Goal: Task Accomplishment & Management: Manage account settings

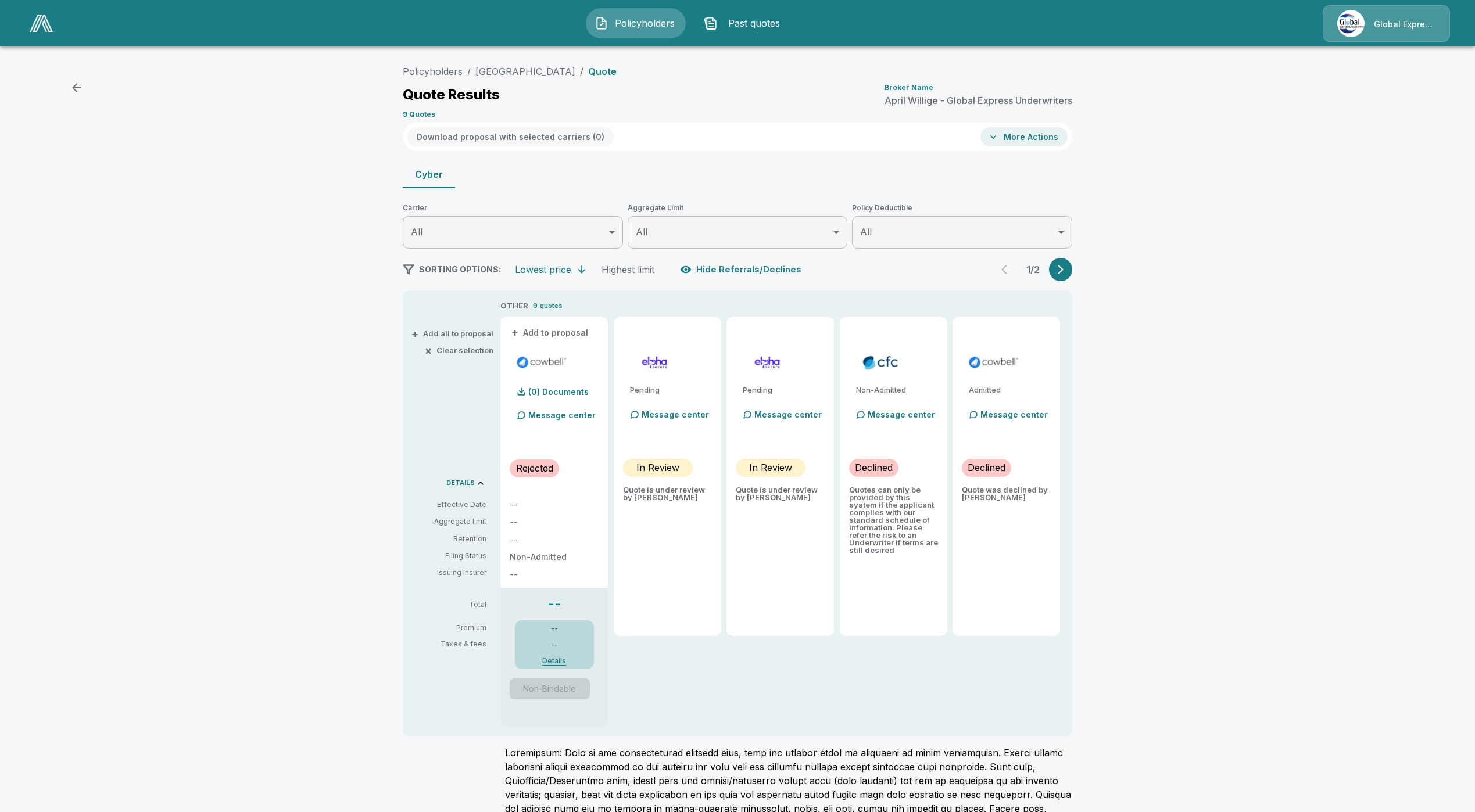
click at [32, 17] on img at bounding box center [41, 23] width 24 height 17
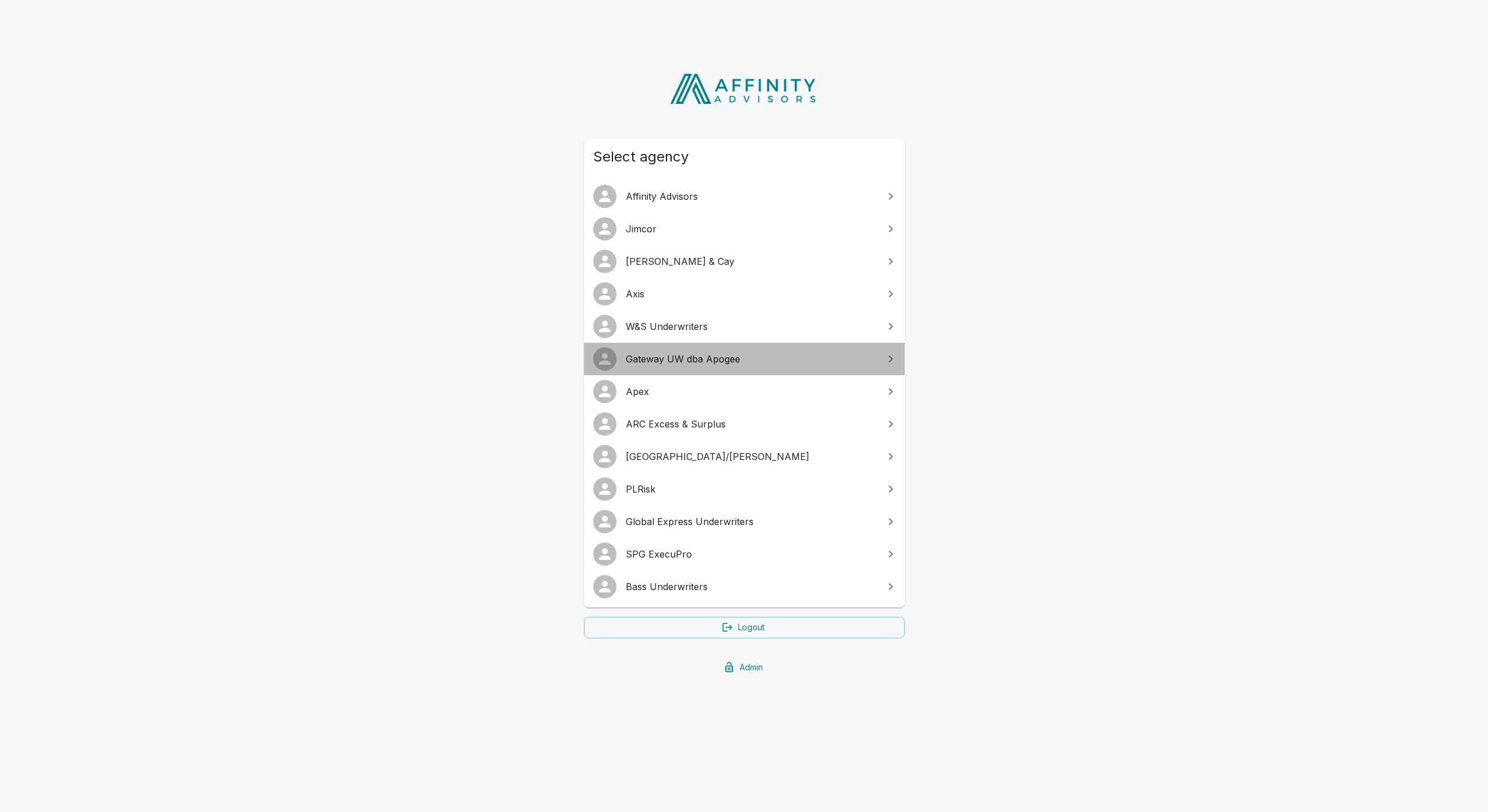
click at [673, 361] on span "Gateway UW dba Apogee" at bounding box center [751, 359] width 251 height 14
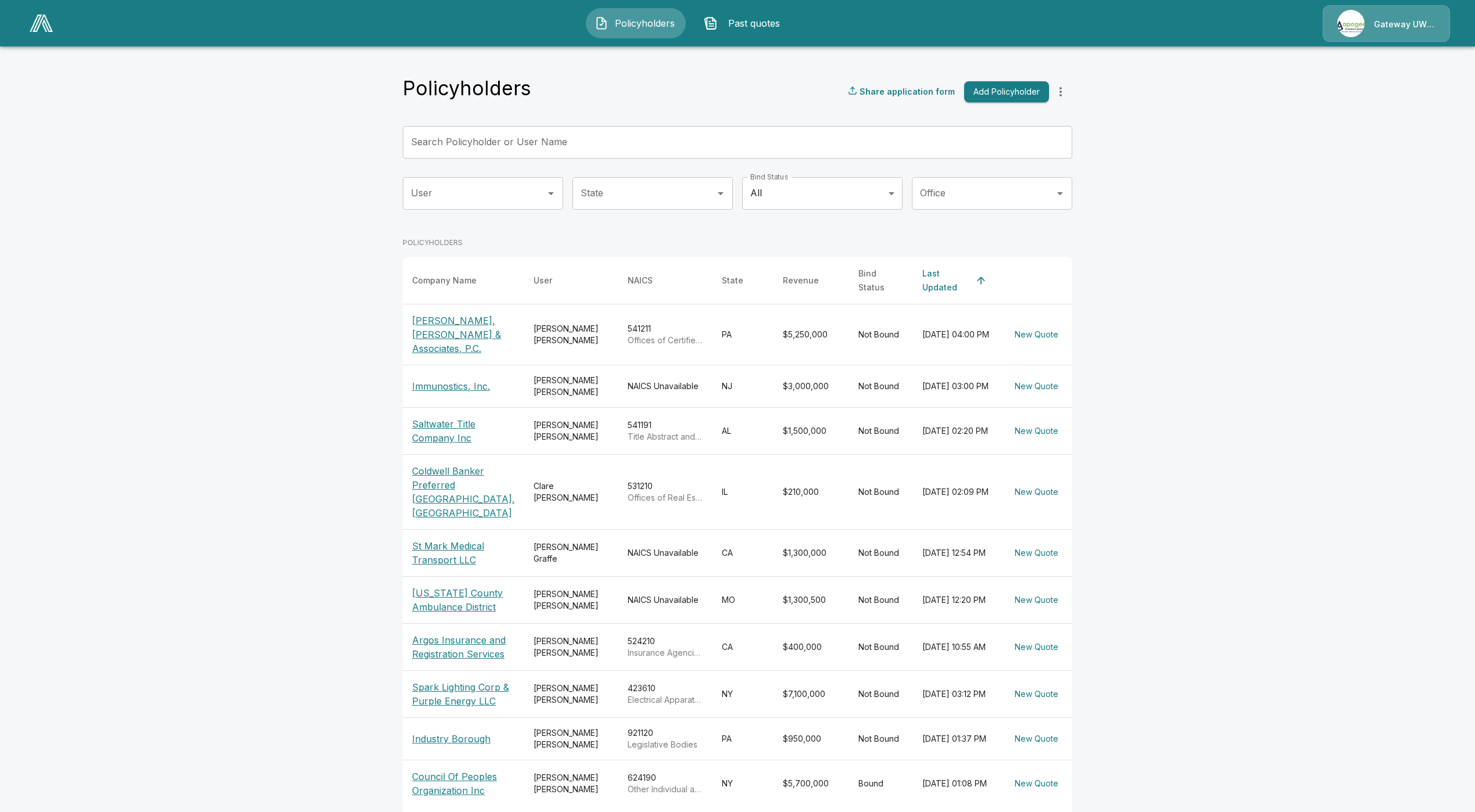
click at [443, 324] on p "Larson, Kellett & Associates, P.C." at bounding box center [464, 334] width 103 height 42
click at [454, 379] on p "Immunostics, Inc." at bounding box center [464, 386] width 103 height 14
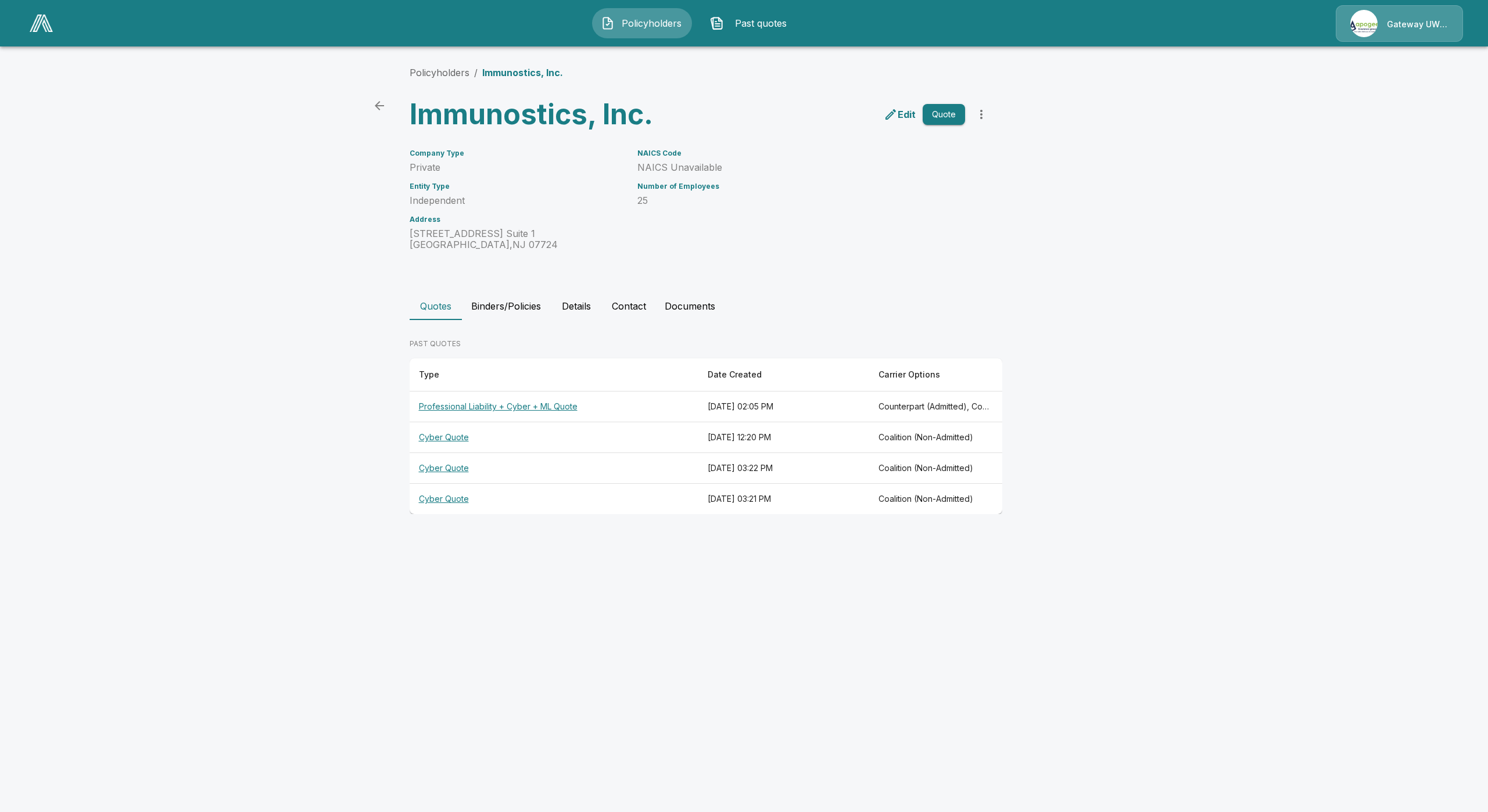
click at [516, 407] on th "Professional Liability + Cyber + ML Quote" at bounding box center [554, 406] width 289 height 31
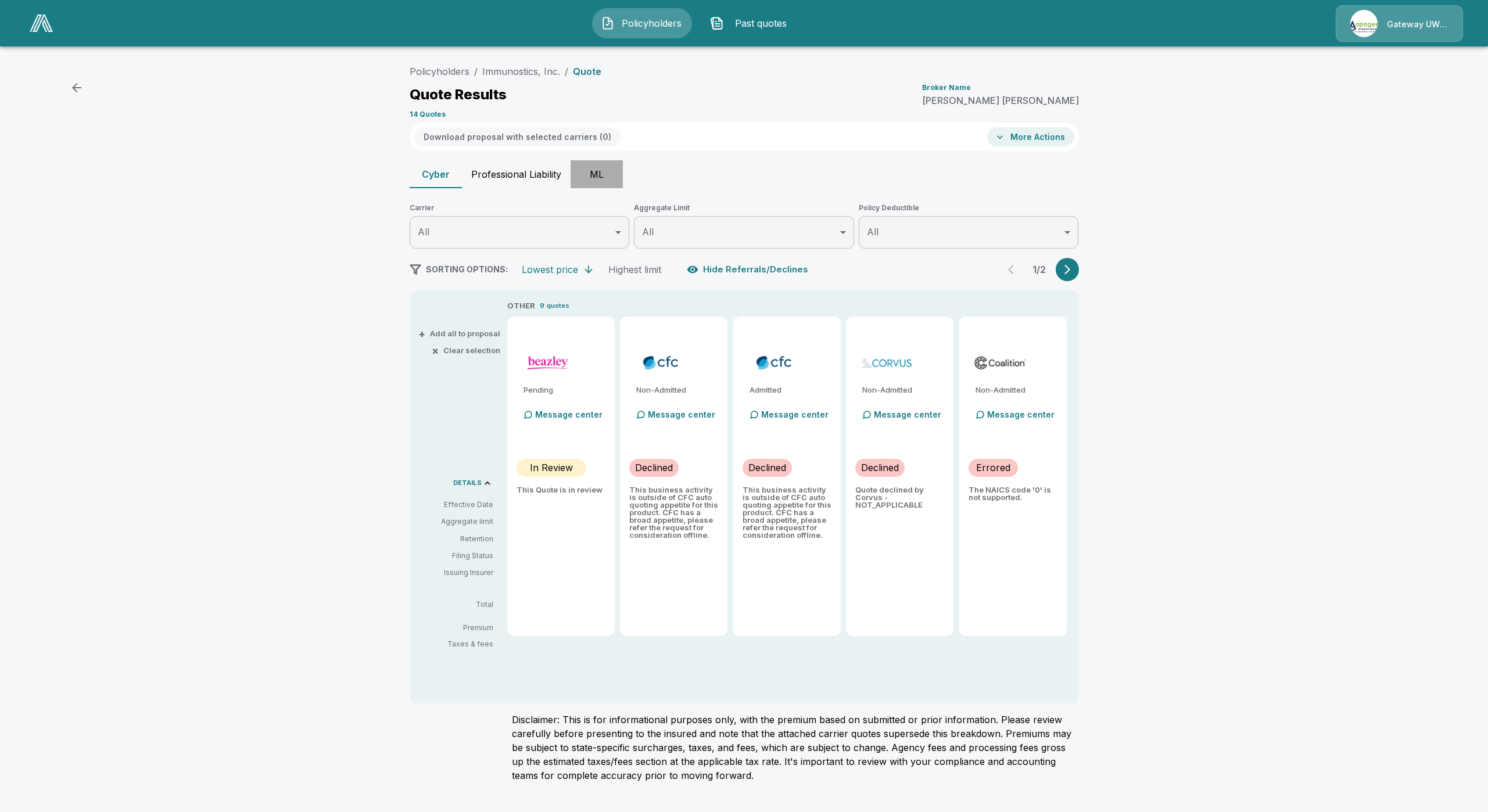
click at [587, 178] on button "ML" at bounding box center [596, 174] width 52 height 28
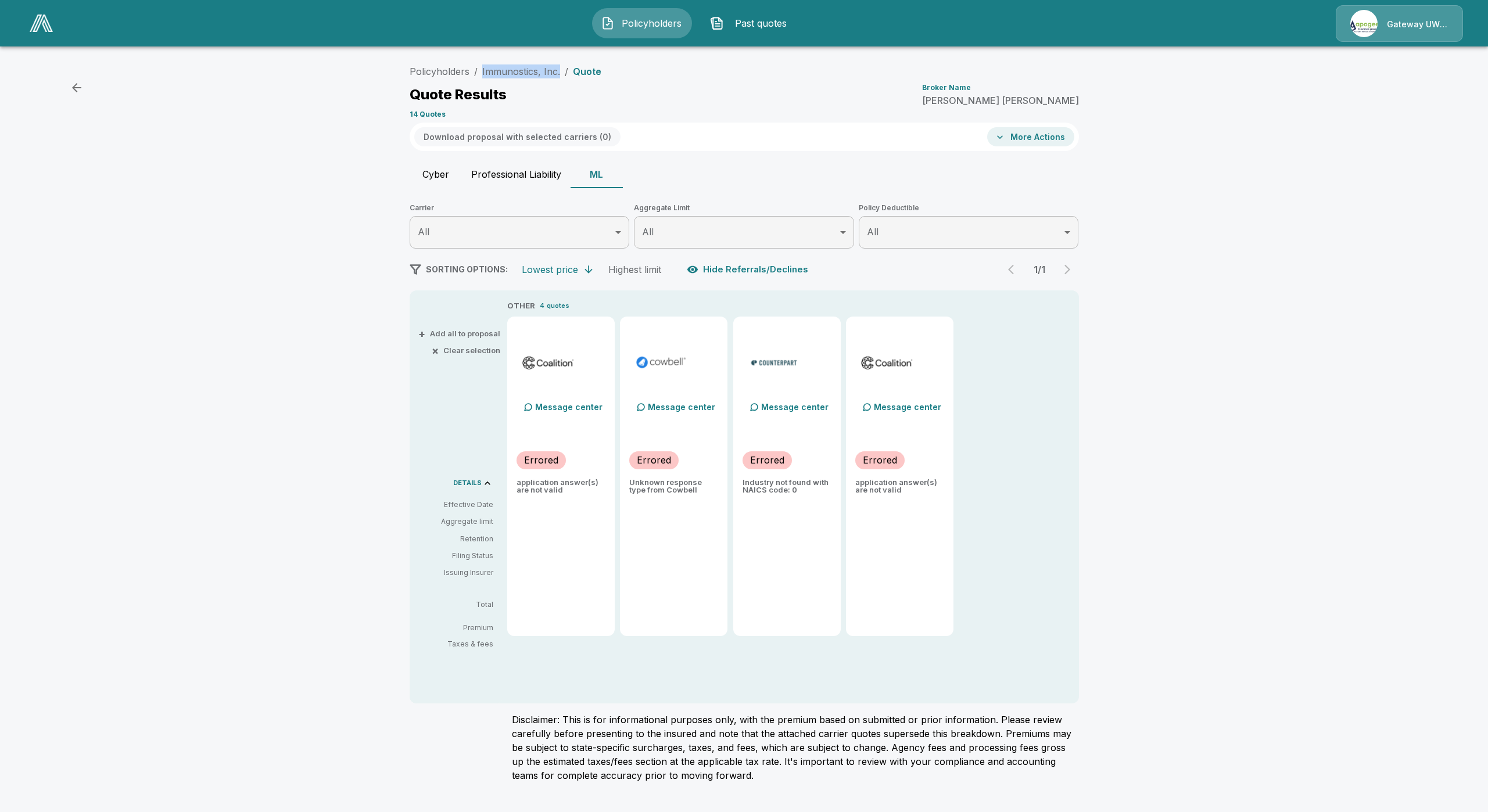
drag, startPoint x: 559, startPoint y: 67, endPoint x: 478, endPoint y: 76, distance: 81.5
click at [478, 76] on ol "Policyholders / Immunostics, Inc. / Quote" at bounding box center [506, 71] width 191 height 14
copy link "Immunostics, Inc."
click at [439, 67] on link "Policyholders" at bounding box center [440, 71] width 60 height 11
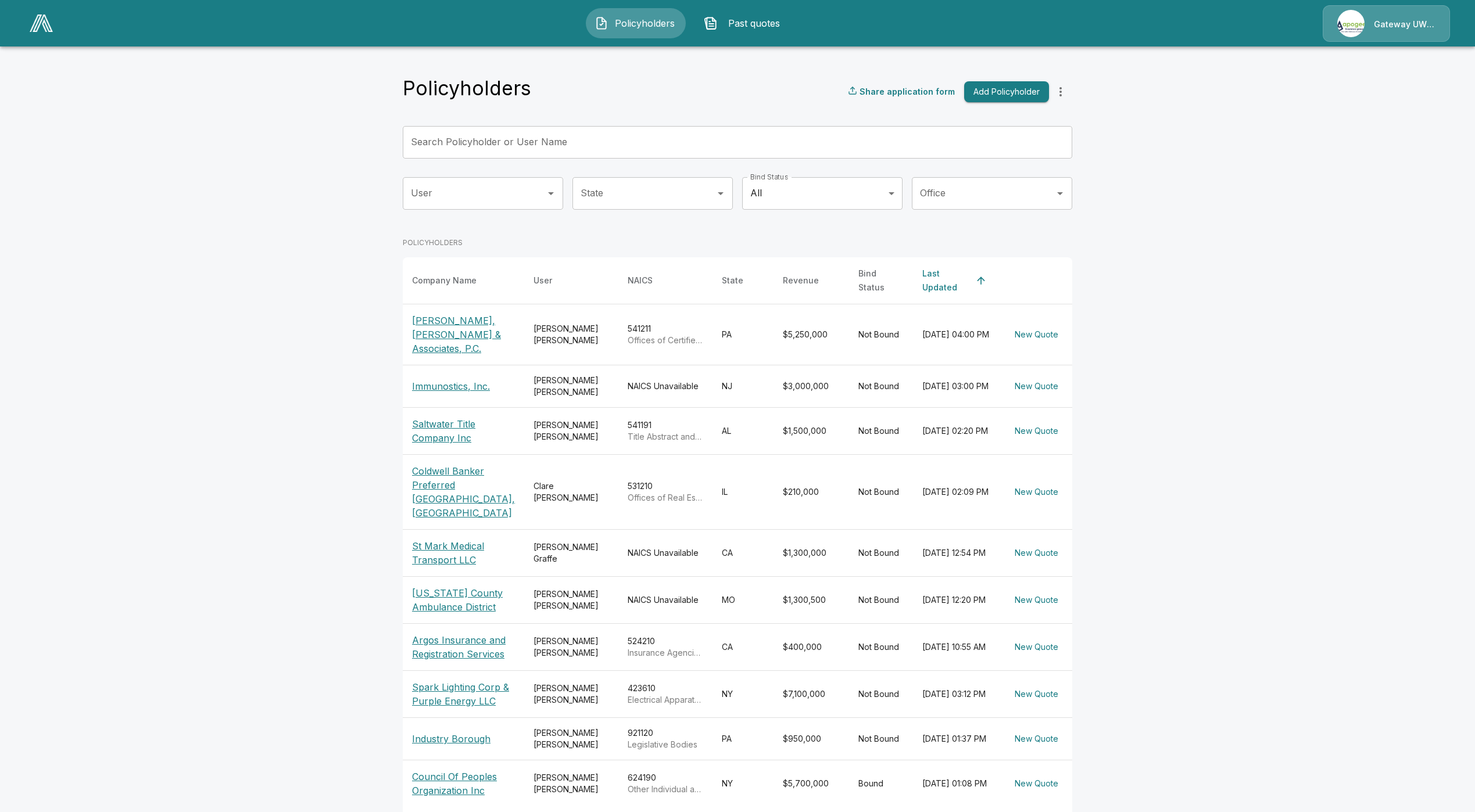
click at [457, 379] on p "Immunostics, Inc." at bounding box center [464, 386] width 103 height 14
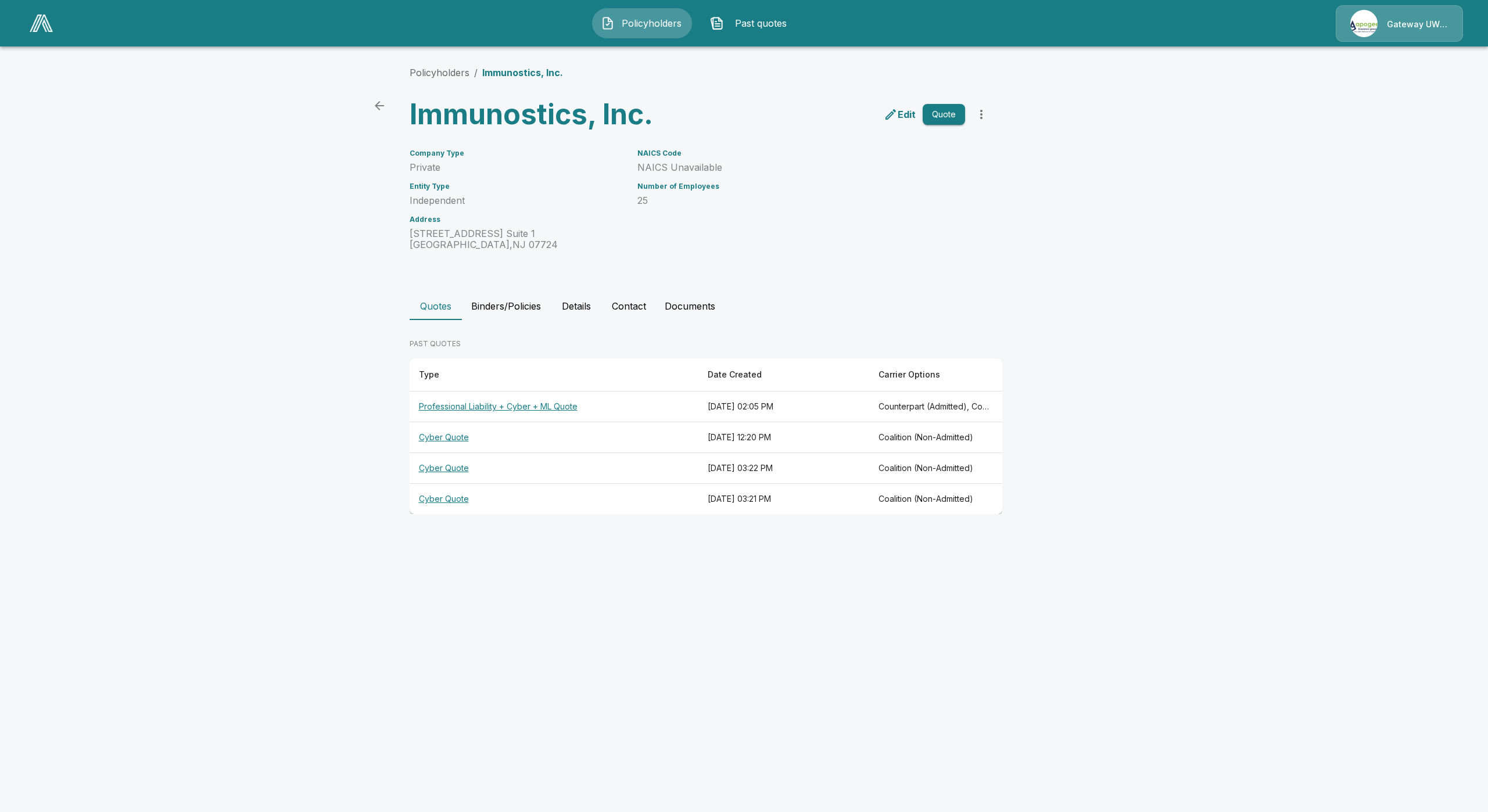
click at [506, 314] on button "Binders/Policies" at bounding box center [506, 306] width 89 height 28
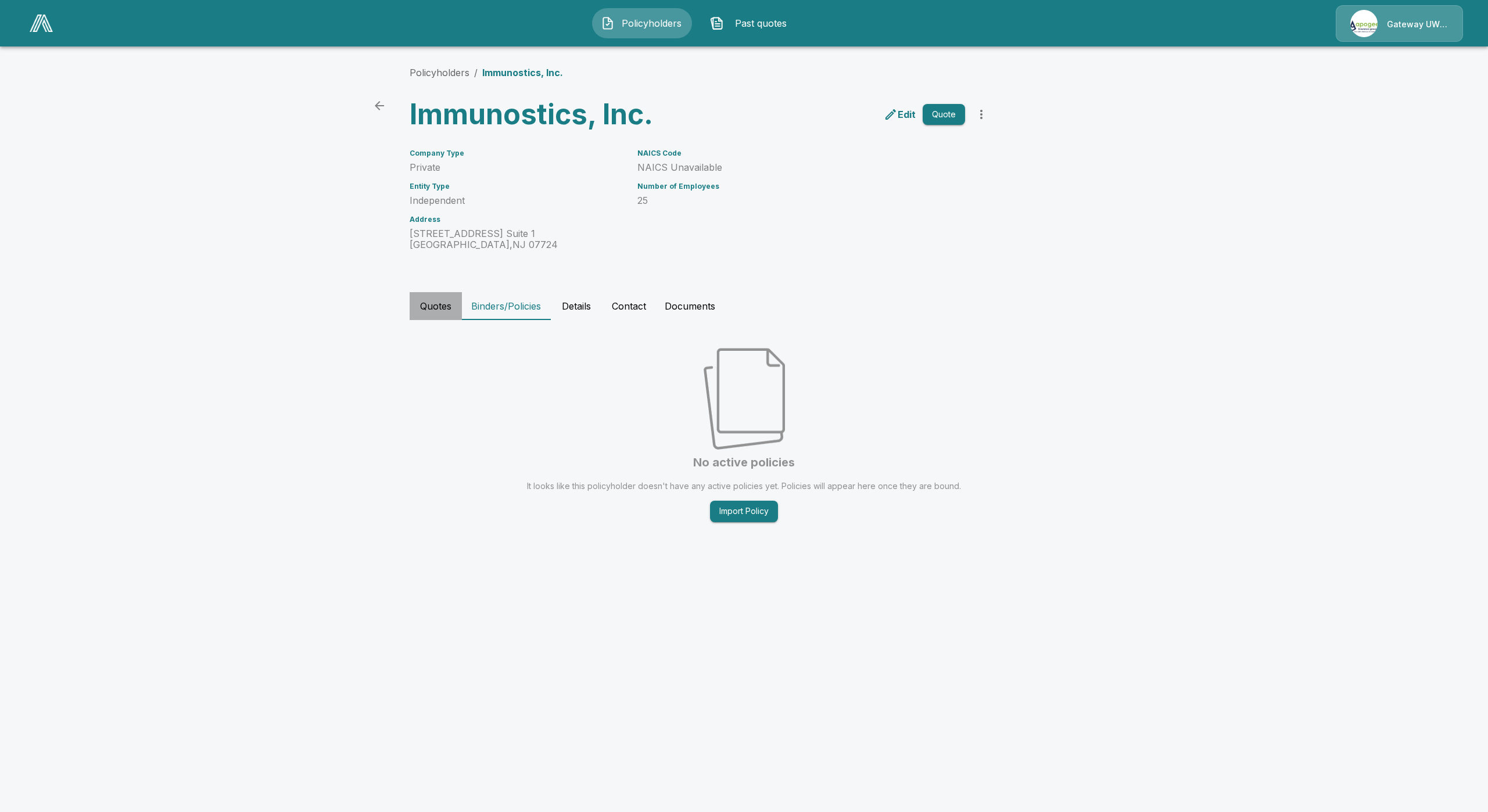
click at [425, 315] on button "Quotes" at bounding box center [436, 306] width 52 height 28
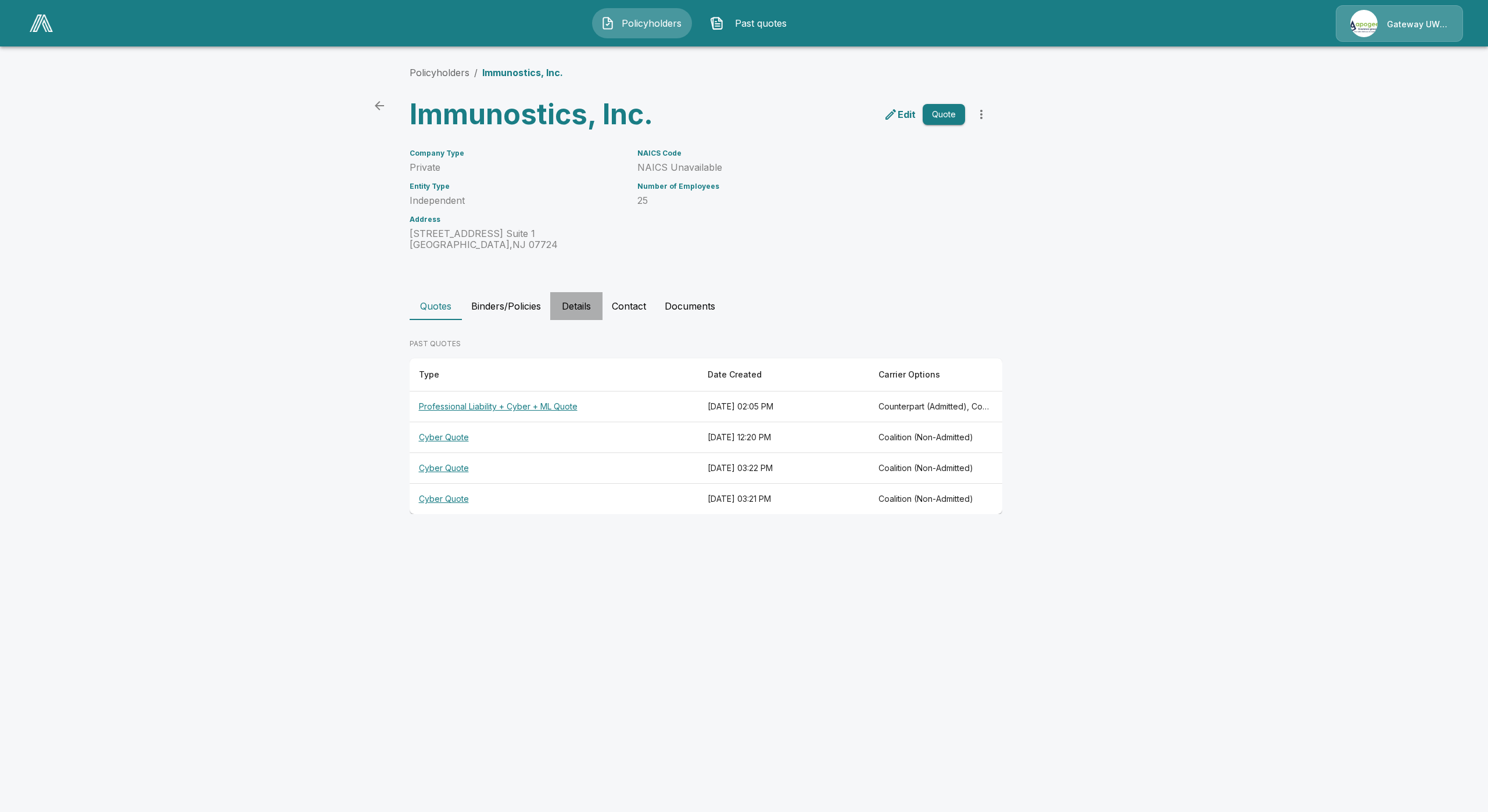
drag, startPoint x: 599, startPoint y: 306, endPoint x: 598, endPoint y: 319, distance: 13.0
click at [598, 311] on button "Details" at bounding box center [576, 306] width 52 height 28
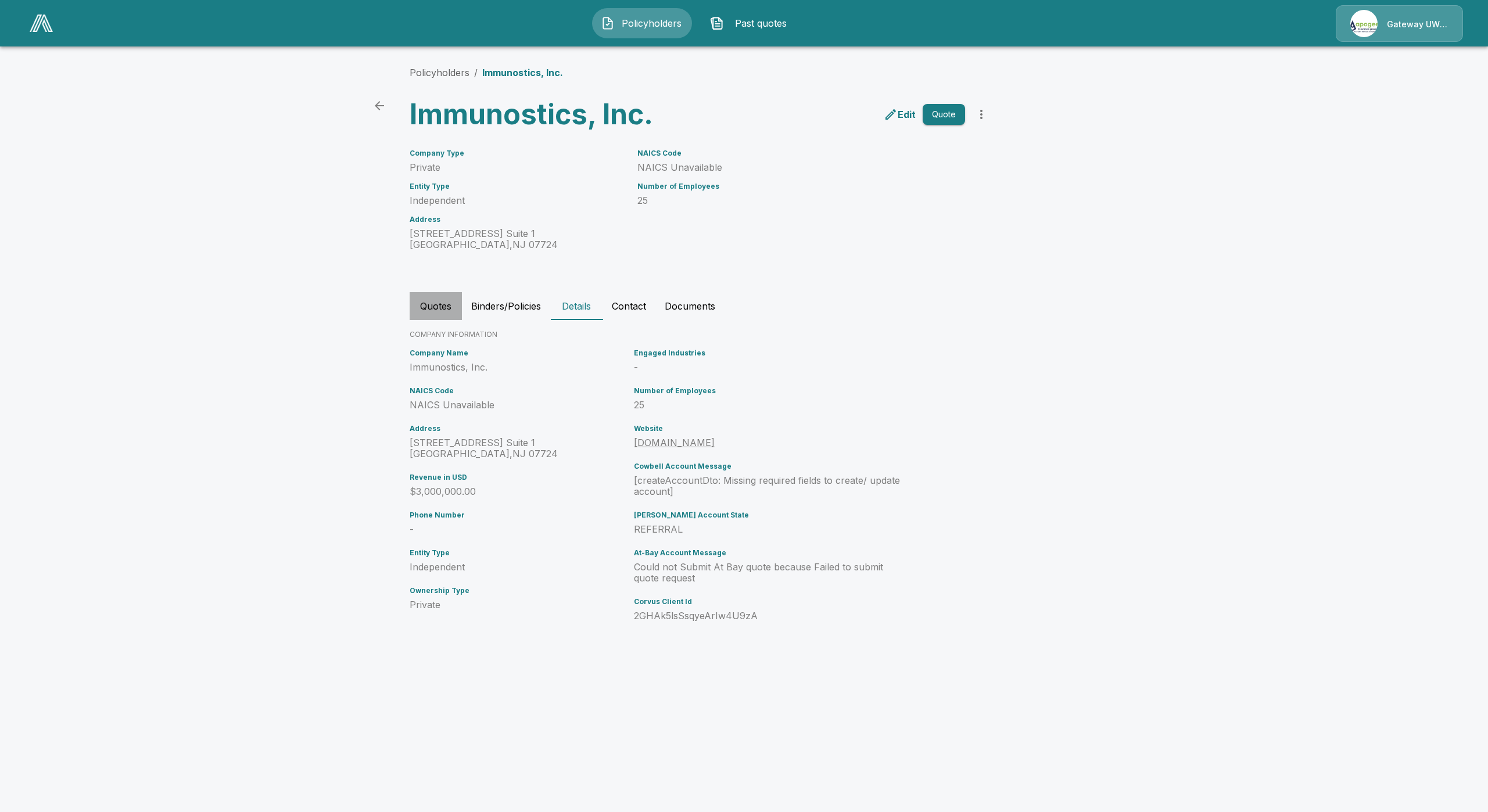
click at [431, 300] on button "Quotes" at bounding box center [436, 306] width 52 height 28
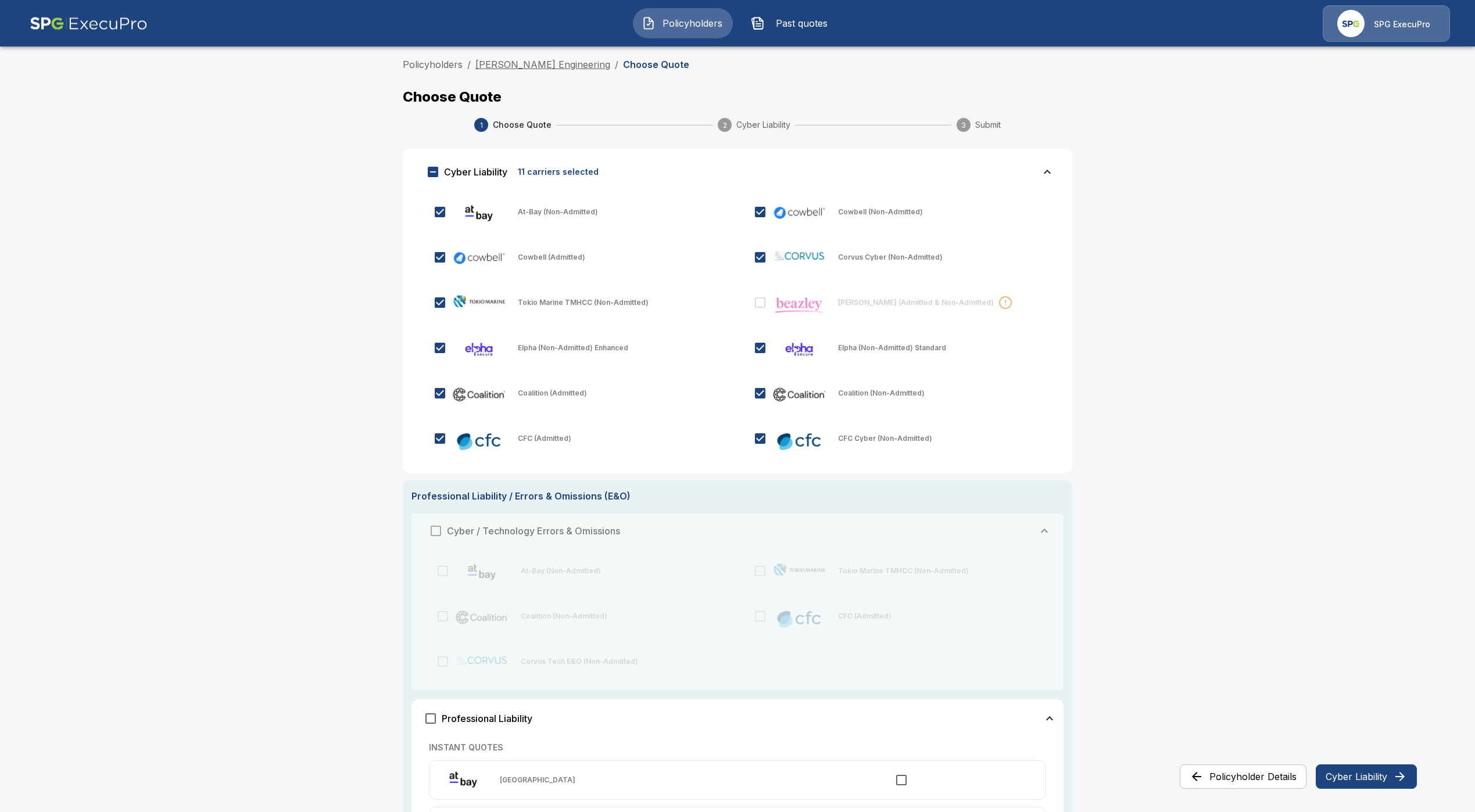
click at [539, 67] on link "Biren Patel Engineering" at bounding box center [542, 64] width 135 height 11
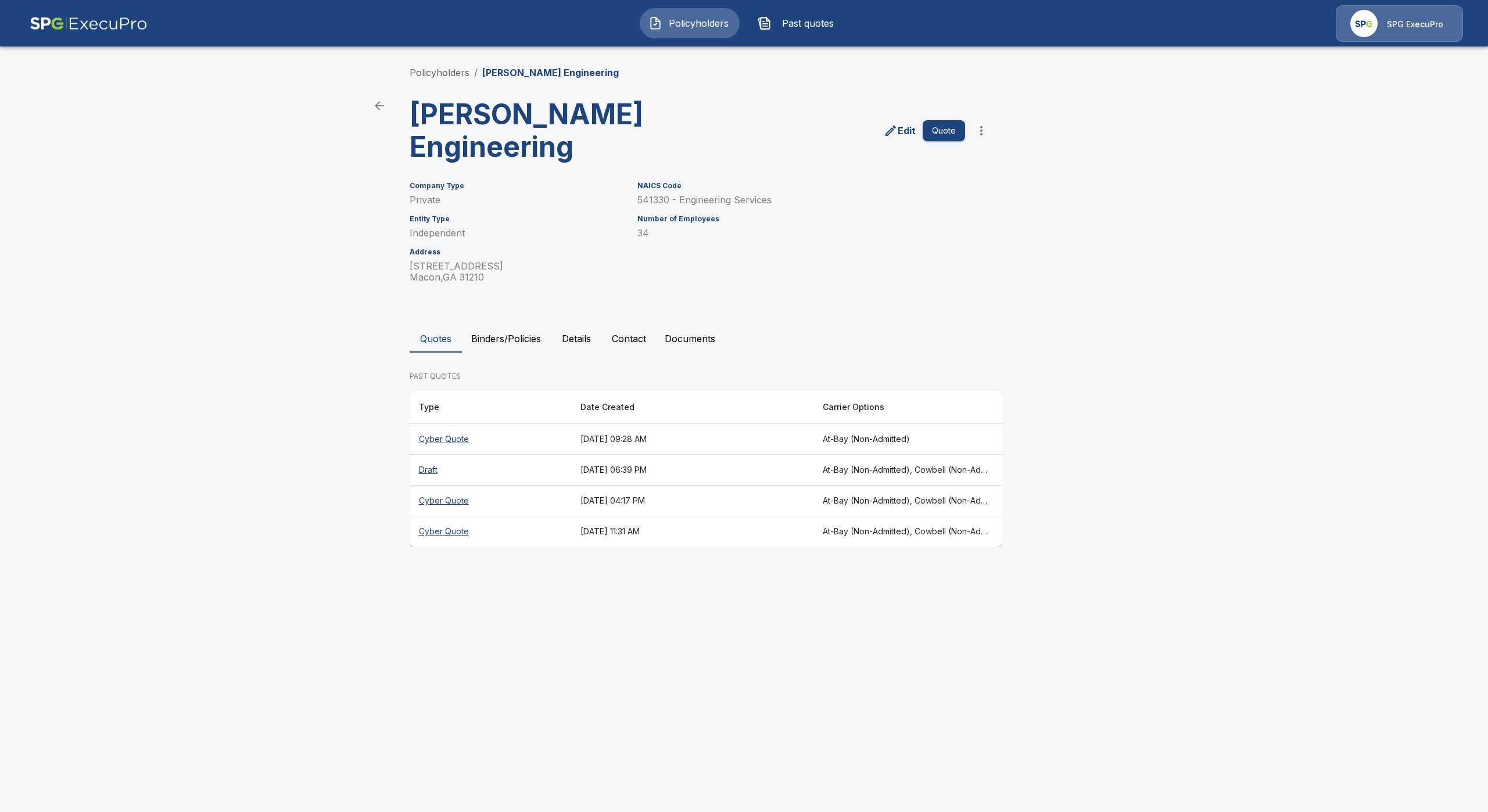
click at [431, 436] on th "Cyber Quote" at bounding box center [491, 439] width 161 height 31
click at [445, 501] on th "Cyber Quote" at bounding box center [491, 501] width 161 height 31
click at [459, 444] on th "Cyber Quote" at bounding box center [491, 439] width 161 height 31
click at [433, 537] on th "Cyber Quote" at bounding box center [491, 531] width 161 height 31
click at [437, 501] on th "Cyber Quote" at bounding box center [491, 501] width 161 height 31
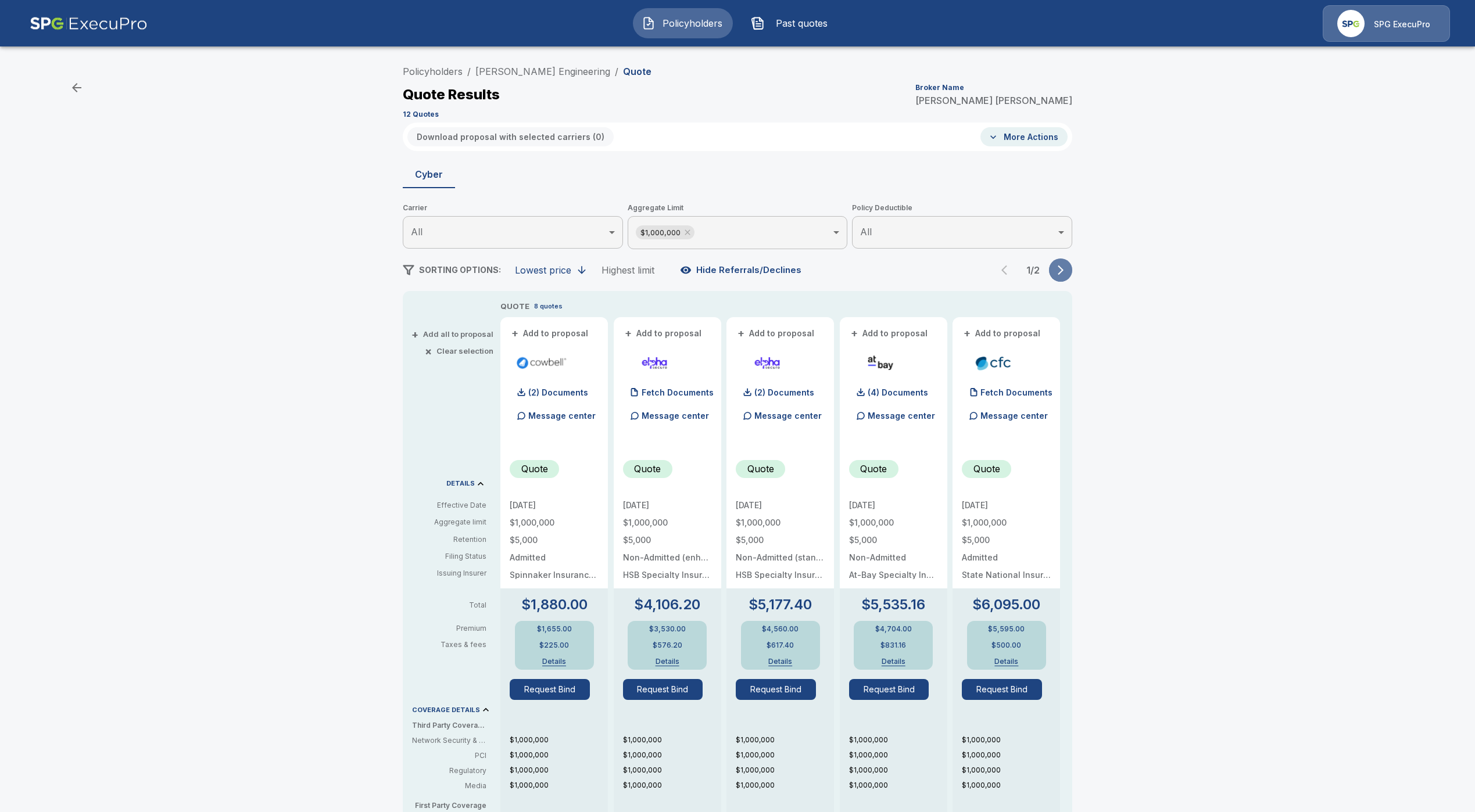
click at [1072, 273] on button "button" at bounding box center [1060, 270] width 24 height 24
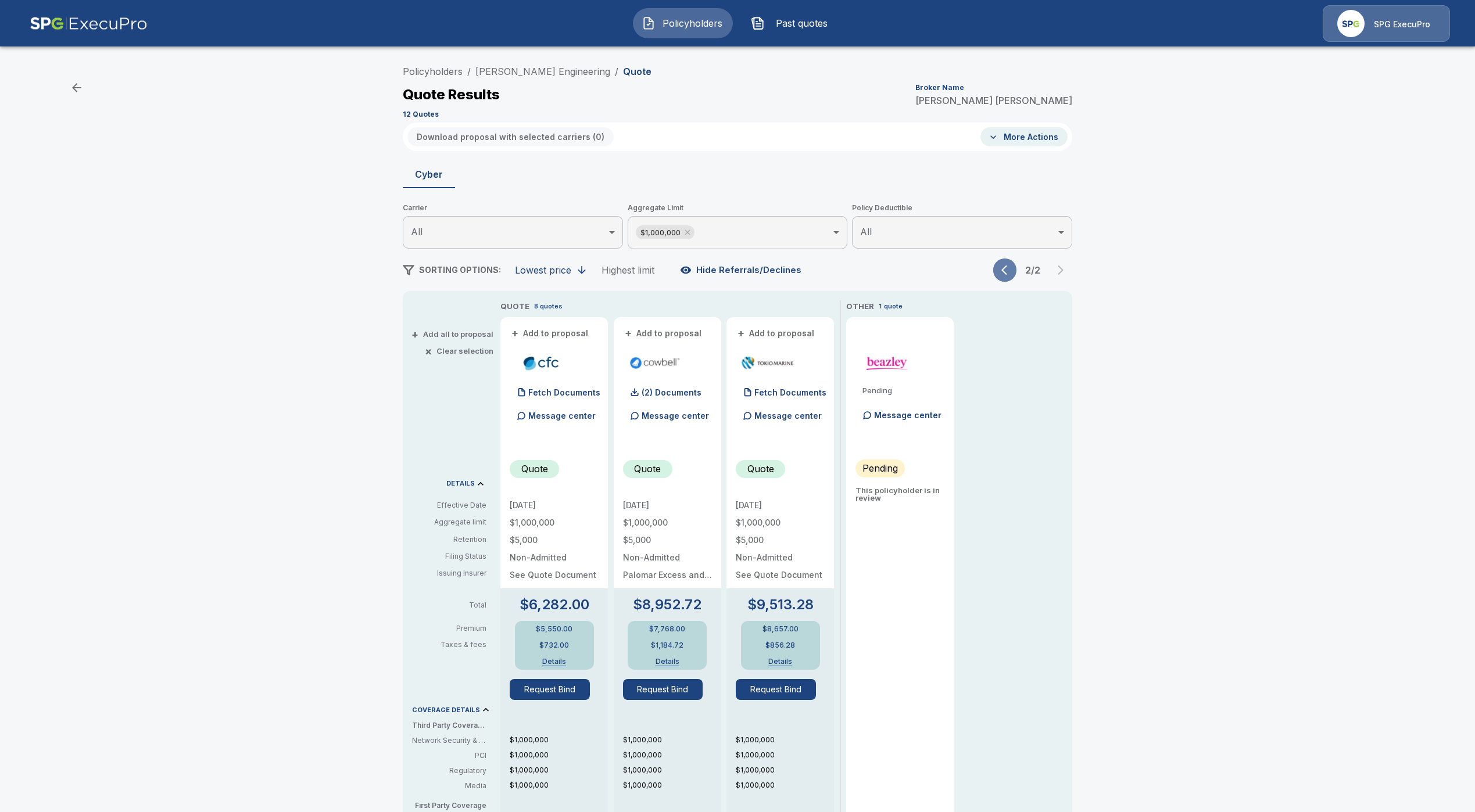
click at [1013, 279] on button "button" at bounding box center [1004, 270] width 24 height 24
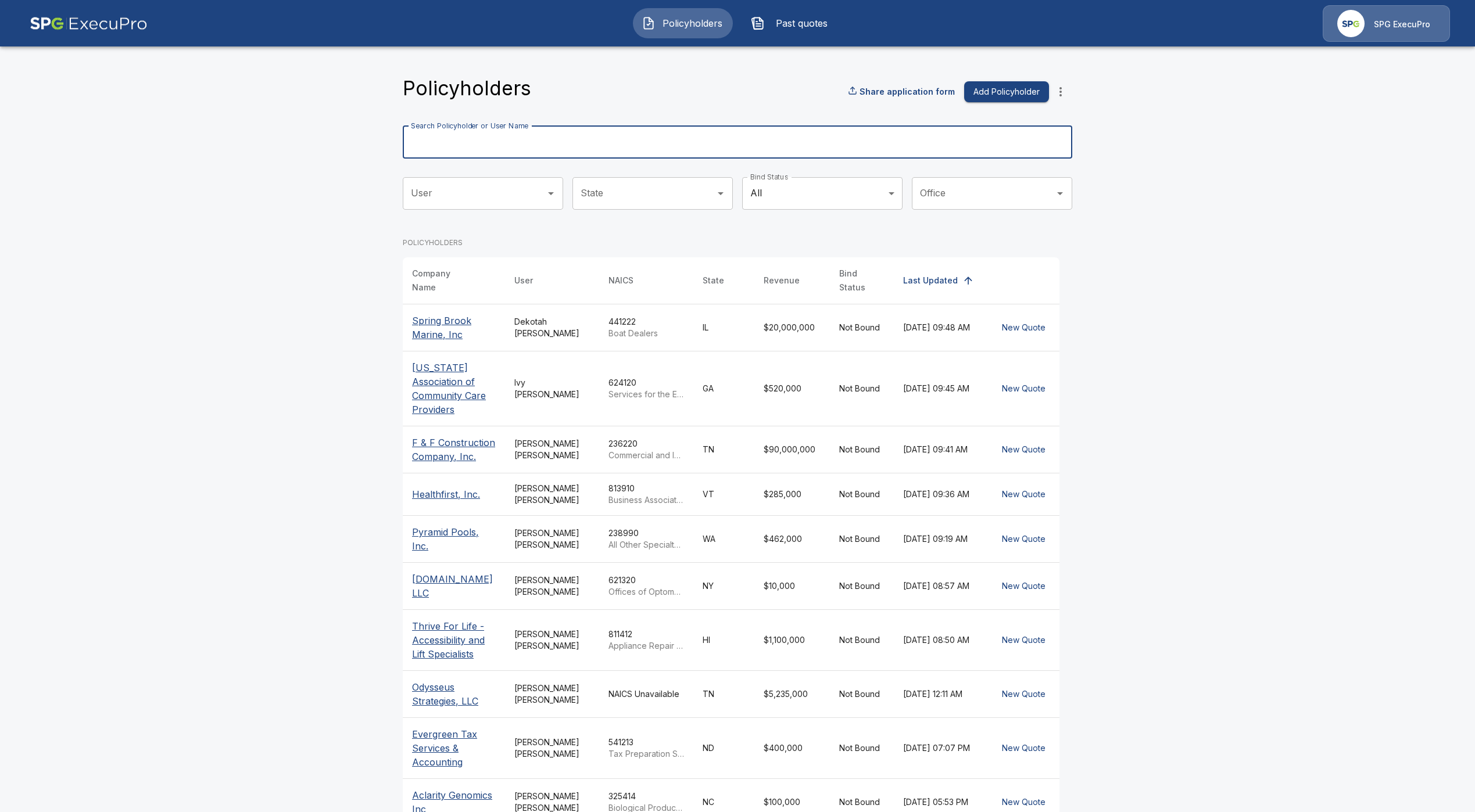
click at [486, 144] on input "Search Policyholder or User Name" at bounding box center [731, 143] width 656 height 33
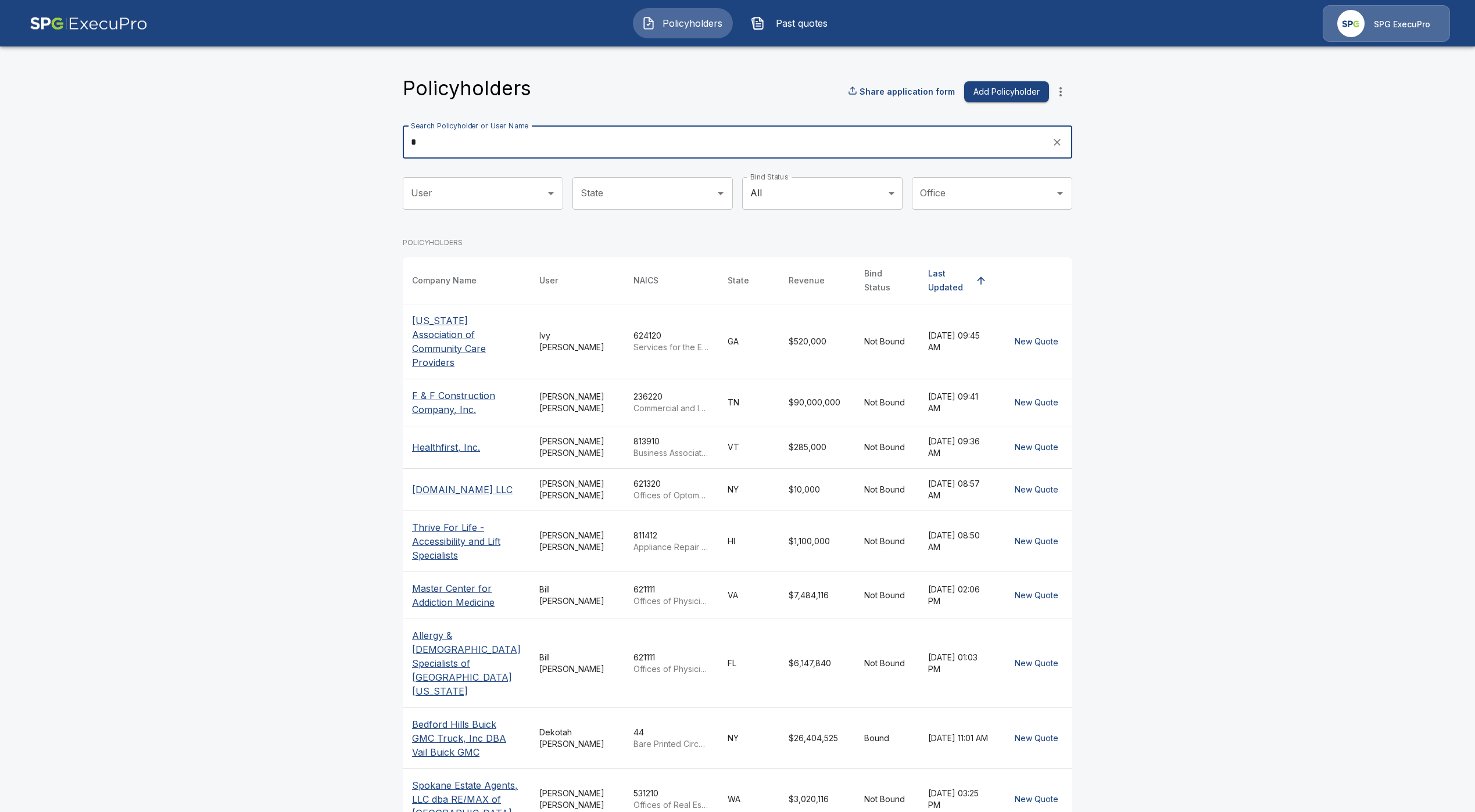
type input "*"
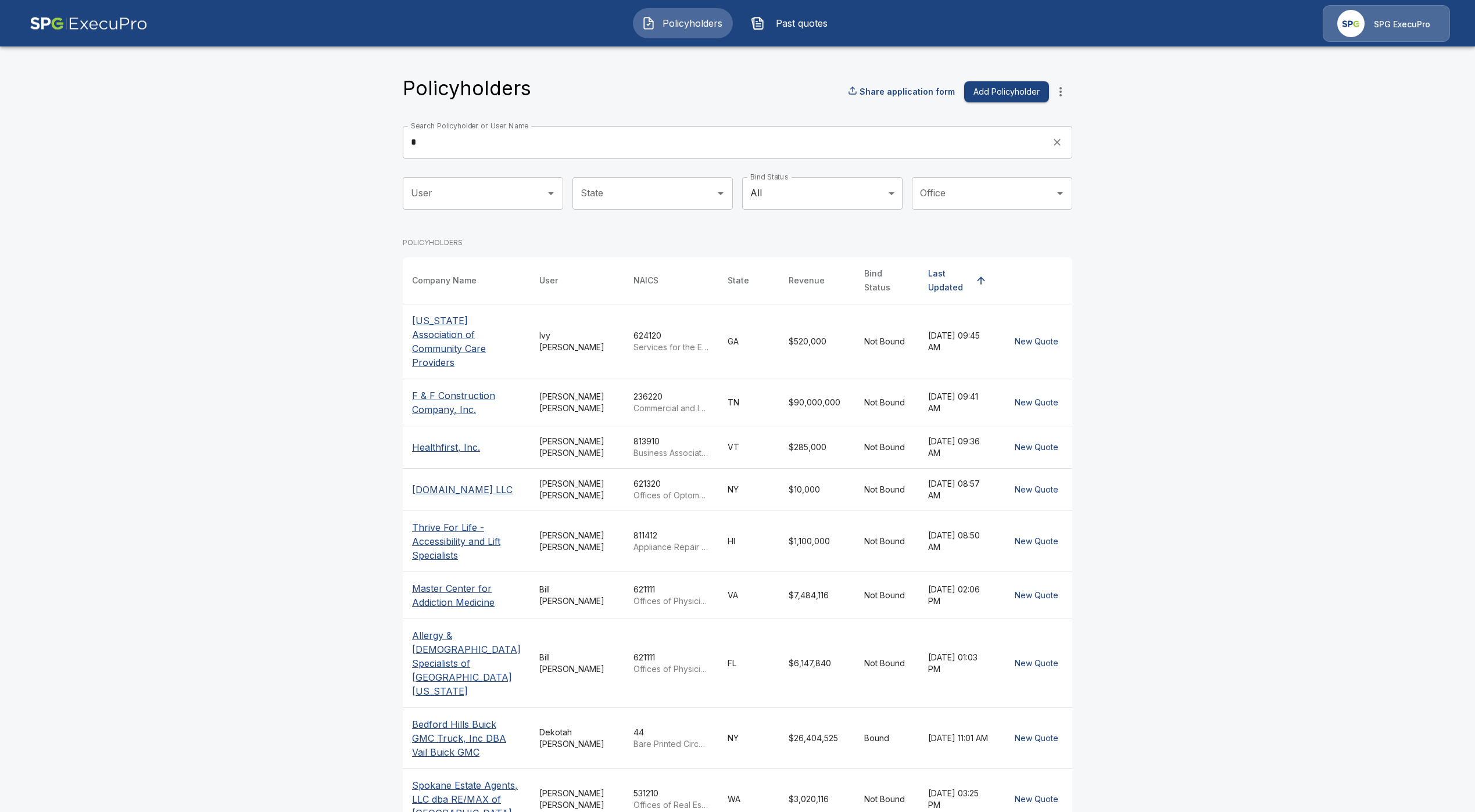
click at [475, 389] on p "F & F Construction Company, Inc." at bounding box center [466, 402] width 109 height 28
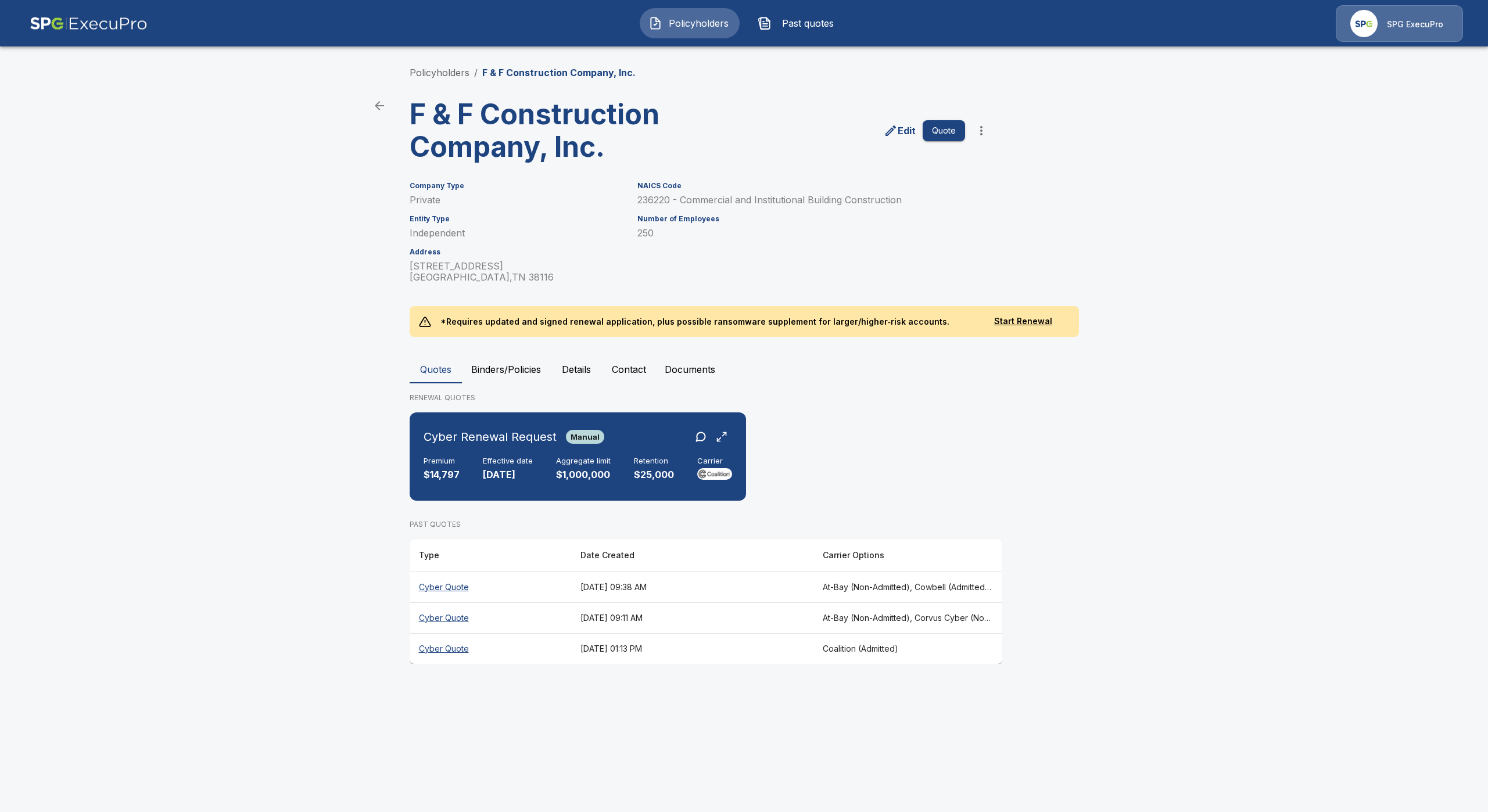
click at [440, 591] on th "Cyber Quote" at bounding box center [491, 587] width 161 height 31
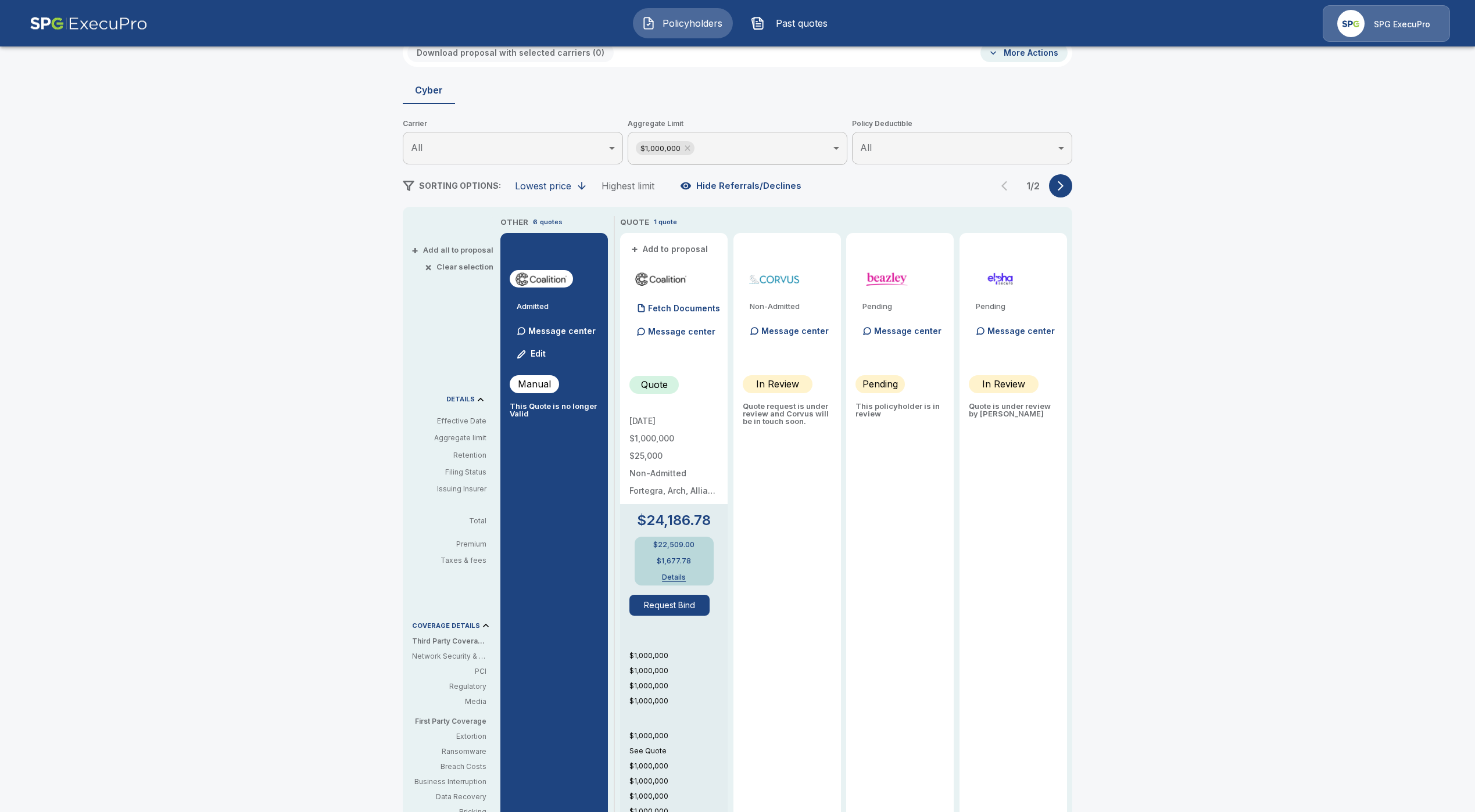
scroll to position [87, 0]
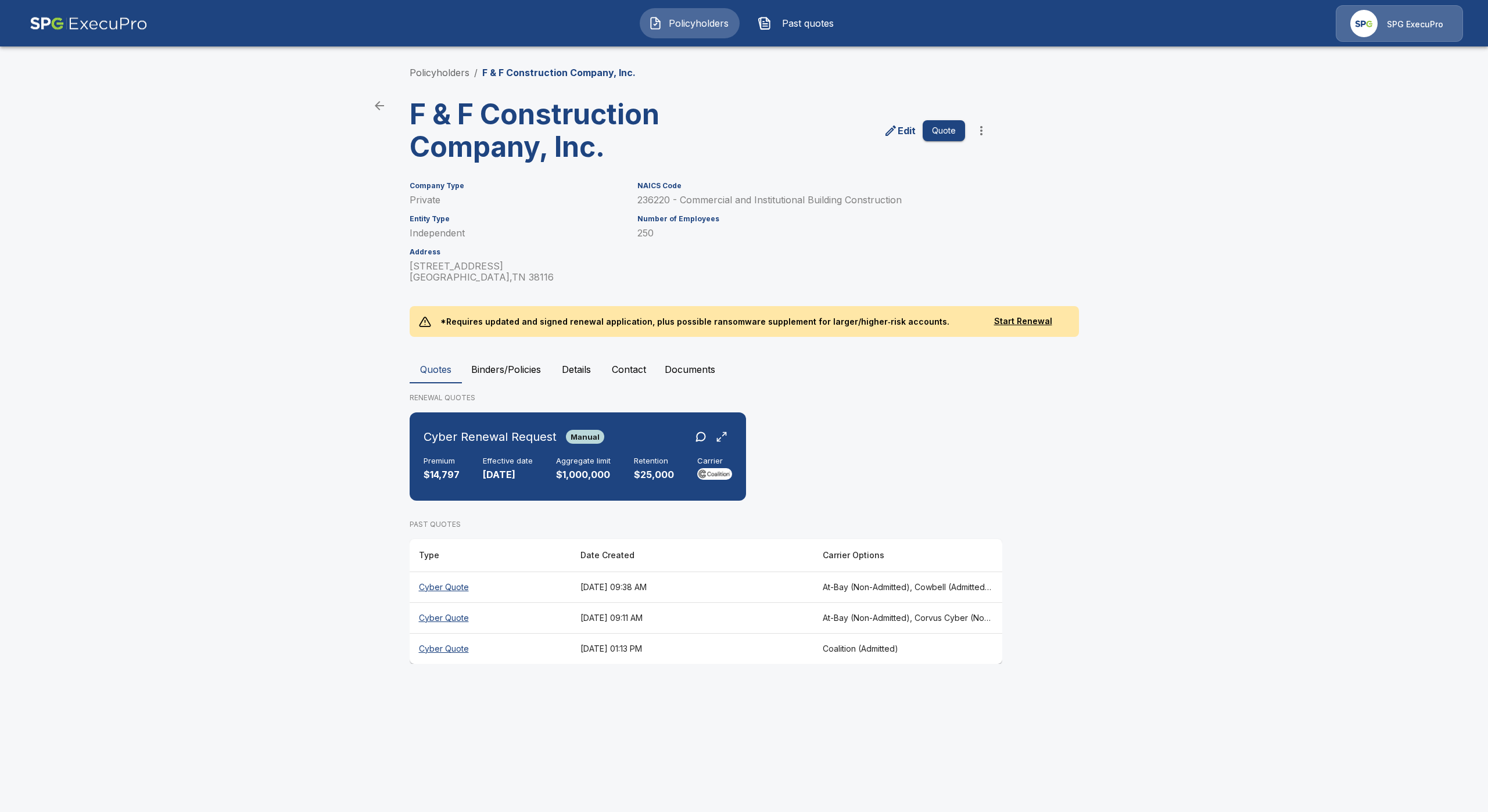
click at [449, 619] on th "Cyber Quote" at bounding box center [491, 618] width 161 height 31
drag, startPoint x: 489, startPoint y: 372, endPoint x: 534, endPoint y: 384, distance: 46.6
click at [497, 385] on div "Quotes Binders/Policies Details Contact Documents RENEWAL QUOTES Cyber Renewal …" at bounding box center [744, 510] width 669 height 309
click at [591, 369] on button "Details" at bounding box center [576, 369] width 52 height 28
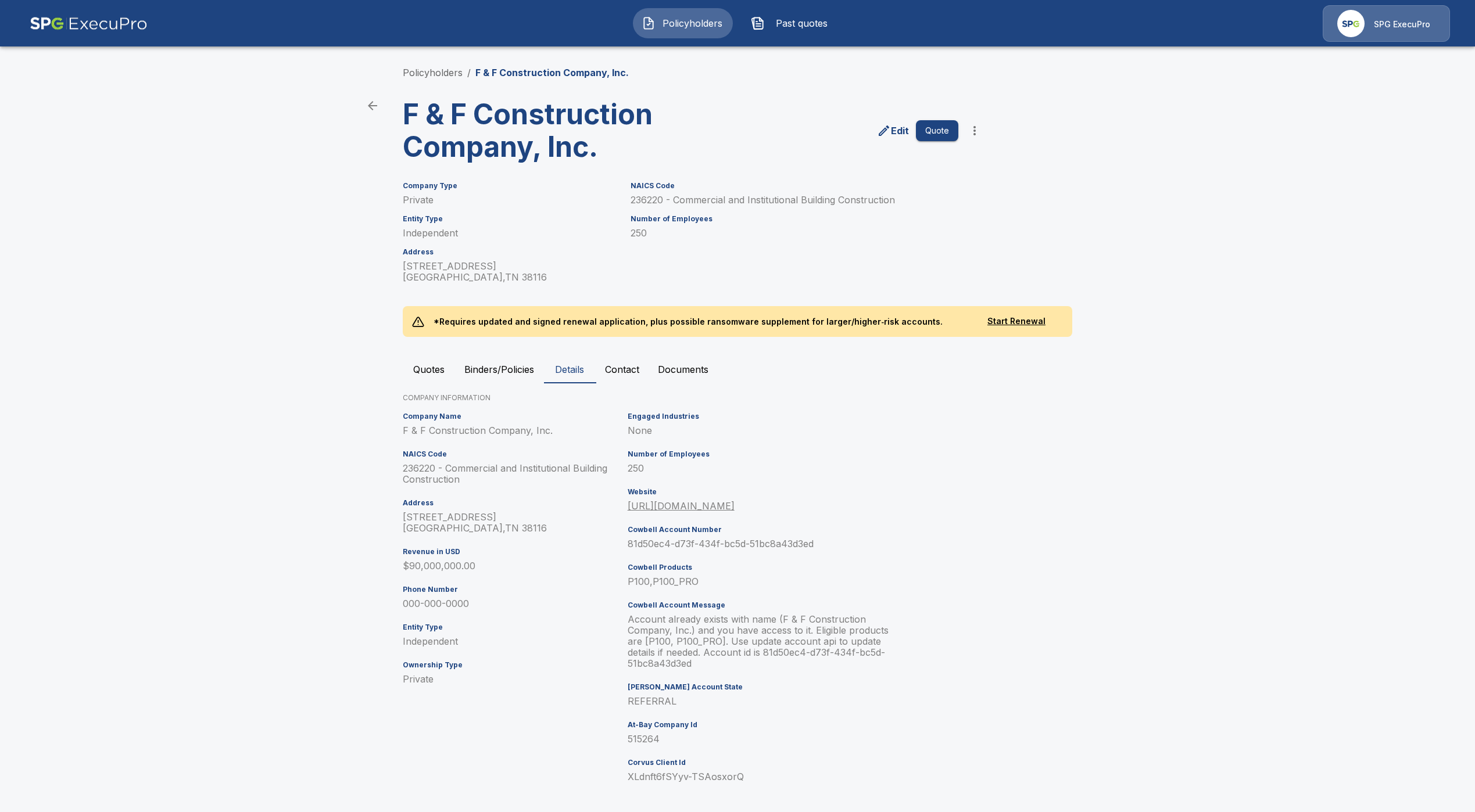
click at [449, 376] on button "Quotes" at bounding box center [429, 369] width 52 height 28
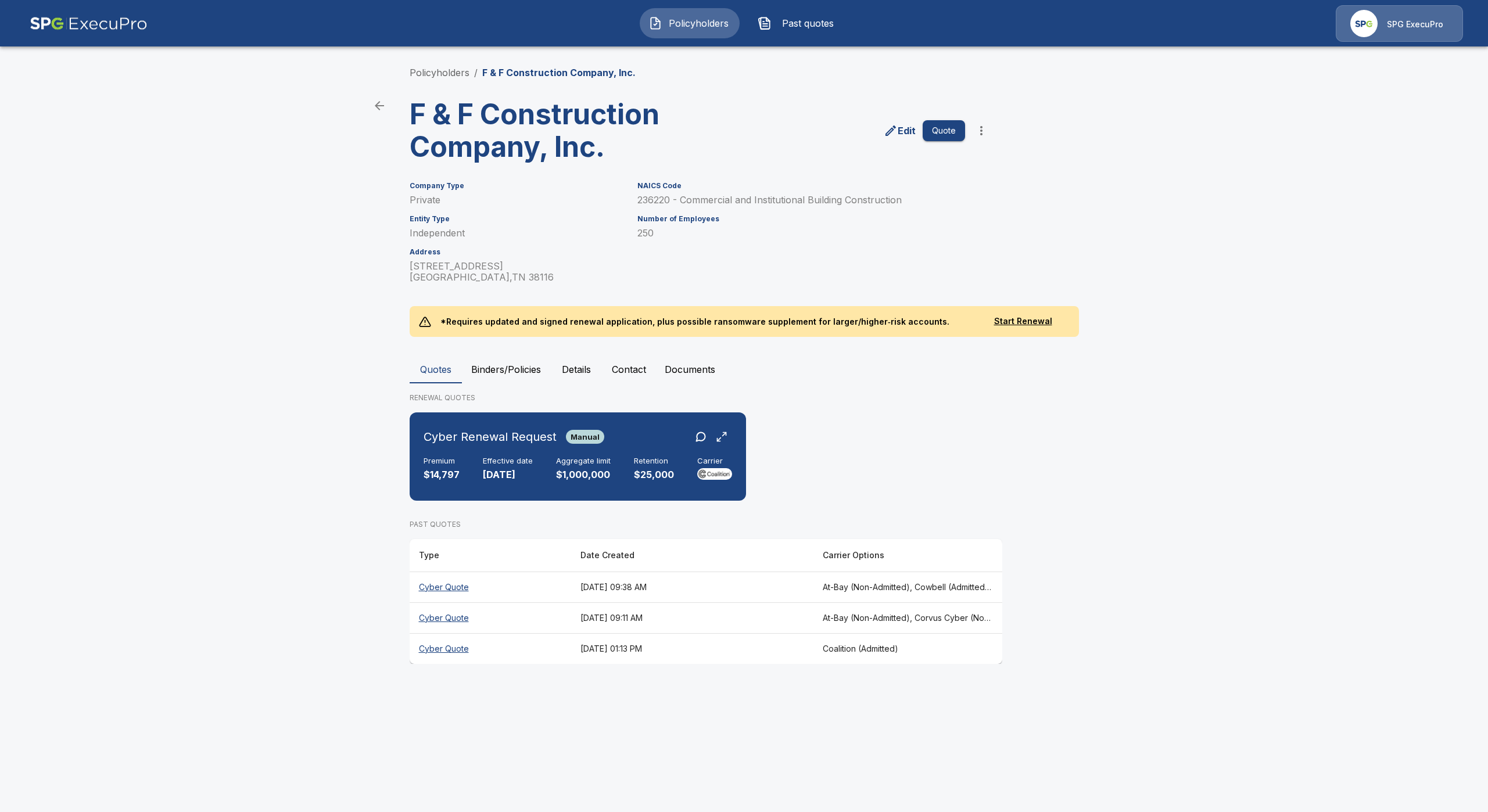
click at [444, 595] on th "Cyber Quote" at bounding box center [491, 587] width 161 height 31
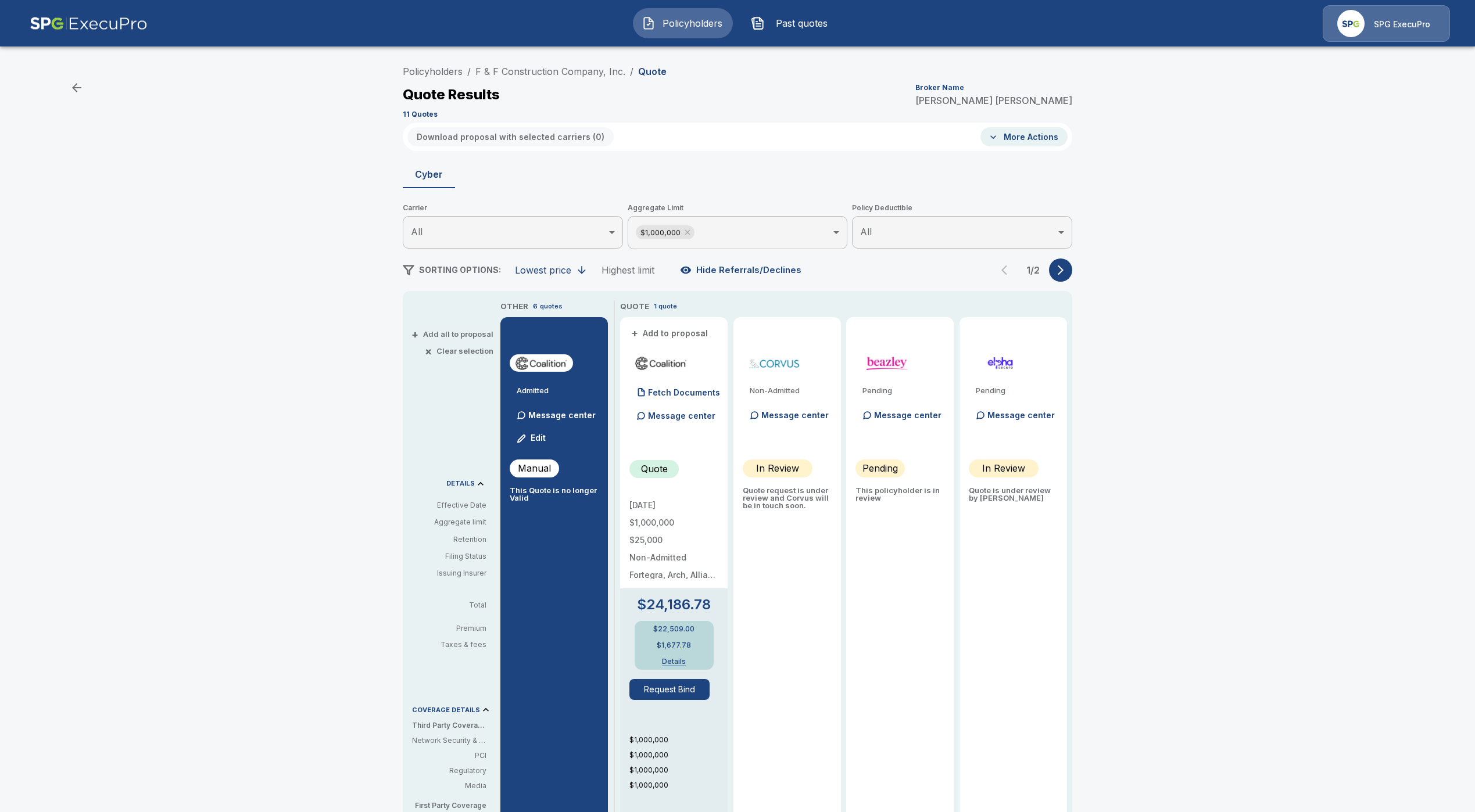
click at [1072, 259] on div "1 / 2" at bounding box center [1032, 270] width 79 height 24
click at [1066, 278] on button "button" at bounding box center [1060, 270] width 24 height 24
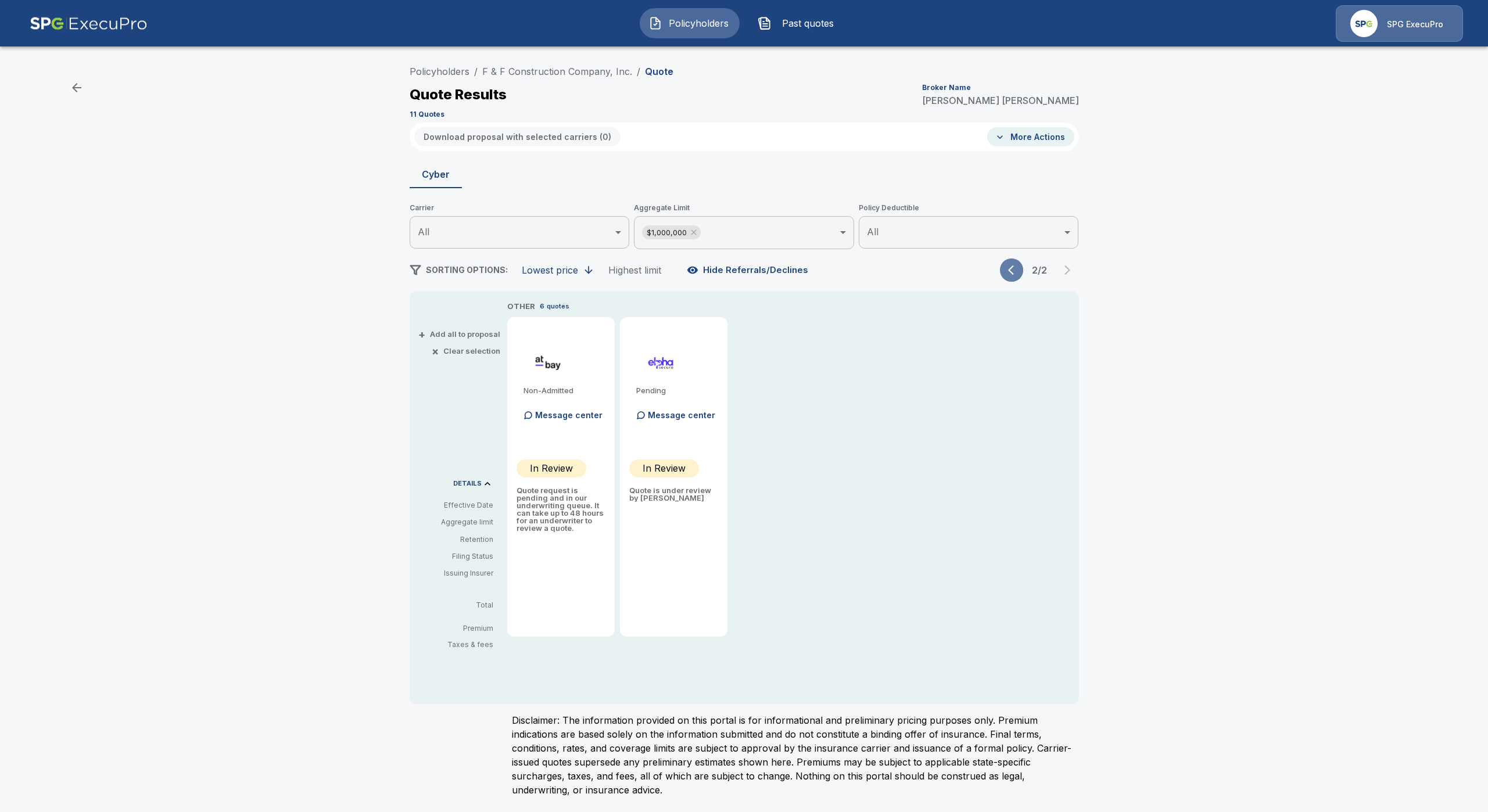
drag, startPoint x: 1002, startPoint y: 270, endPoint x: 989, endPoint y: 276, distance: 14.3
click at [997, 272] on div "SORTING OPTIONS: Lowest price Highest limit Hide Referrals/Declines 2 / 2" at bounding box center [744, 270] width 669 height 24
click at [1002, 269] on button "button" at bounding box center [1012, 270] width 24 height 24
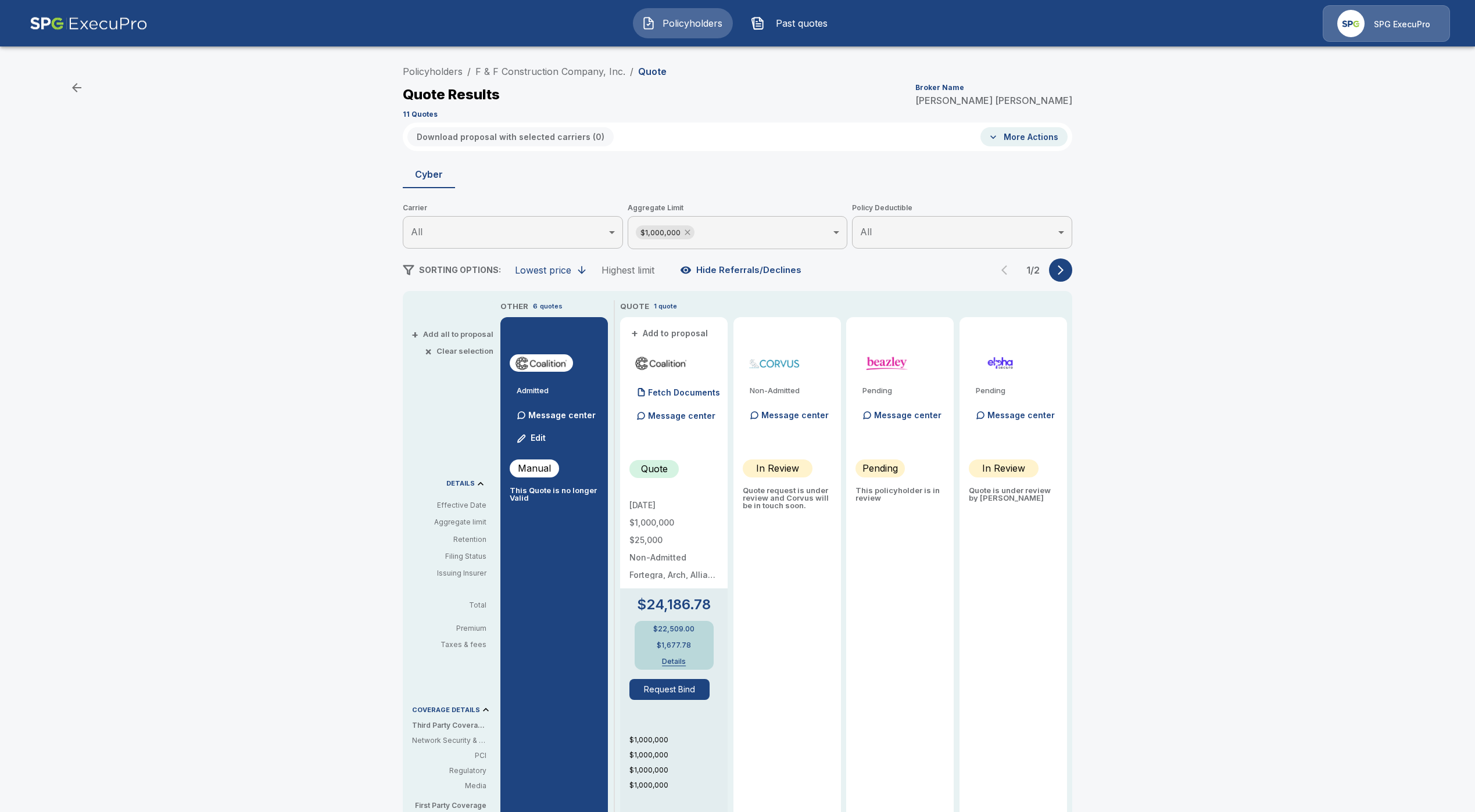
click at [692, 234] on icon at bounding box center [687, 232] width 9 height 9
click at [700, 264] on button "Hide Referrals/Declines" at bounding box center [742, 269] width 129 height 22
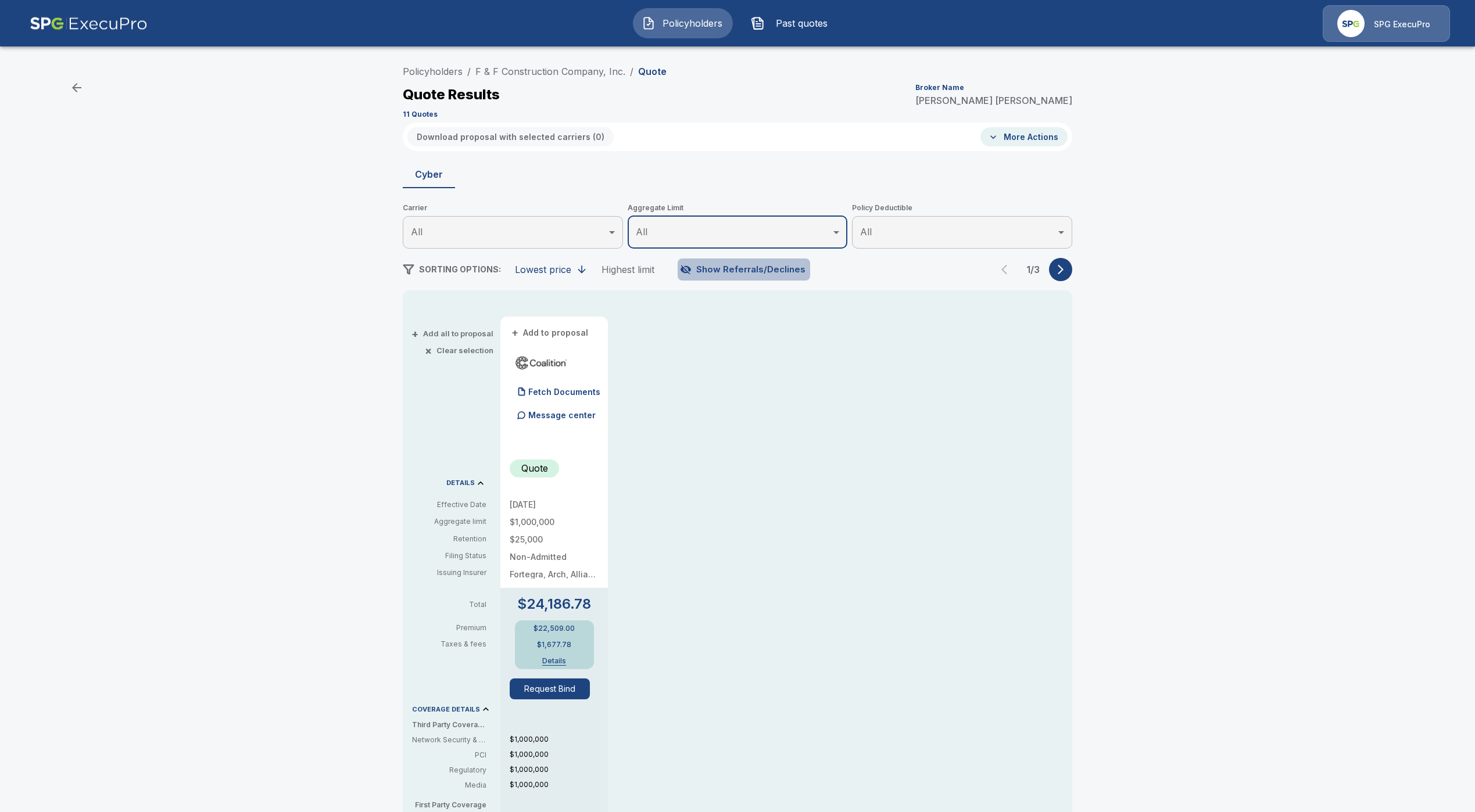
click at [762, 274] on button "Show Referrals/Declines" at bounding box center [744, 269] width 132 height 22
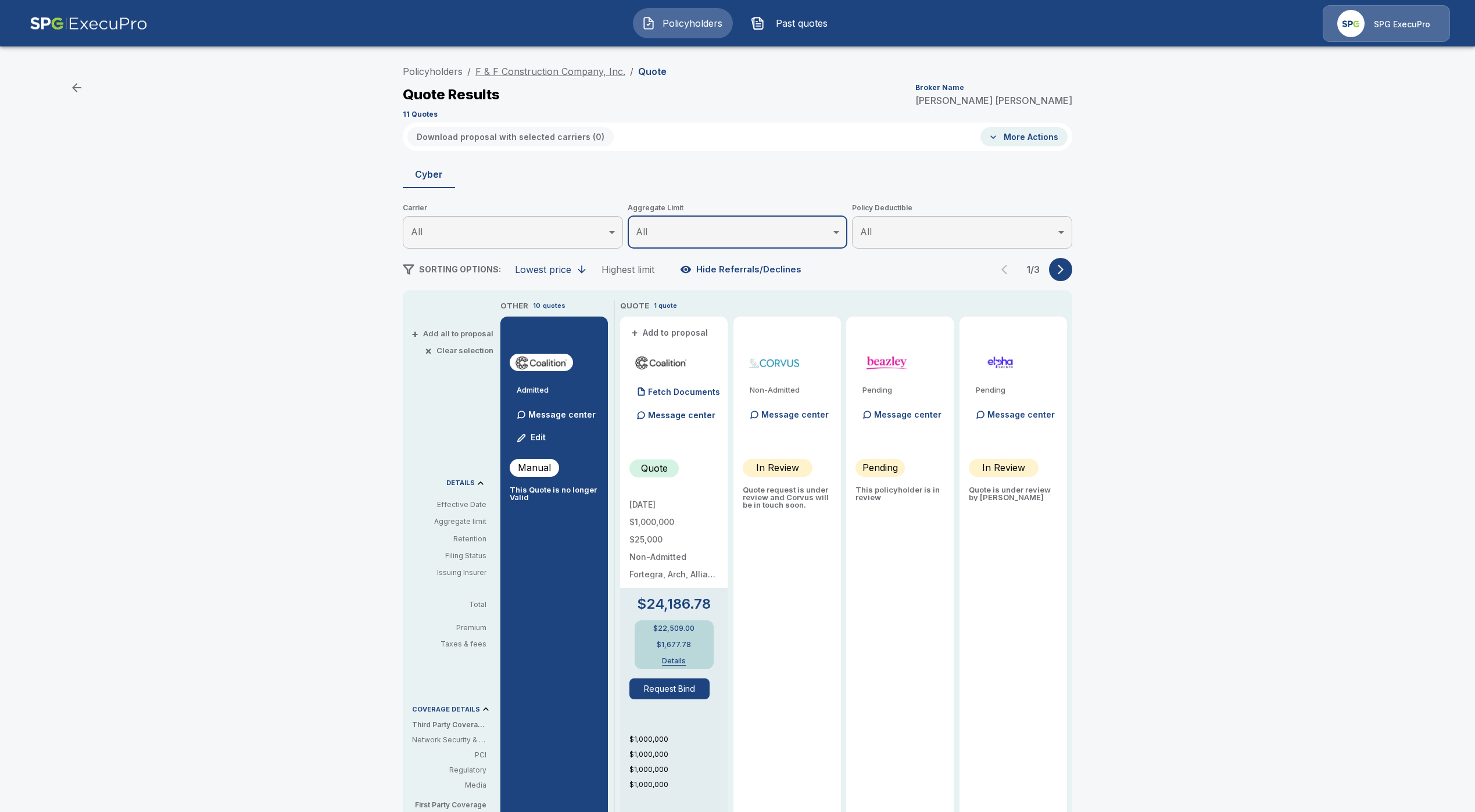
click at [584, 74] on link "F & F Construction Company, Inc." at bounding box center [550, 71] width 150 height 11
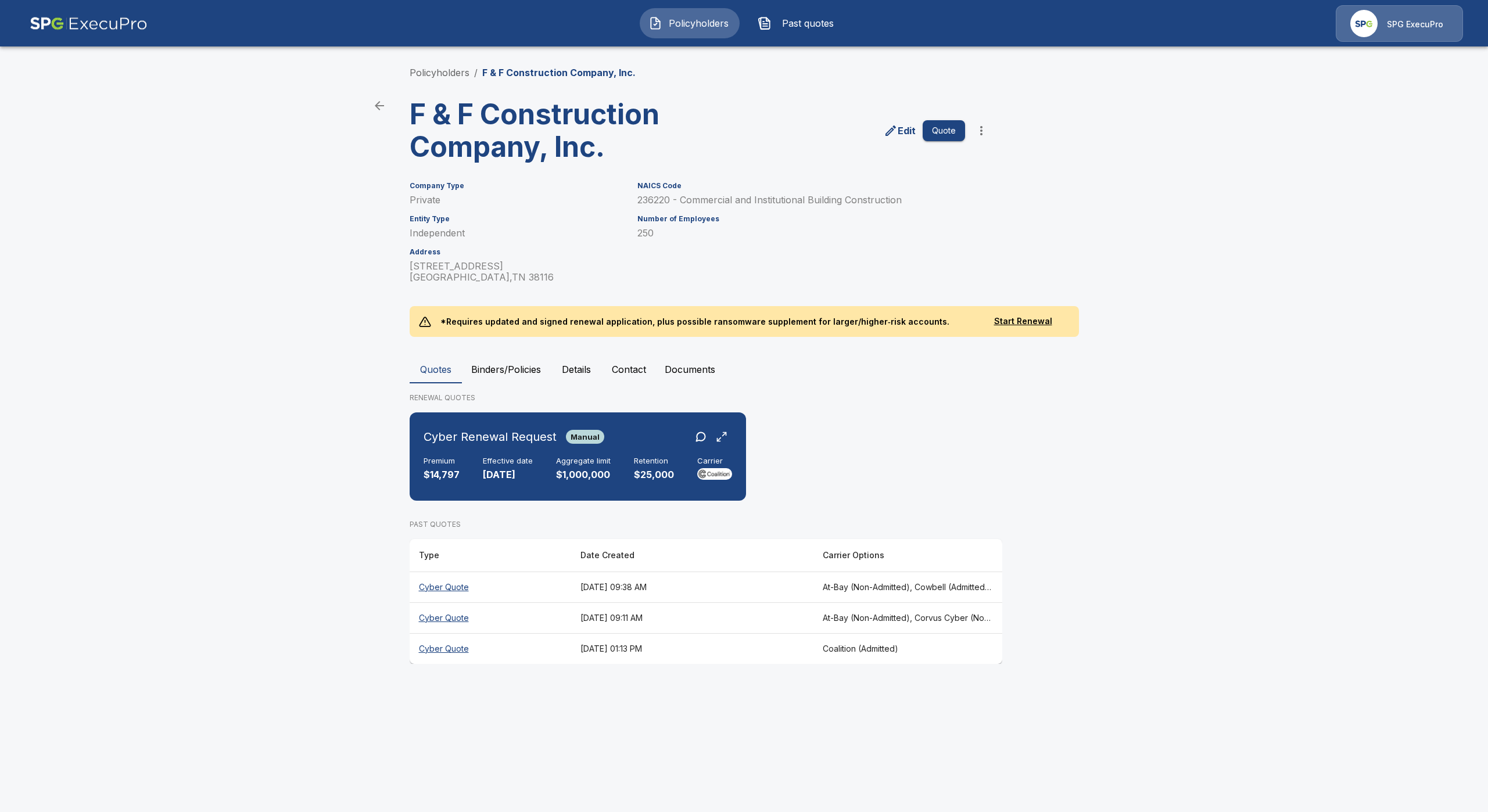
click at [563, 371] on button "Details" at bounding box center [576, 369] width 52 height 28
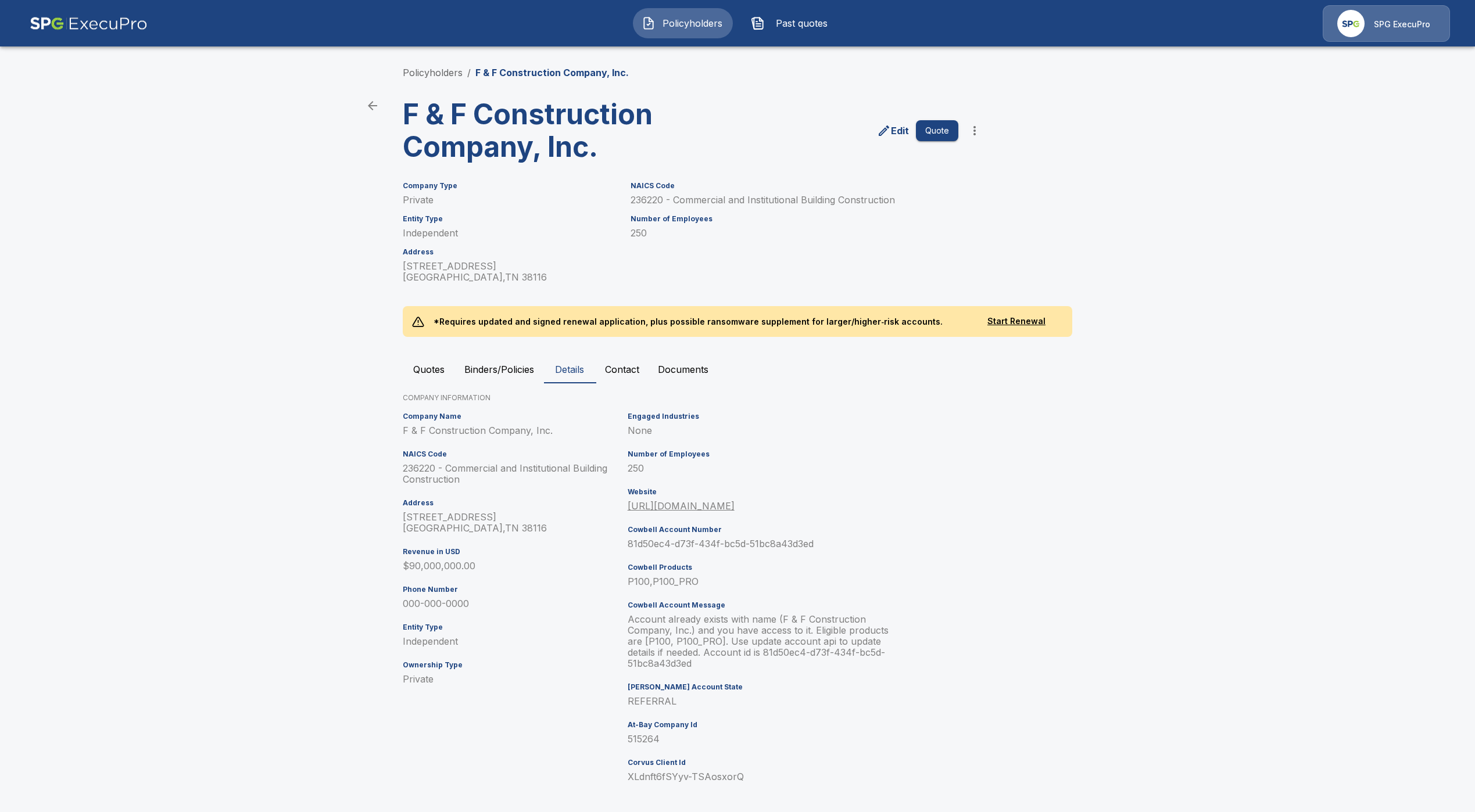
click at [441, 374] on button "Quotes" at bounding box center [429, 369] width 52 height 28
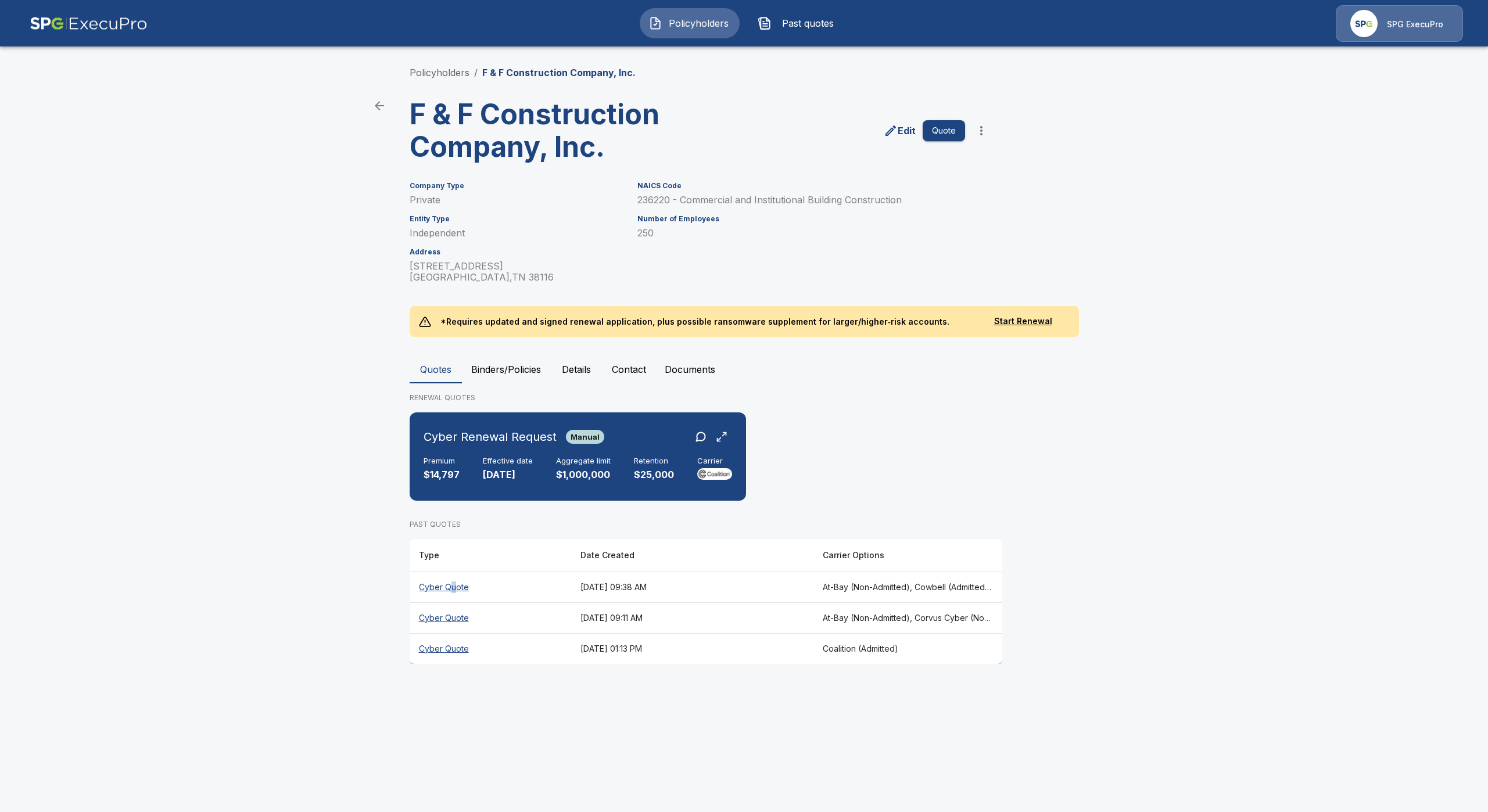
click at [451, 584] on th "Cyber Quote" at bounding box center [491, 587] width 161 height 31
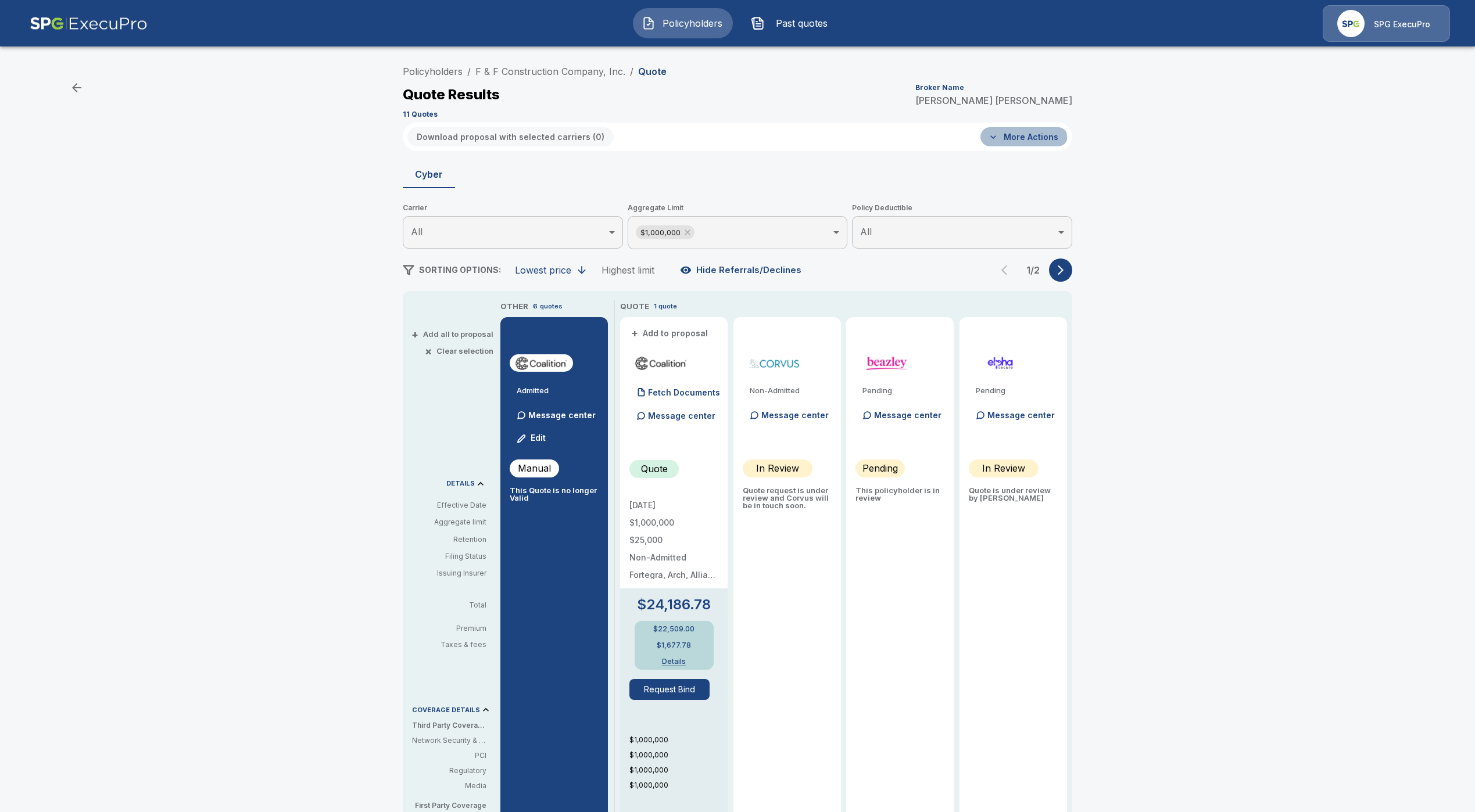
click at [1017, 139] on button "More Actions" at bounding box center [1024, 136] width 87 height 19
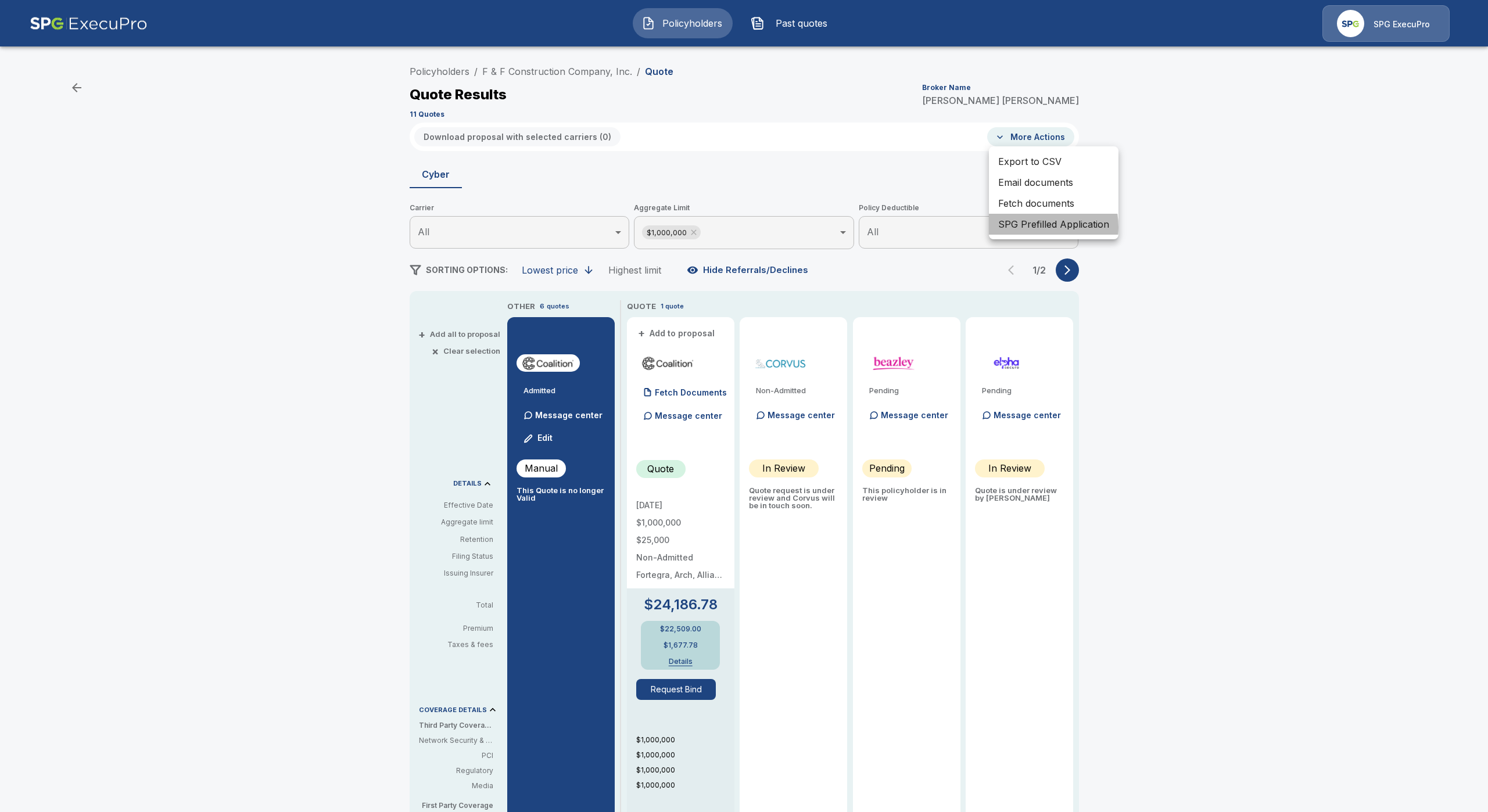
click at [1030, 227] on li "SPG Prefilled Application" at bounding box center [1054, 224] width 129 height 21
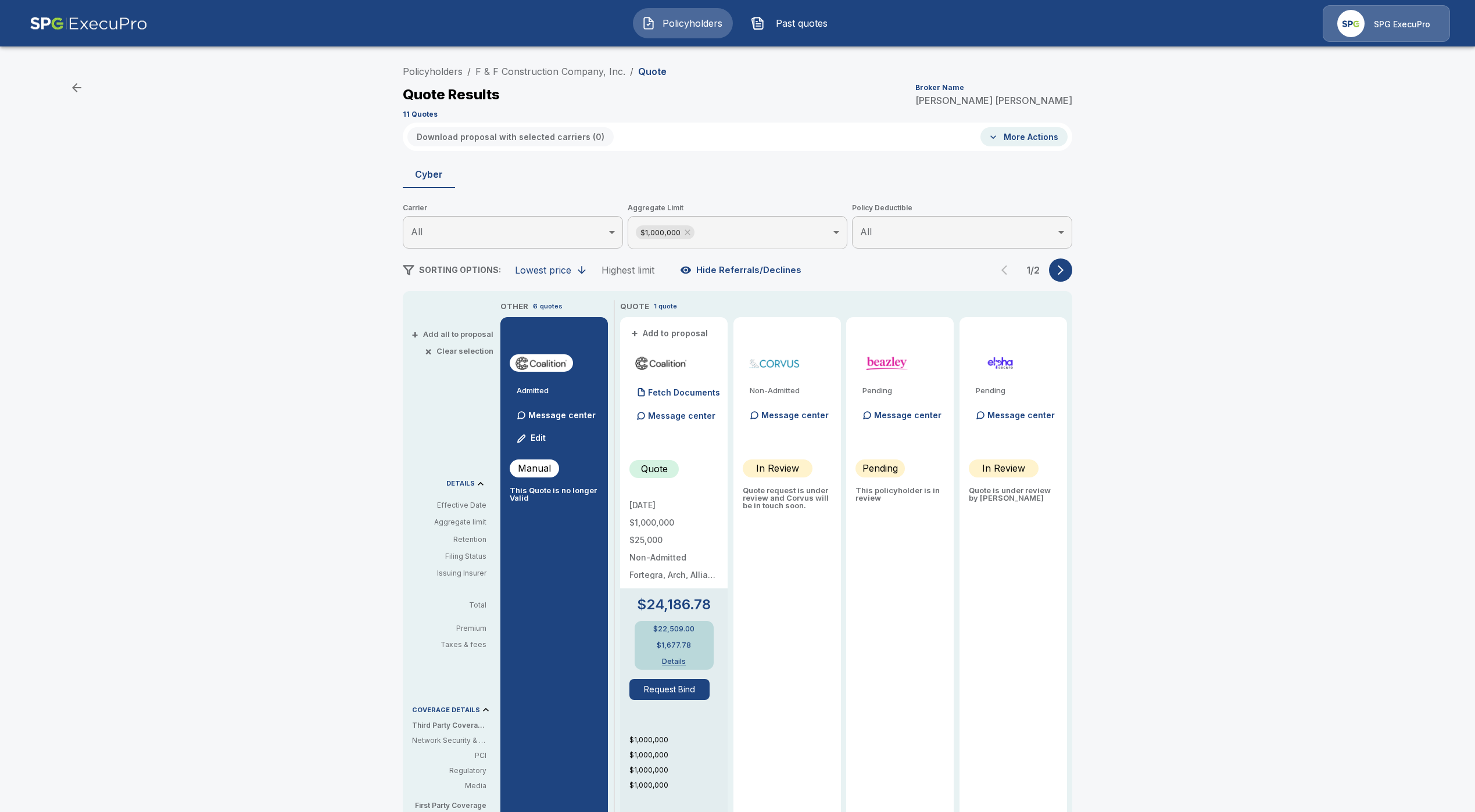
click at [1065, 275] on icon "button" at bounding box center [1061, 270] width 11 height 11
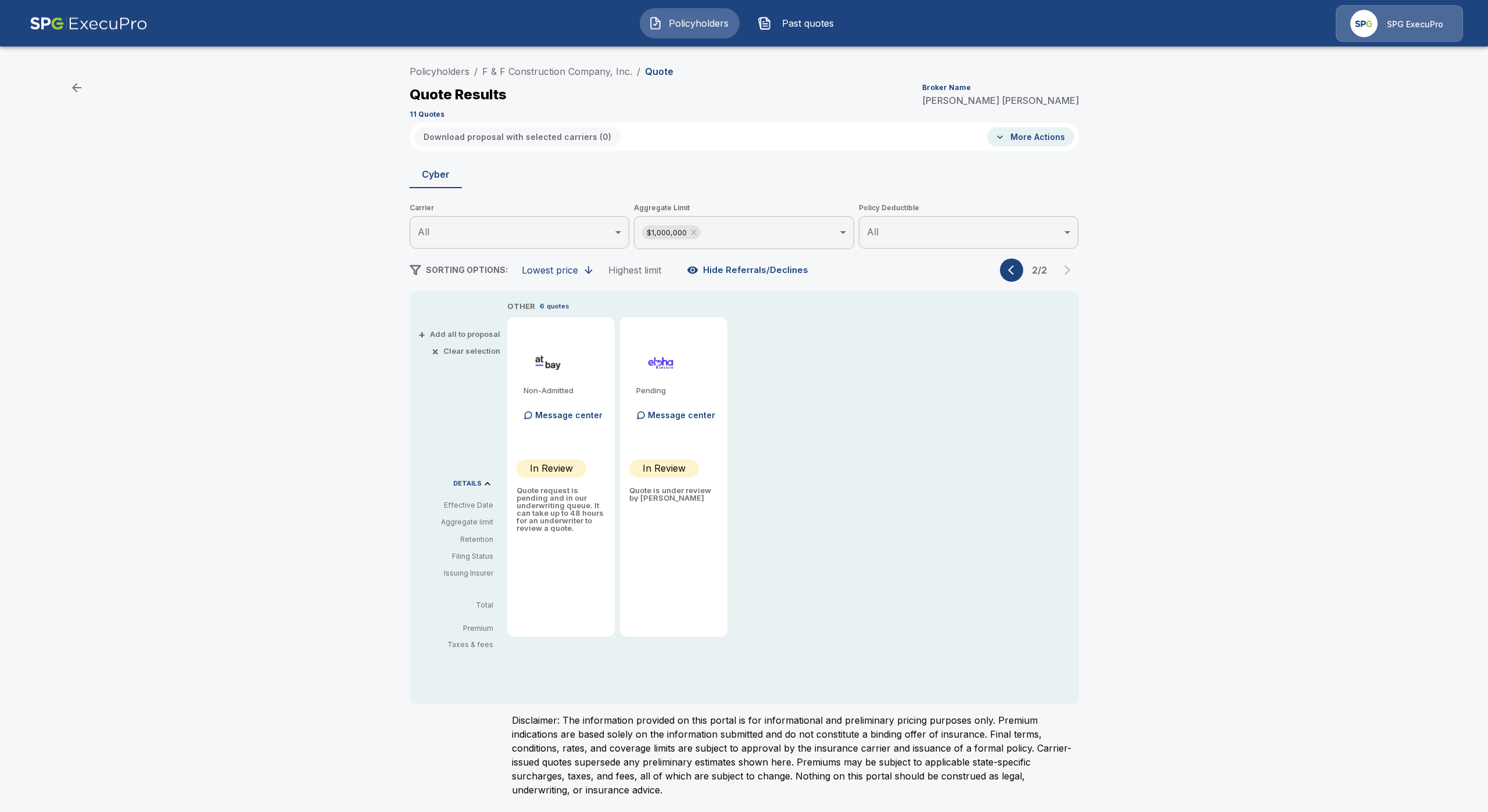
click at [1008, 261] on button "button" at bounding box center [1012, 270] width 24 height 24
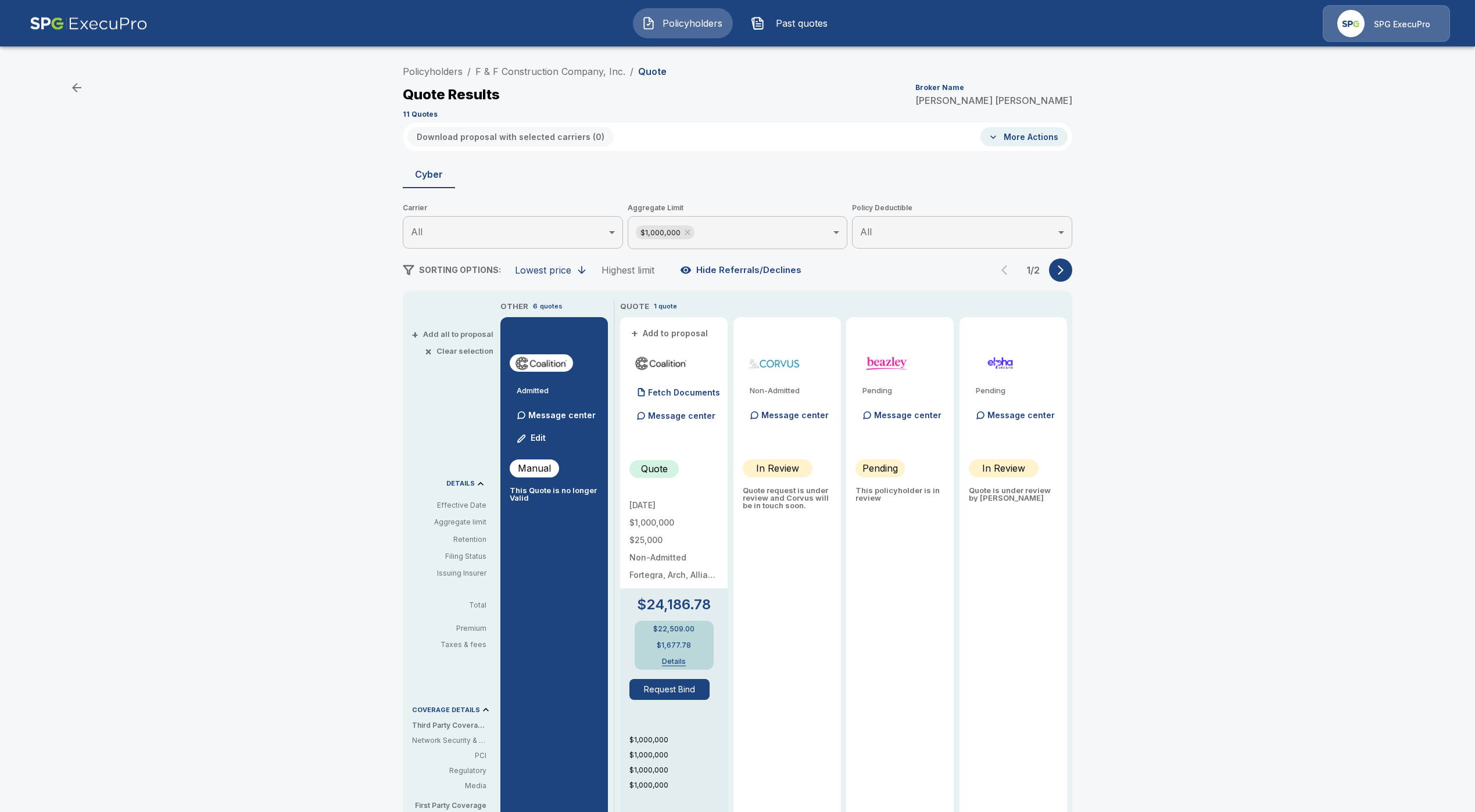
click at [1072, 267] on button "button" at bounding box center [1060, 270] width 24 height 24
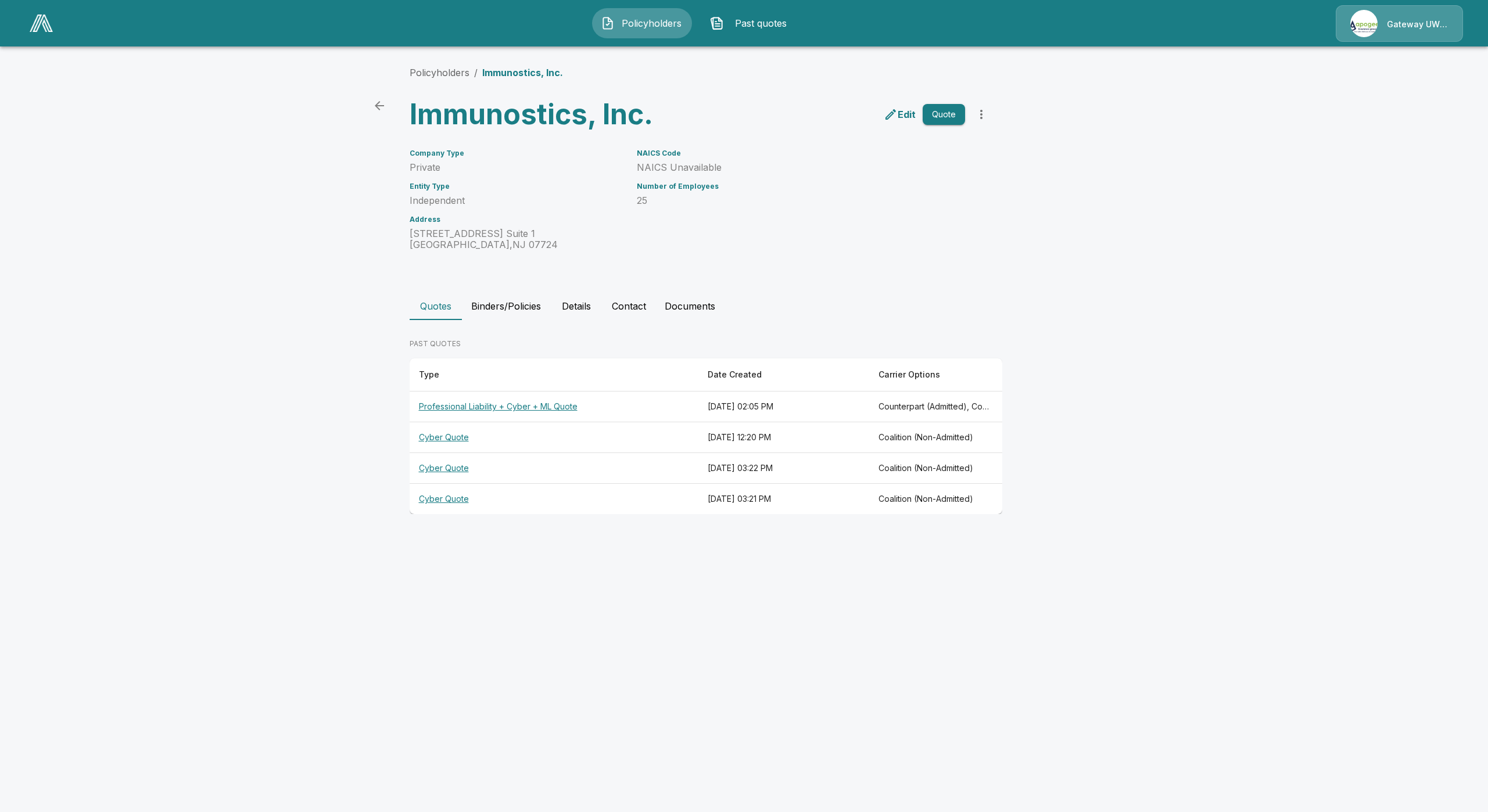
click at [641, 27] on span "Policyholders" at bounding box center [651, 24] width 64 height 14
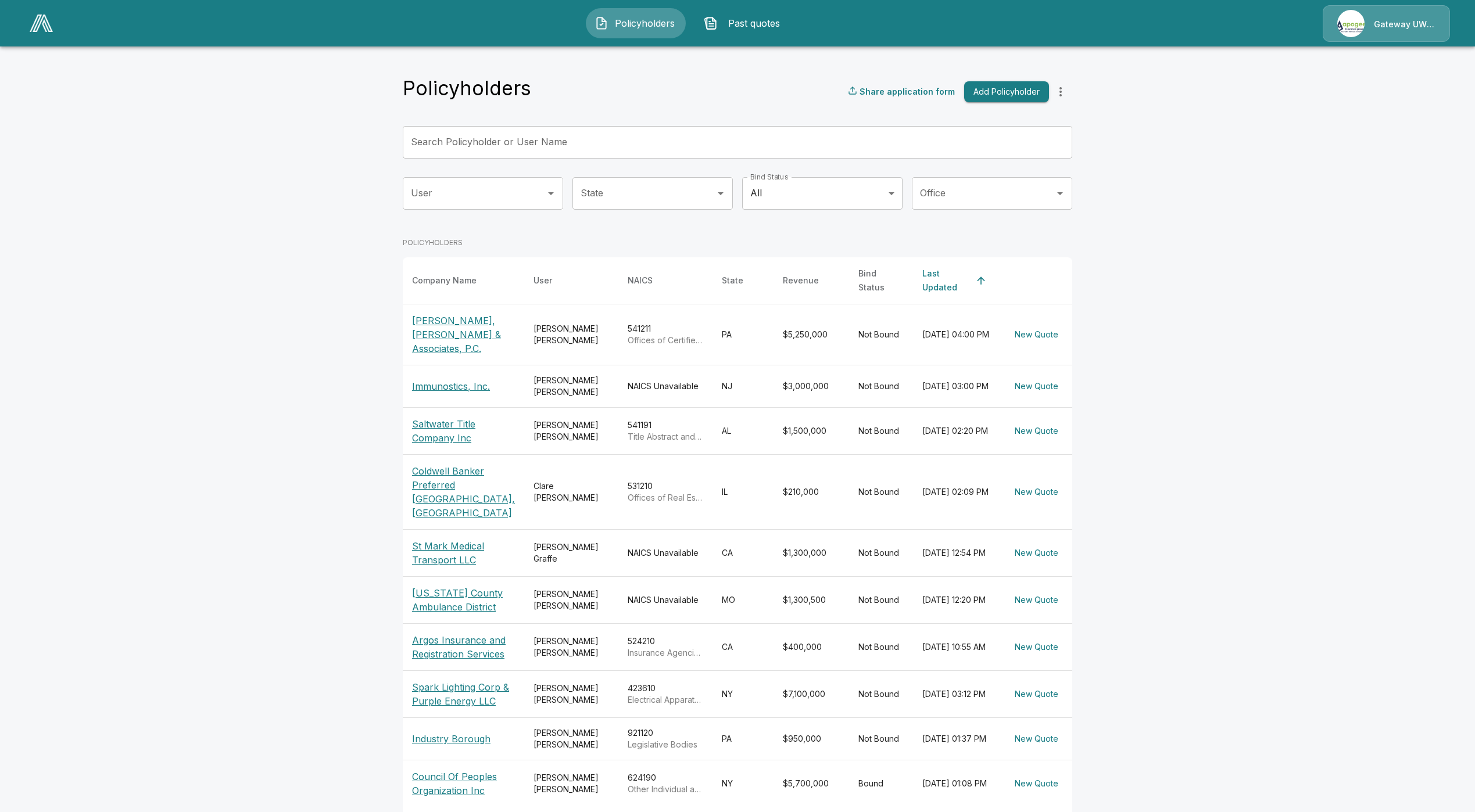
click at [39, 21] on img at bounding box center [41, 23] width 24 height 17
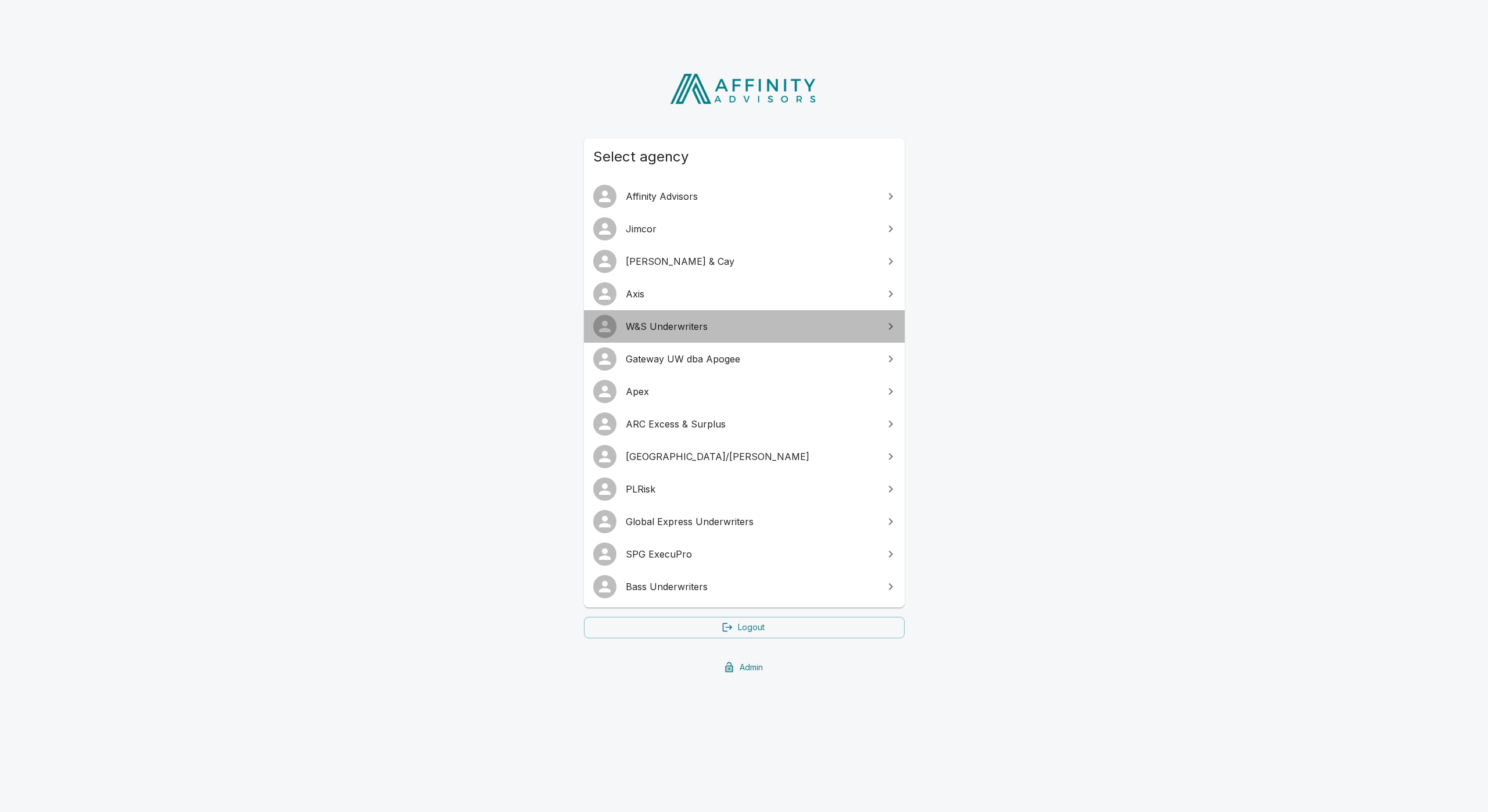
click at [703, 329] on span "W&S Underwriters" at bounding box center [751, 326] width 251 height 14
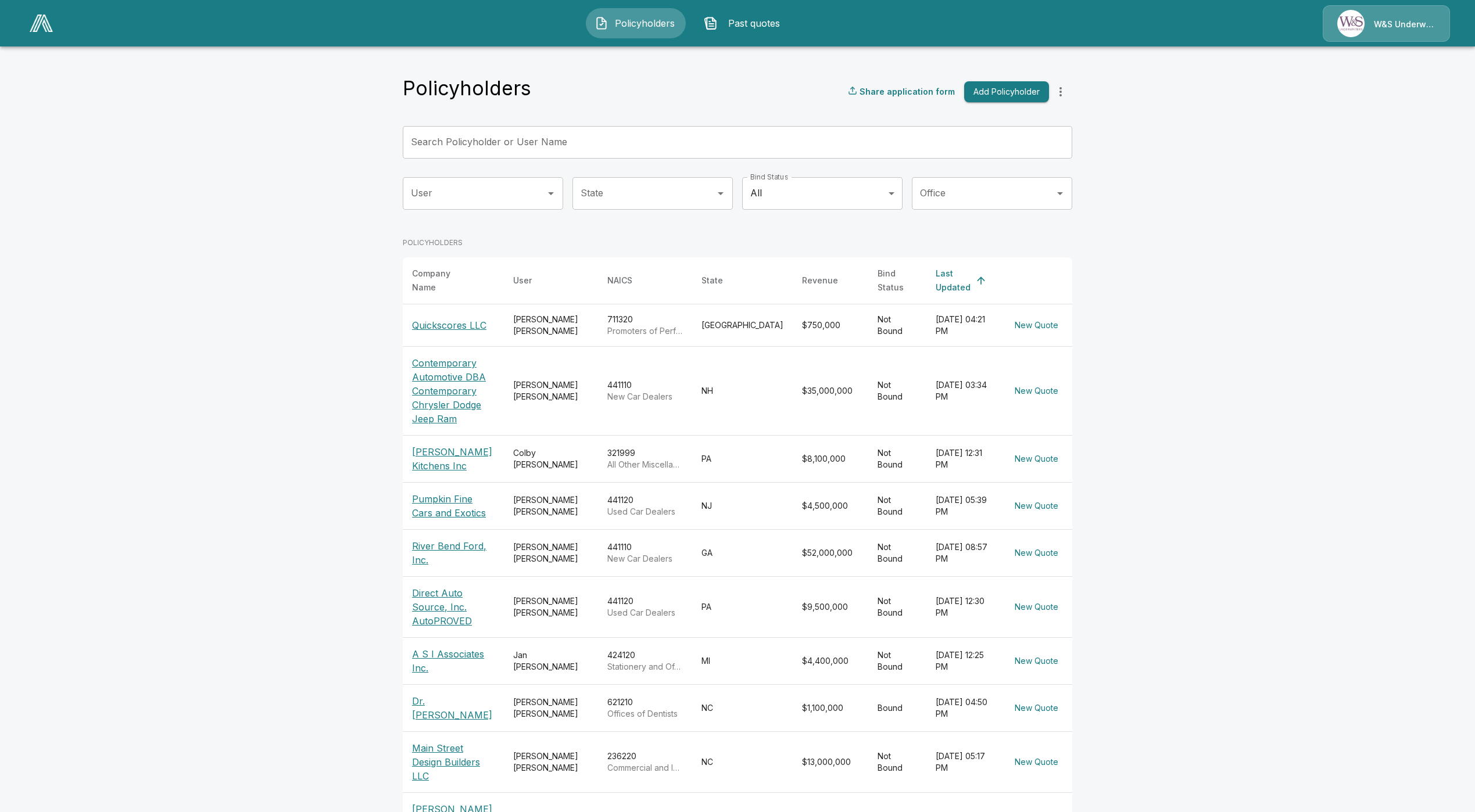
click at [450, 319] on p "Quickscores LLC" at bounding box center [454, 326] width 83 height 14
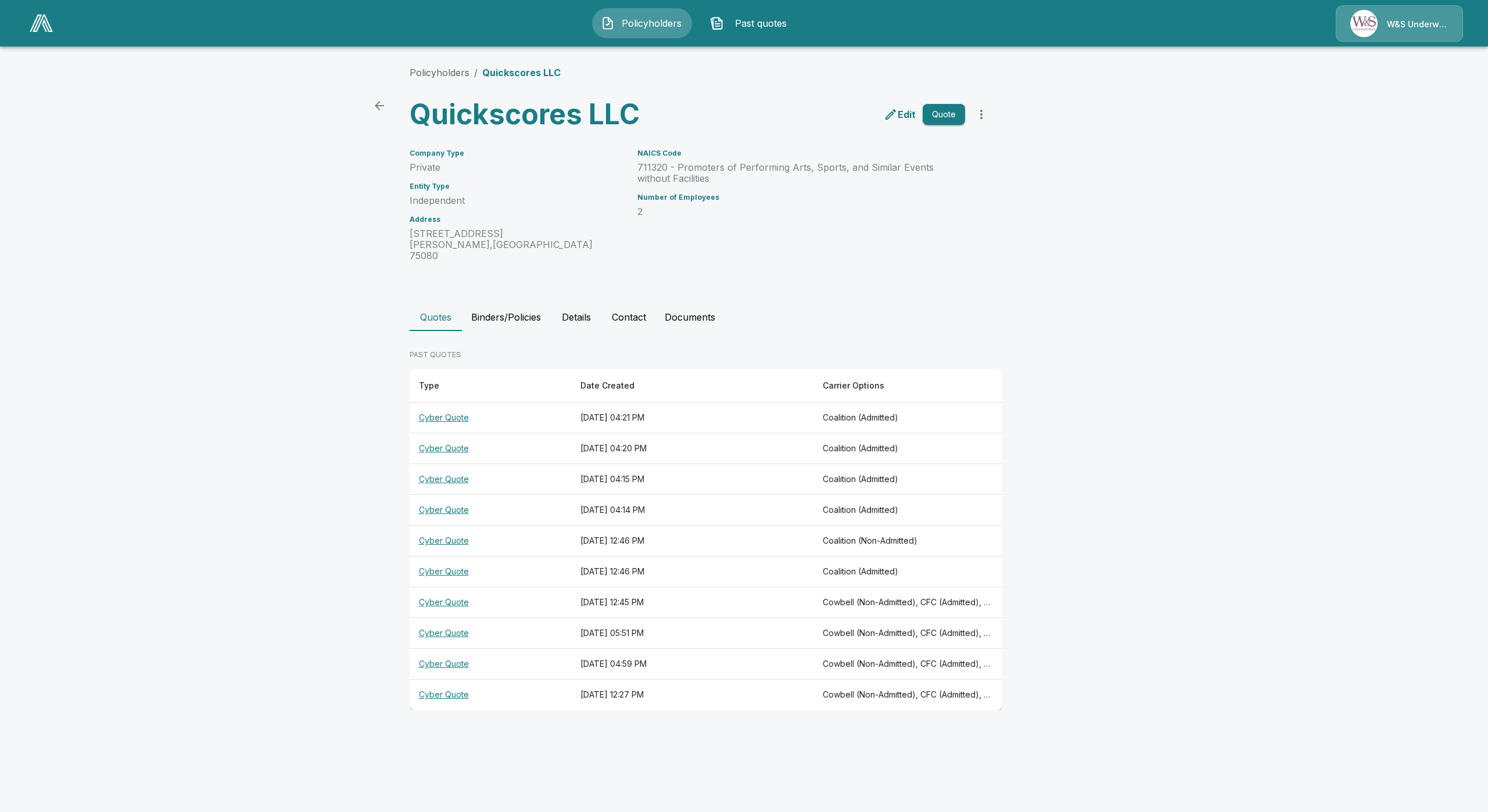
click at [514, 304] on button "Binders/Policies" at bounding box center [506, 317] width 89 height 28
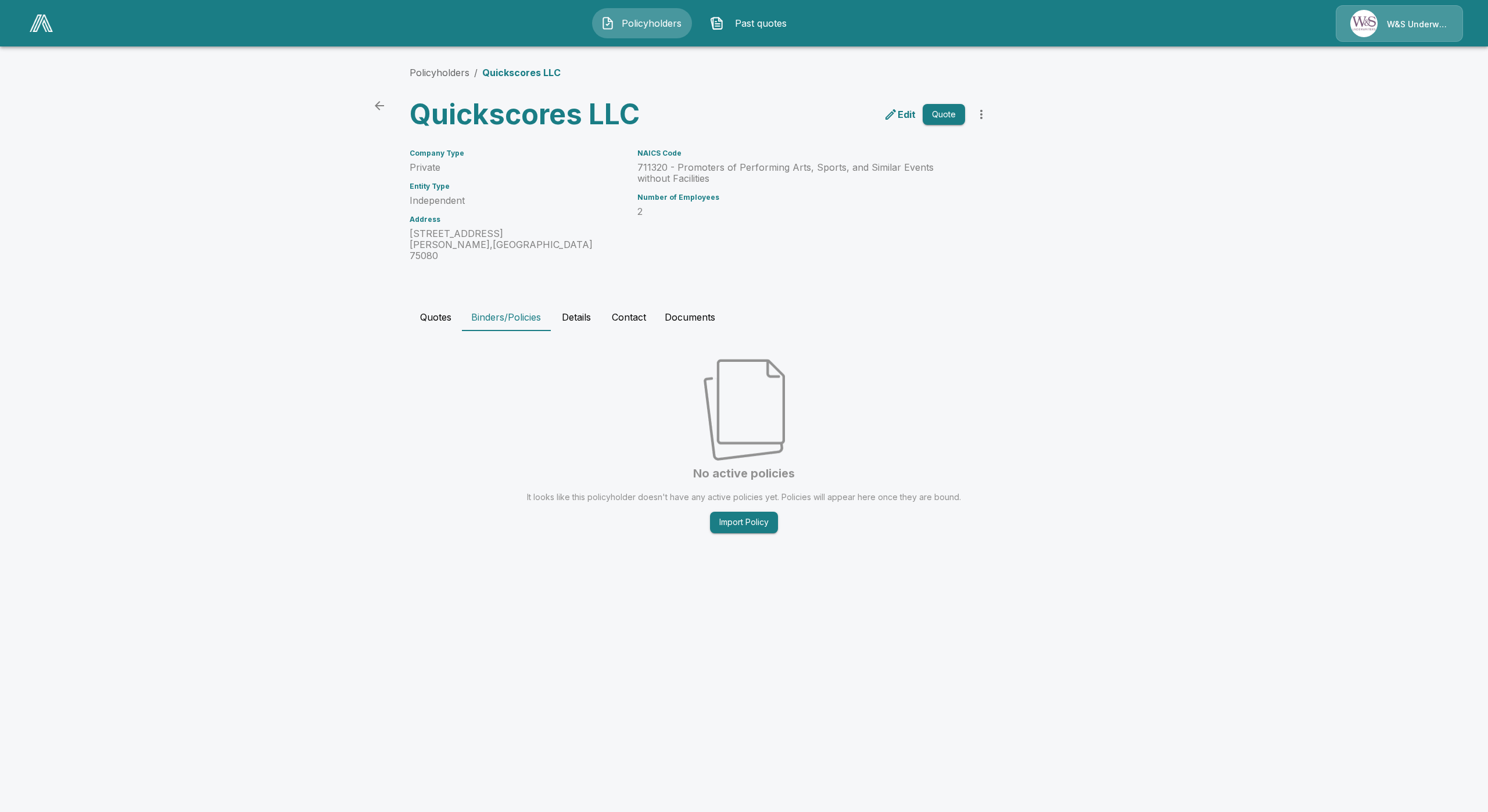
click at [444, 304] on button "Quotes" at bounding box center [436, 317] width 52 height 28
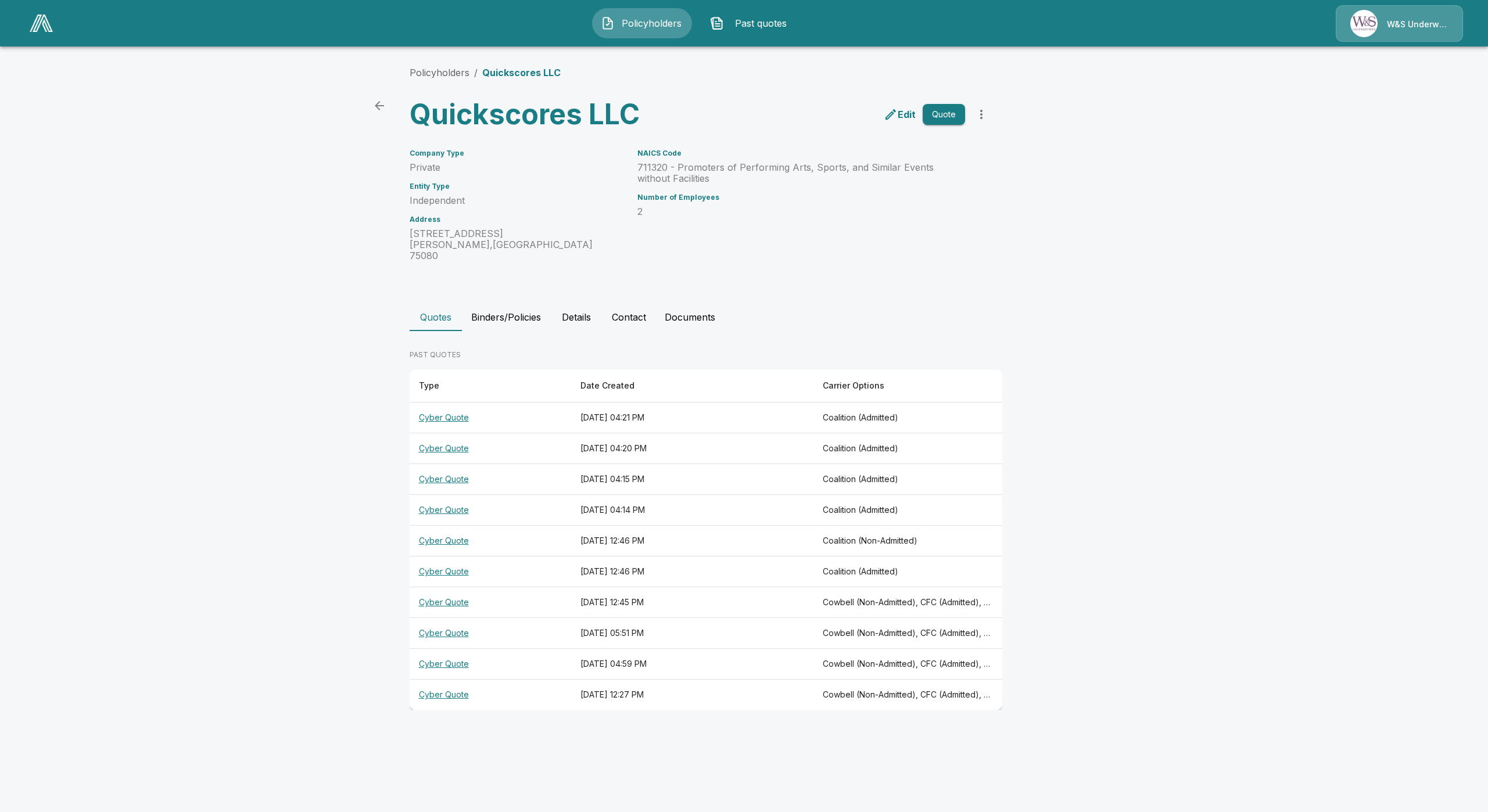
click at [449, 598] on th "Cyber Quote" at bounding box center [491, 602] width 161 height 31
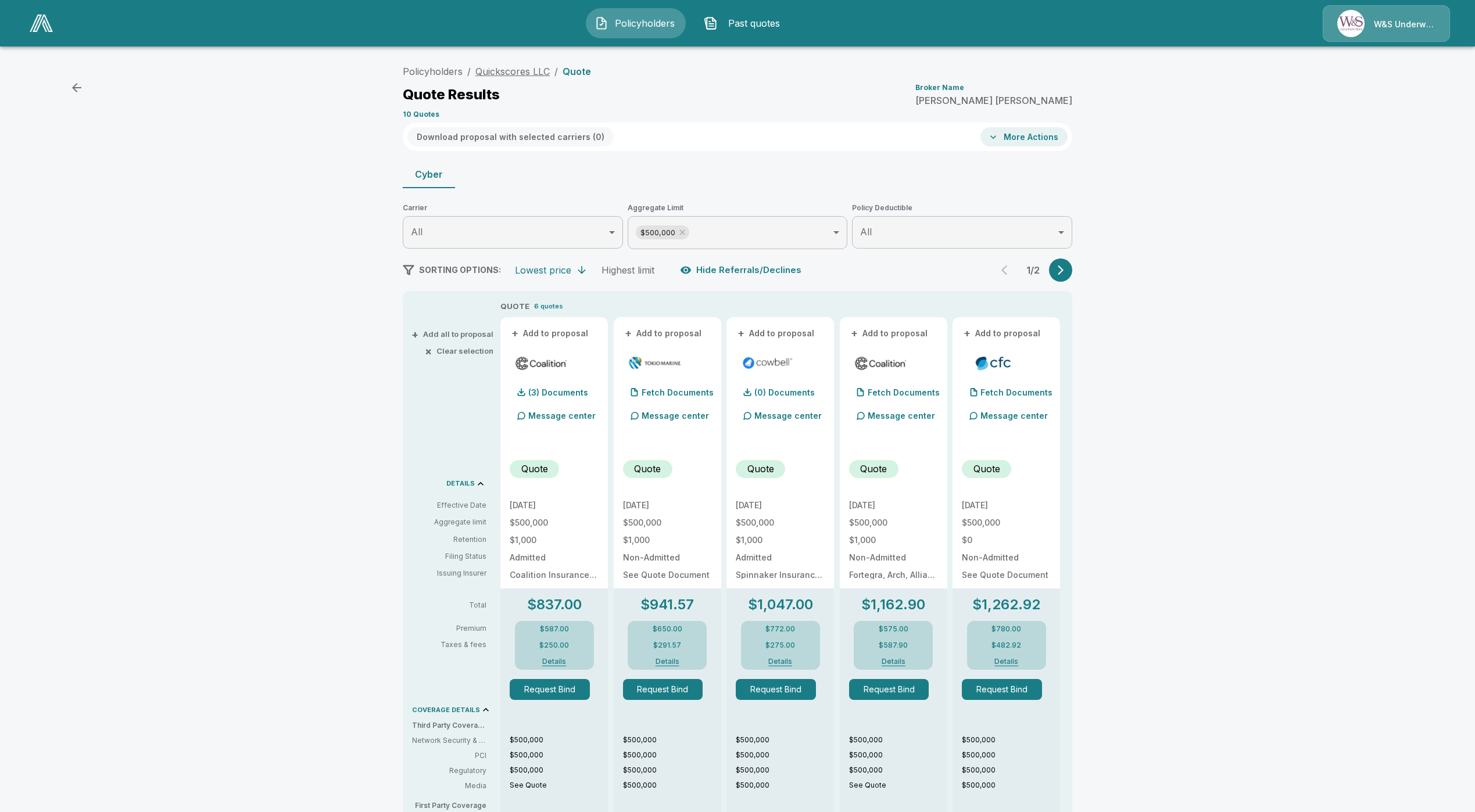
click at [528, 69] on link "Quickscores LLC" at bounding box center [512, 71] width 74 height 11
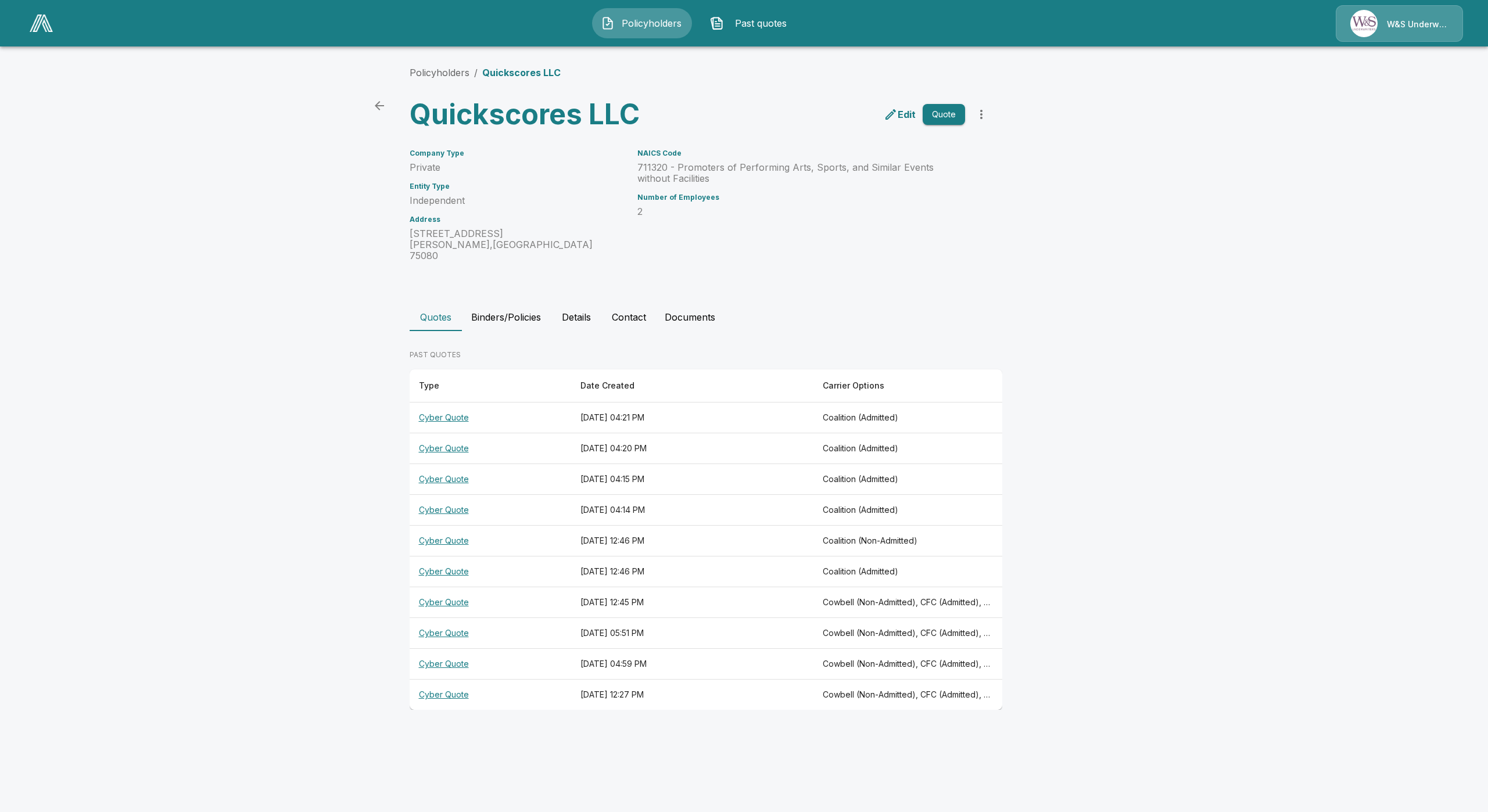
click at [446, 597] on th "Cyber Quote" at bounding box center [491, 602] width 161 height 31
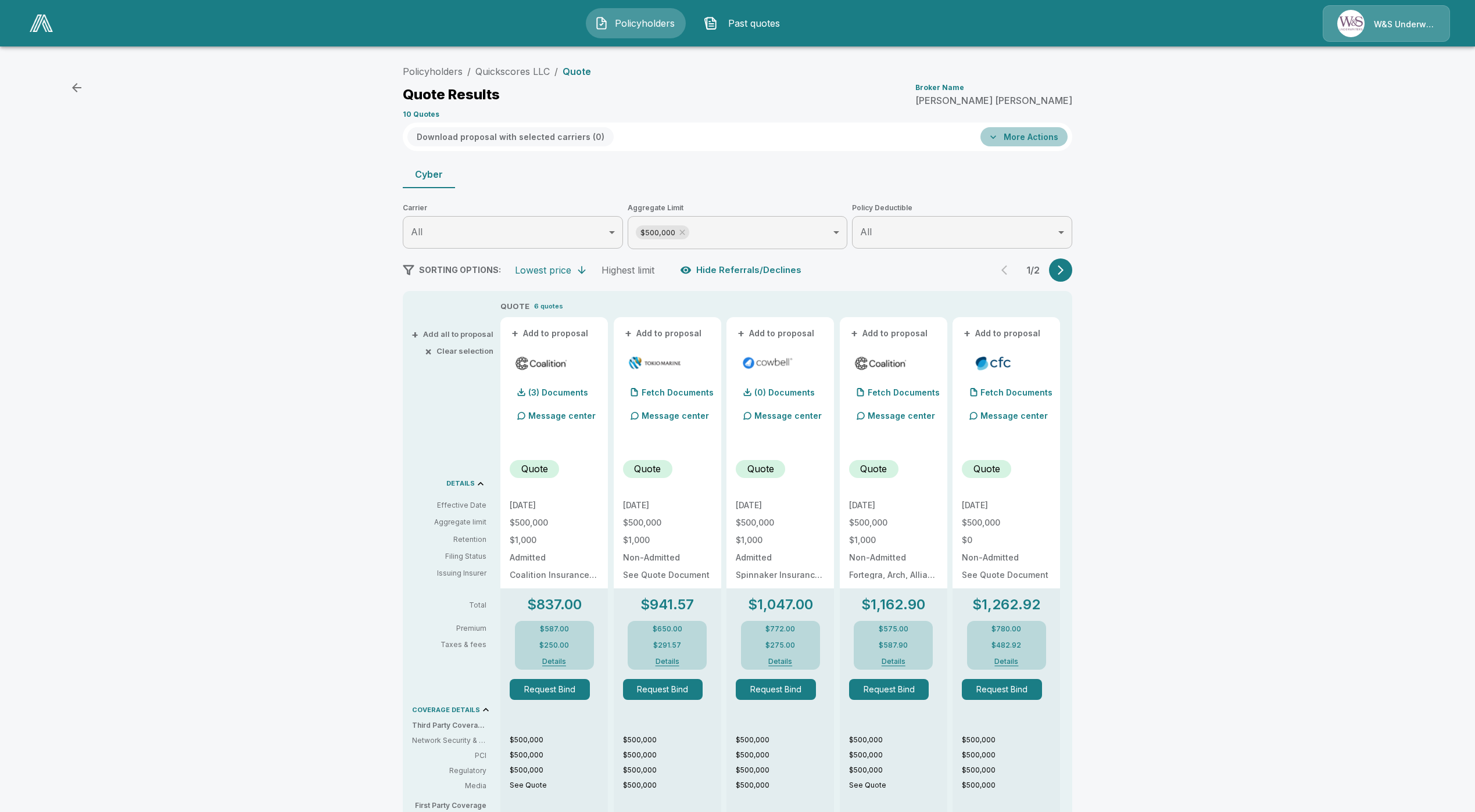
click at [1056, 130] on button "More Actions" at bounding box center [1024, 136] width 87 height 19
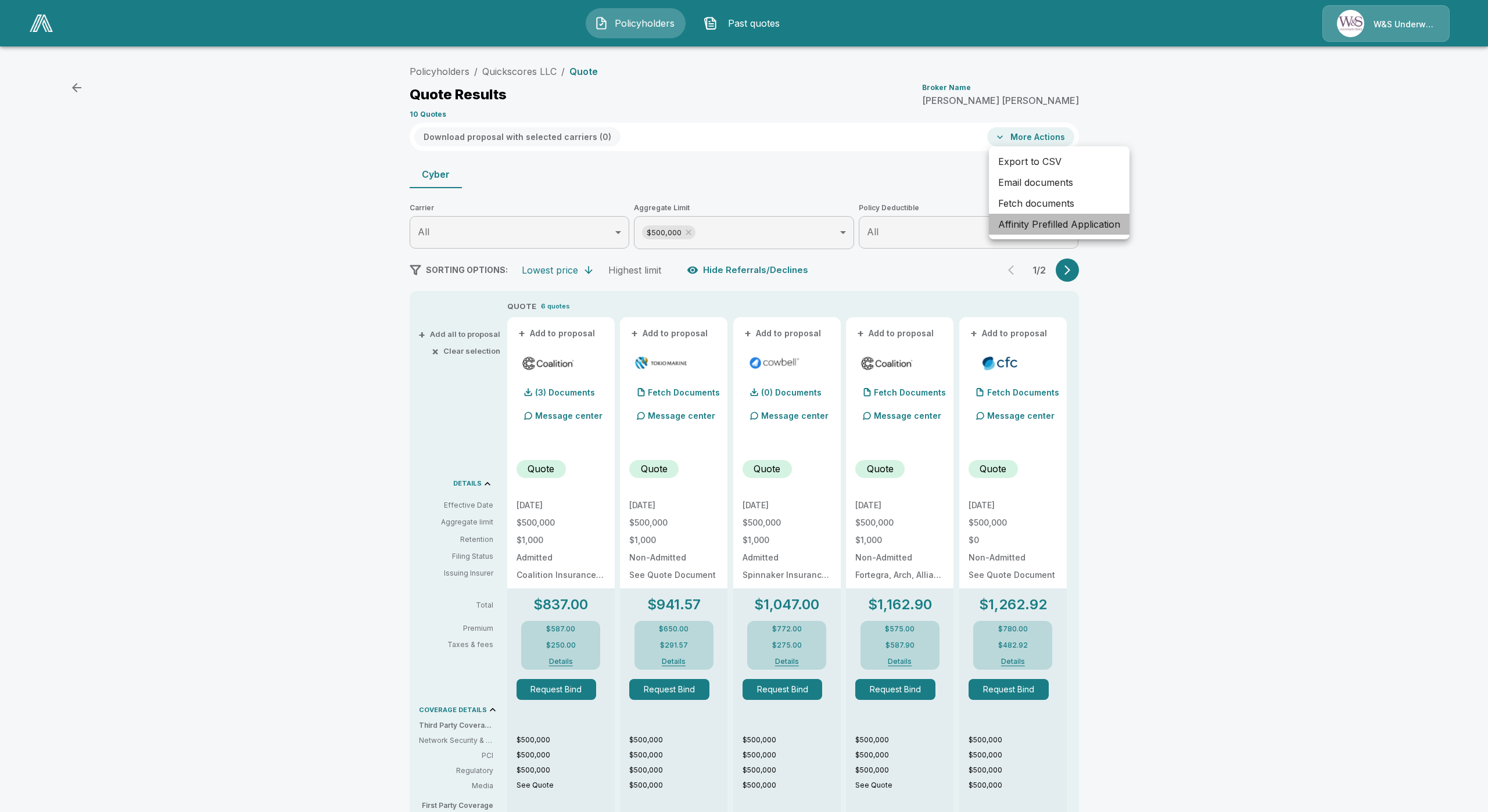
click at [1062, 221] on li "Affinity Prefilled Application" at bounding box center [1059, 224] width 141 height 21
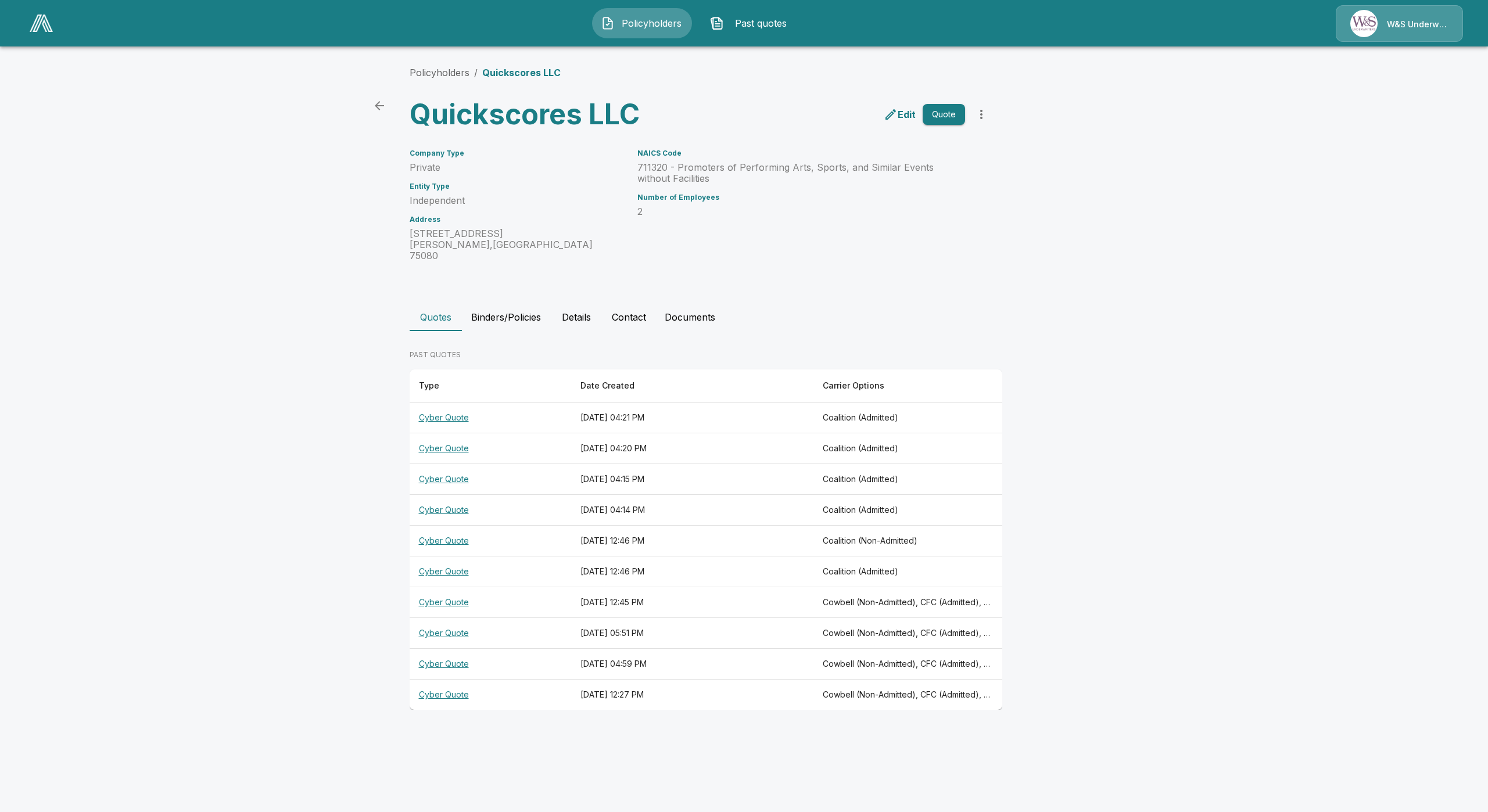
click at [422, 411] on th "Cyber Quote" at bounding box center [491, 418] width 161 height 31
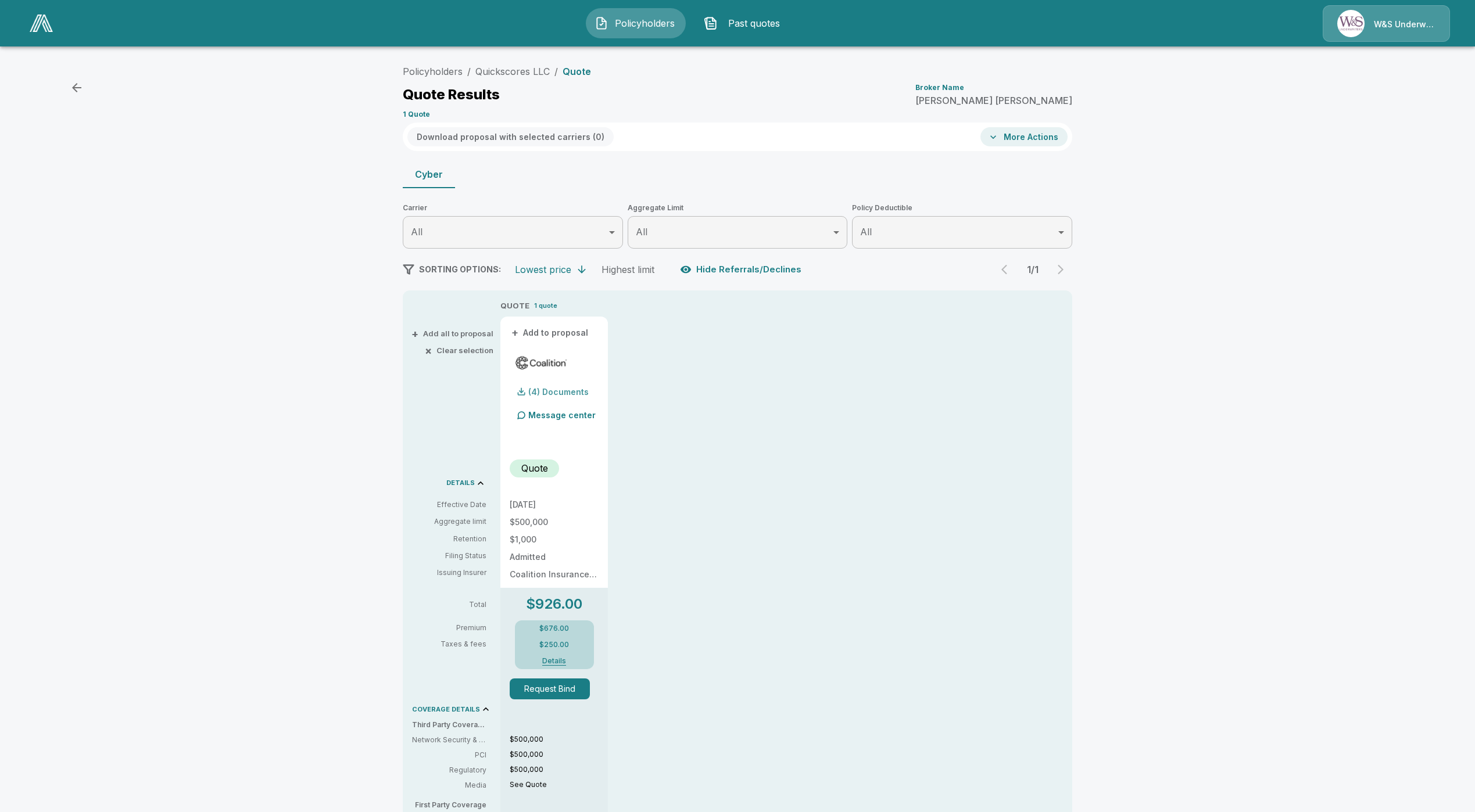
click at [550, 394] on p "(4) Documents" at bounding box center [558, 391] width 61 height 8
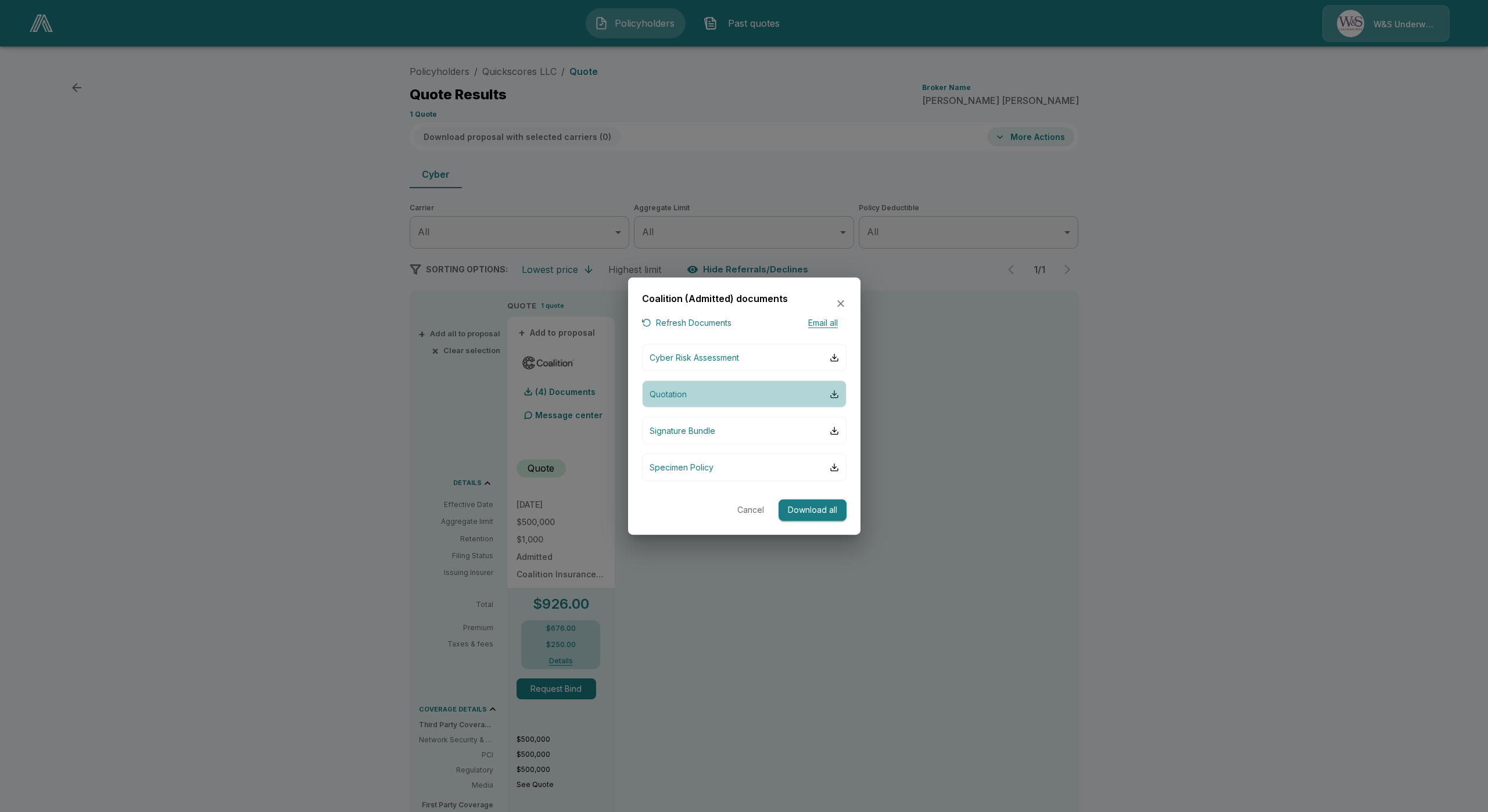
click at [724, 397] on button "Quotation" at bounding box center [744, 394] width 204 height 27
click at [687, 428] on p "Signature Bundle" at bounding box center [683, 431] width 66 height 12
click at [704, 438] on button "Signature Bundle" at bounding box center [744, 431] width 204 height 27
click at [837, 302] on icon "button" at bounding box center [841, 304] width 11 height 11
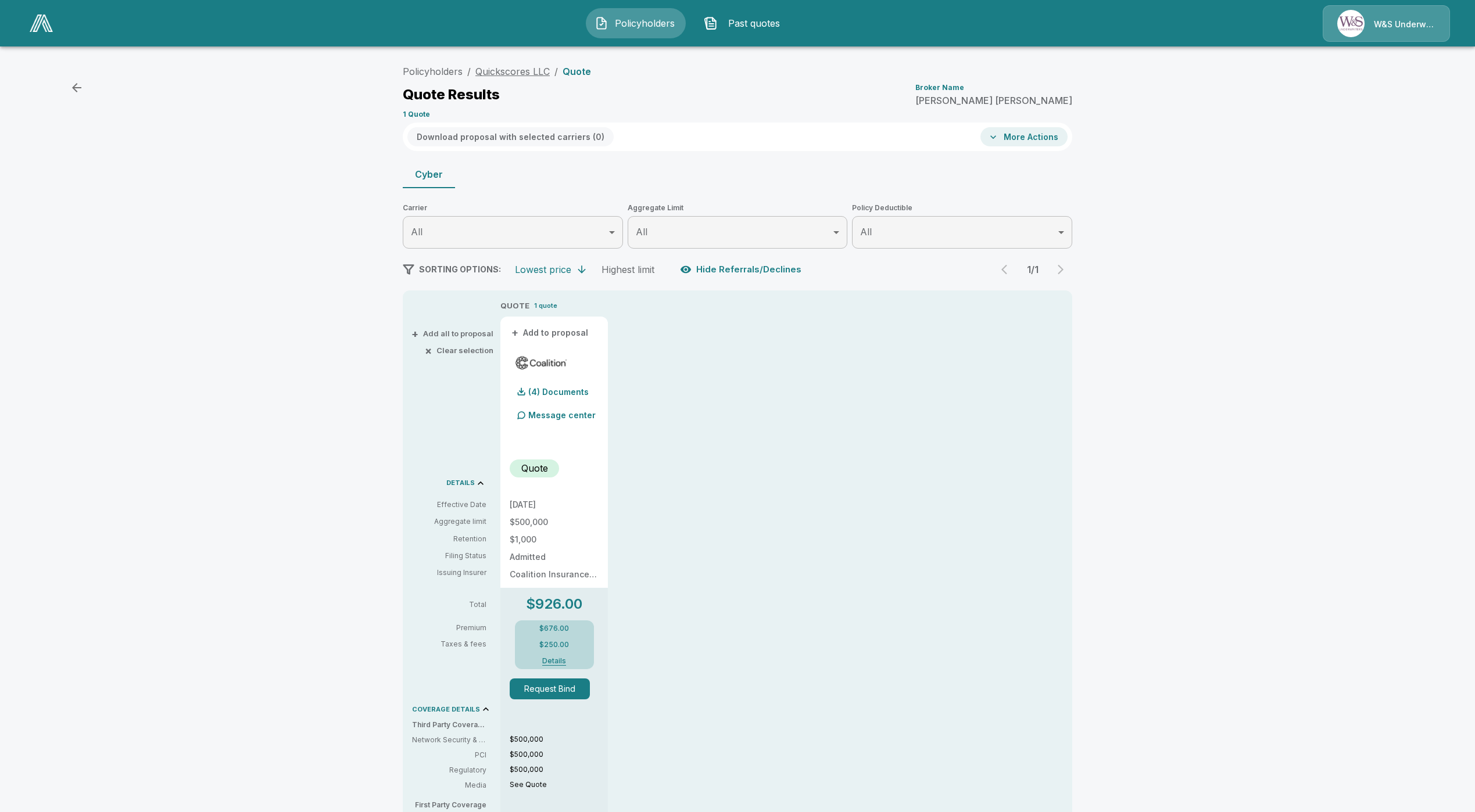
click at [512, 71] on link "Quickscores LLC" at bounding box center [512, 71] width 74 height 11
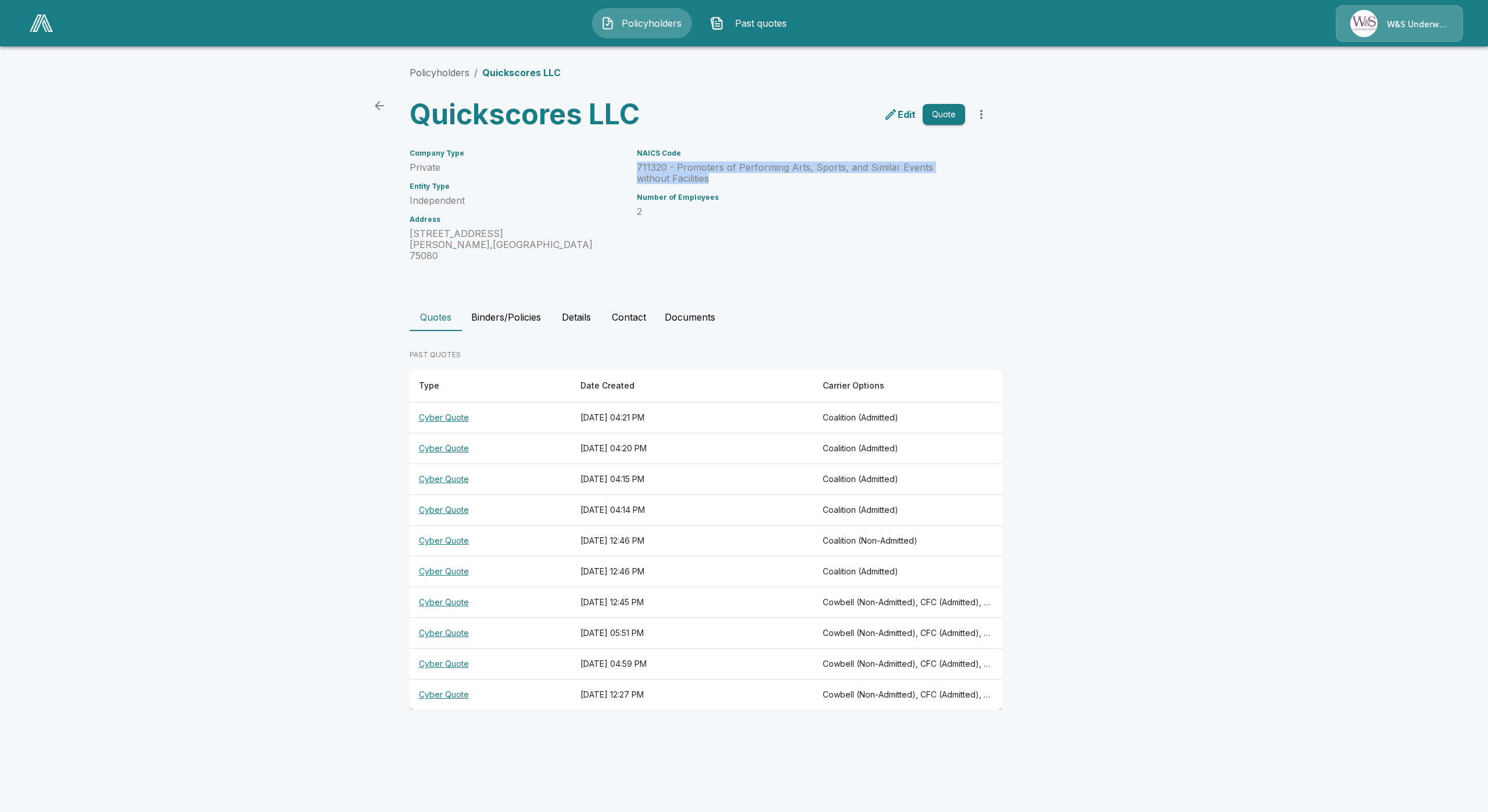
drag, startPoint x: 706, startPoint y: 182, endPoint x: 634, endPoint y: 170, distance: 73.0
click at [634, 170] on div "NAICS Code 711320 - Promoters of Performing Arts, Sports, and Similar Events wi…" at bounding box center [794, 199] width 341 height 126
copy p "711320 - Promoters of Performing Arts, Sports, and Similar Events without Facil…"
click at [438, 71] on link "Policyholders" at bounding box center [440, 73] width 60 height 11
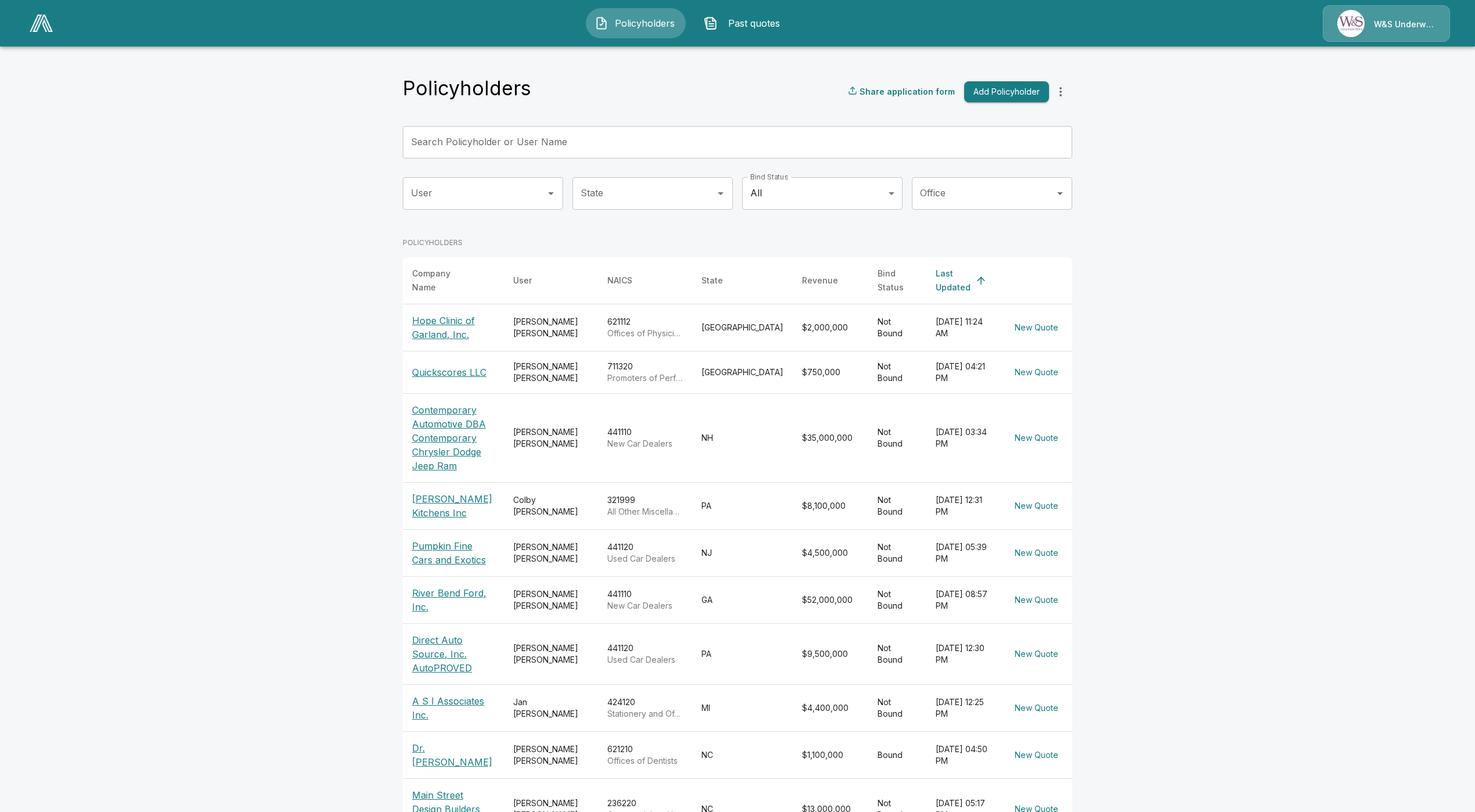
click at [1376, 17] on div "W&S Underwriters" at bounding box center [1404, 24] width 61 height 14
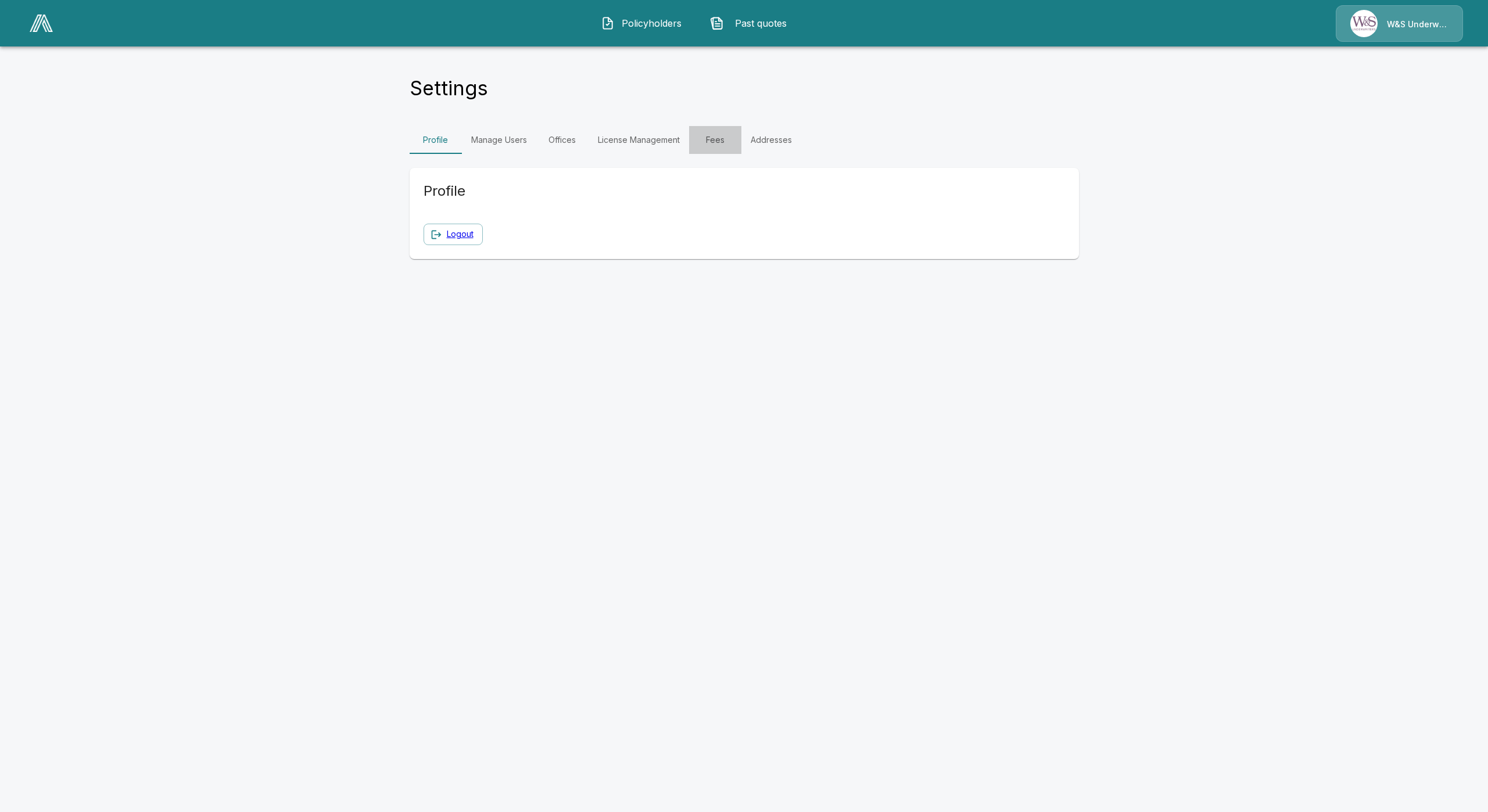
click at [711, 134] on link "Fees" at bounding box center [715, 140] width 52 height 28
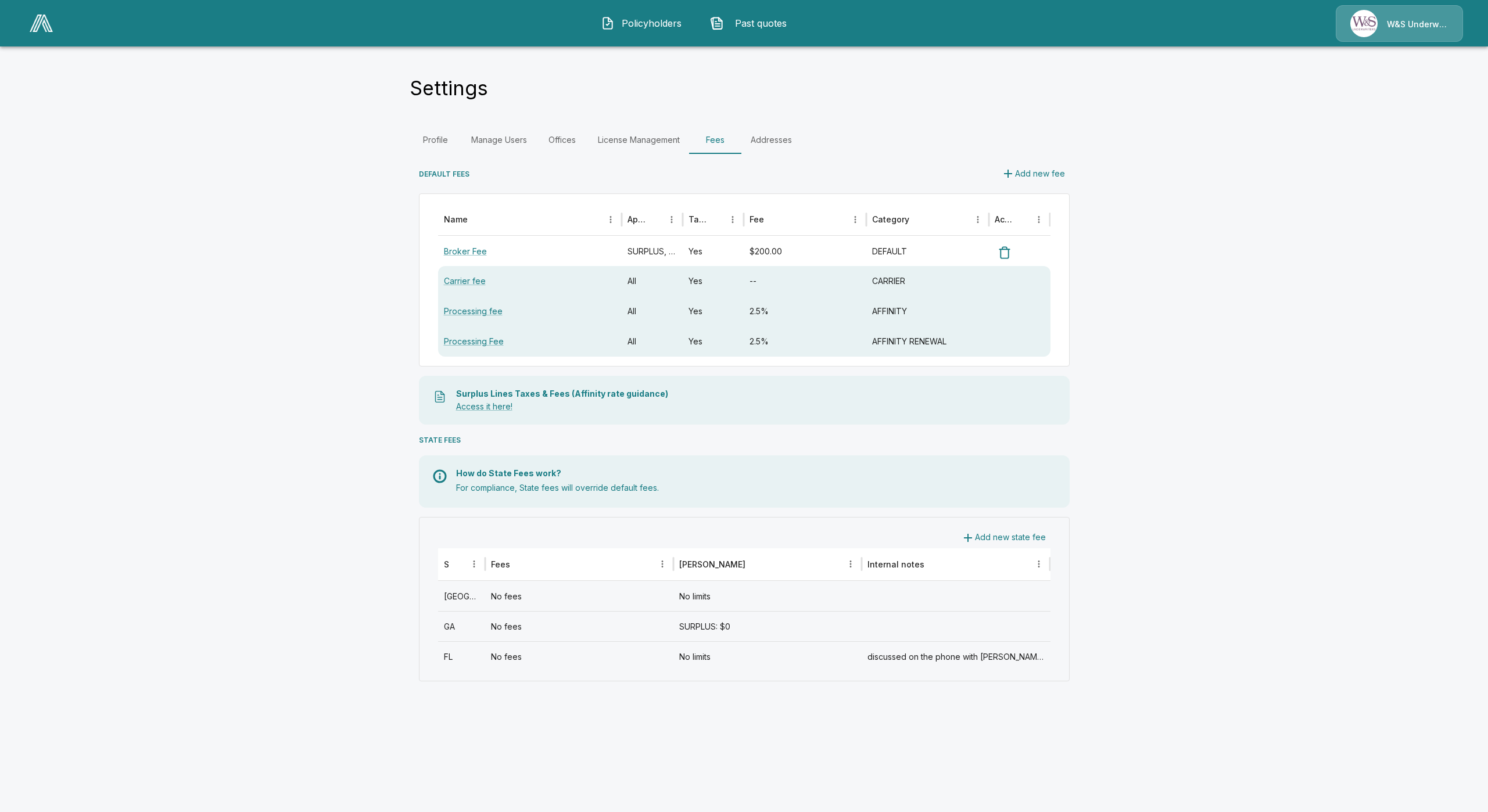
click at [627, 29] on span "Policyholders" at bounding box center [651, 24] width 64 height 14
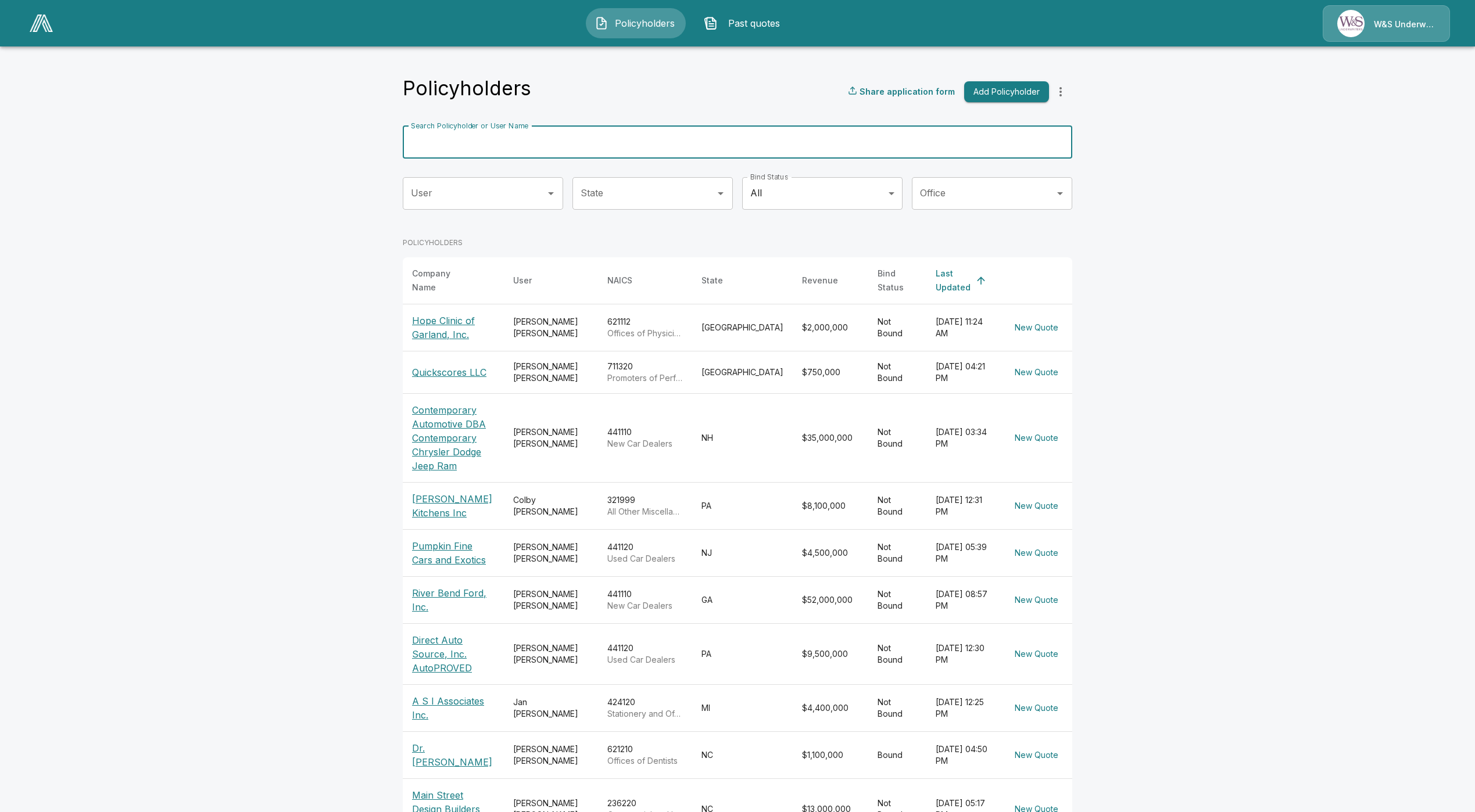
click at [578, 134] on input "Search Policyholder or User Name" at bounding box center [731, 143] width 656 height 33
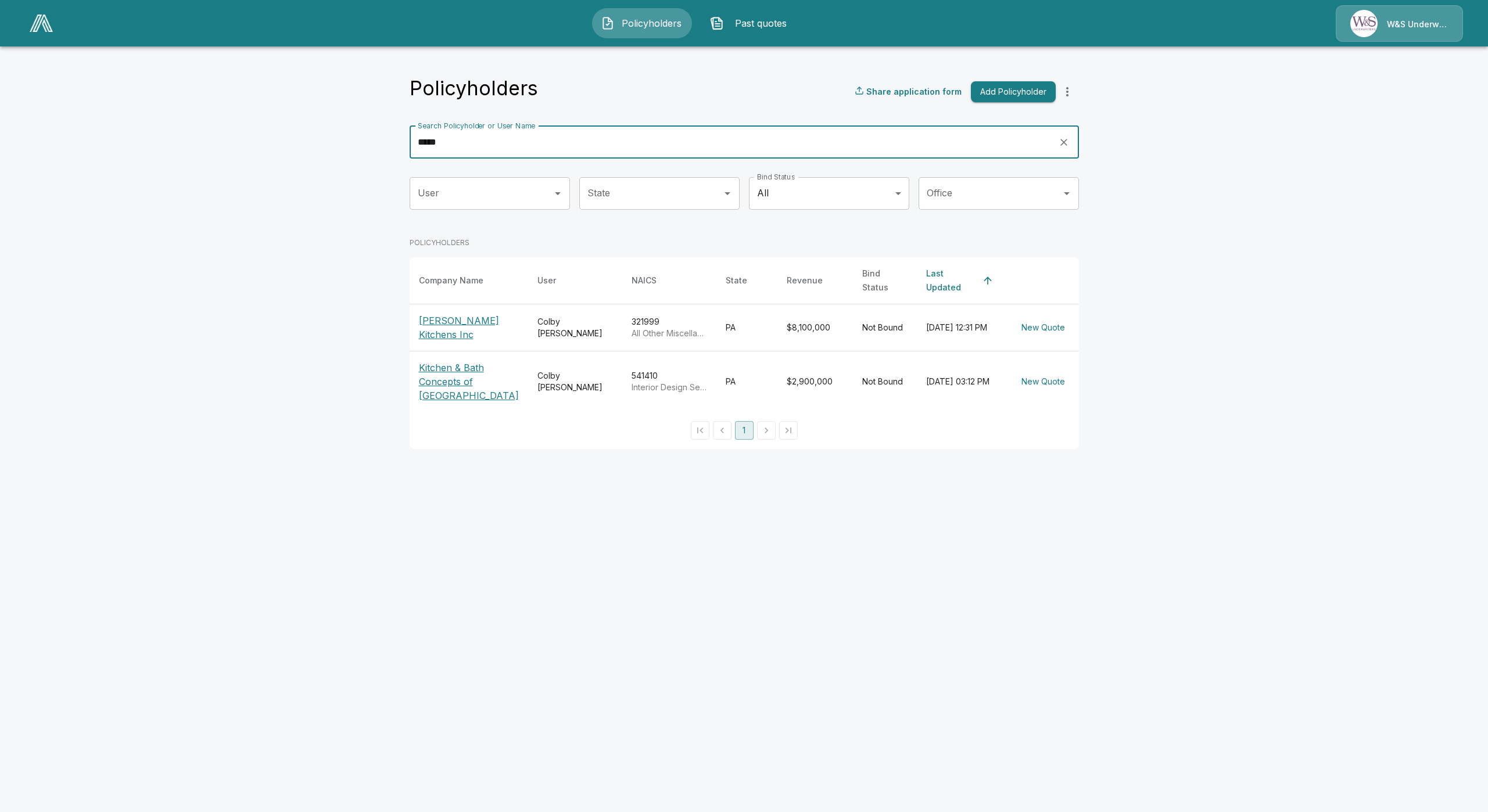
type input "*****"
click at [446, 381] on p "Kitchen & Bath Concepts of [GEOGRAPHIC_DATA]" at bounding box center [469, 381] width 100 height 42
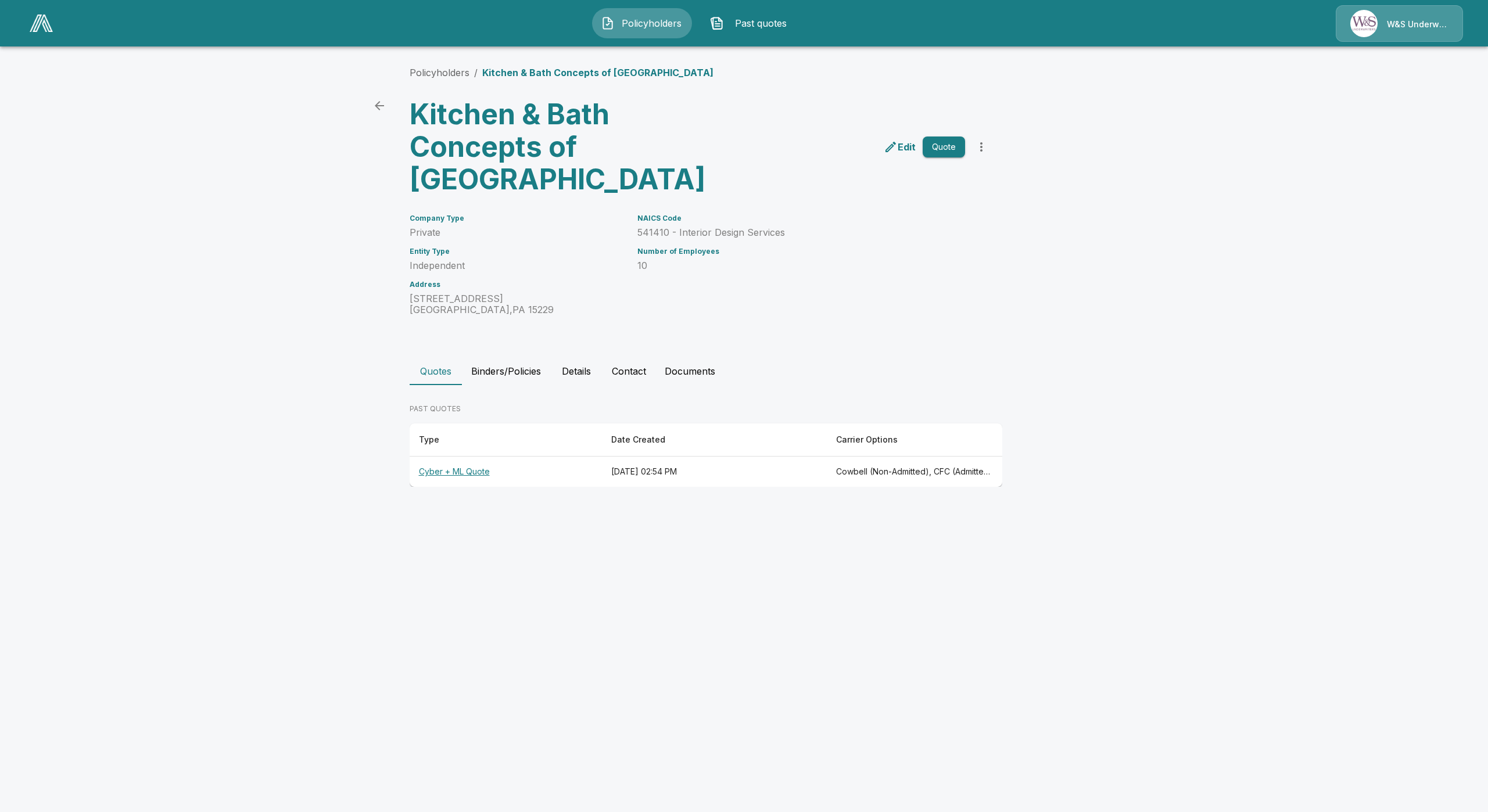
click at [444, 475] on th "Cyber + ML Quote" at bounding box center [506, 471] width 192 height 31
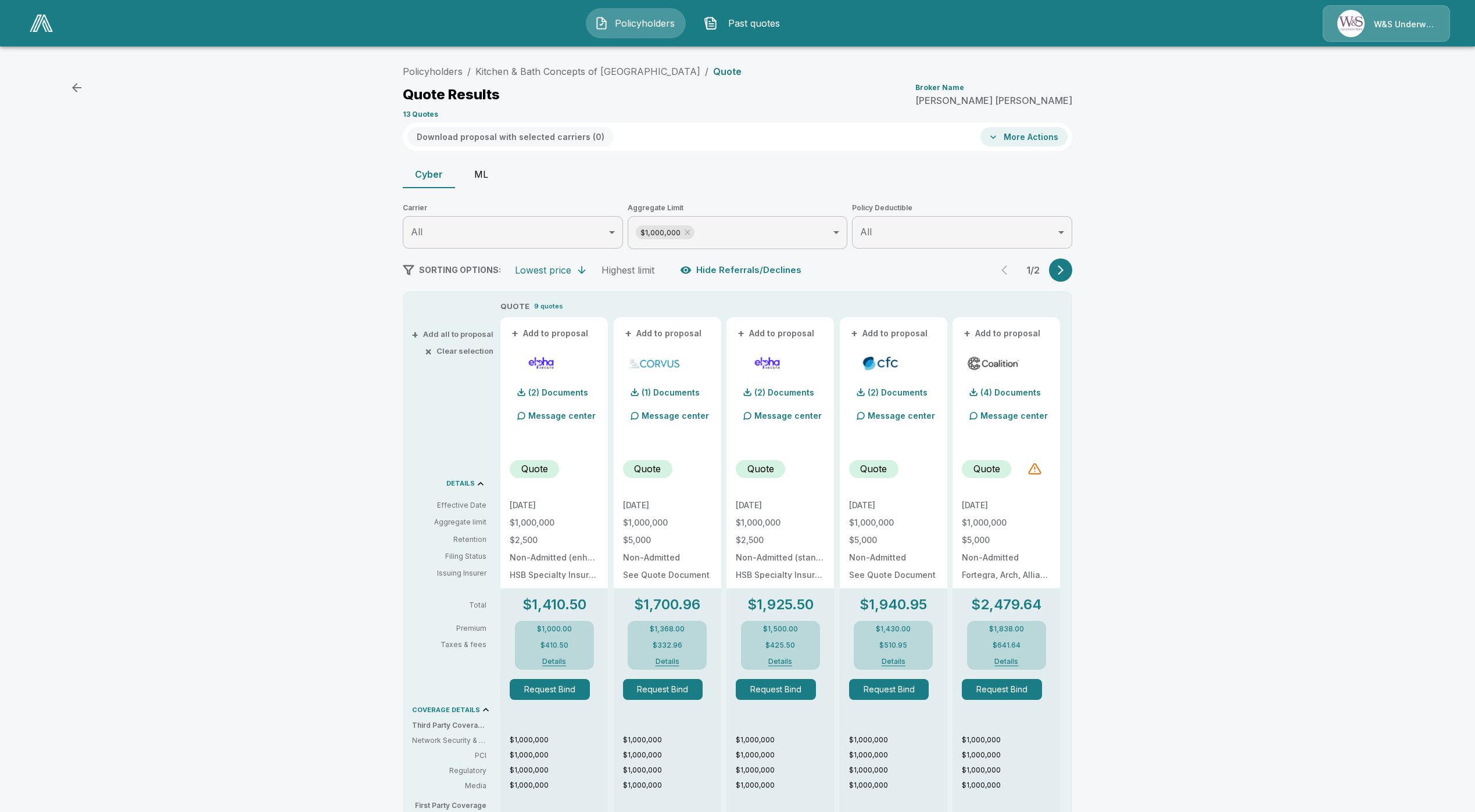
click at [490, 173] on button "ML" at bounding box center [481, 174] width 52 height 28
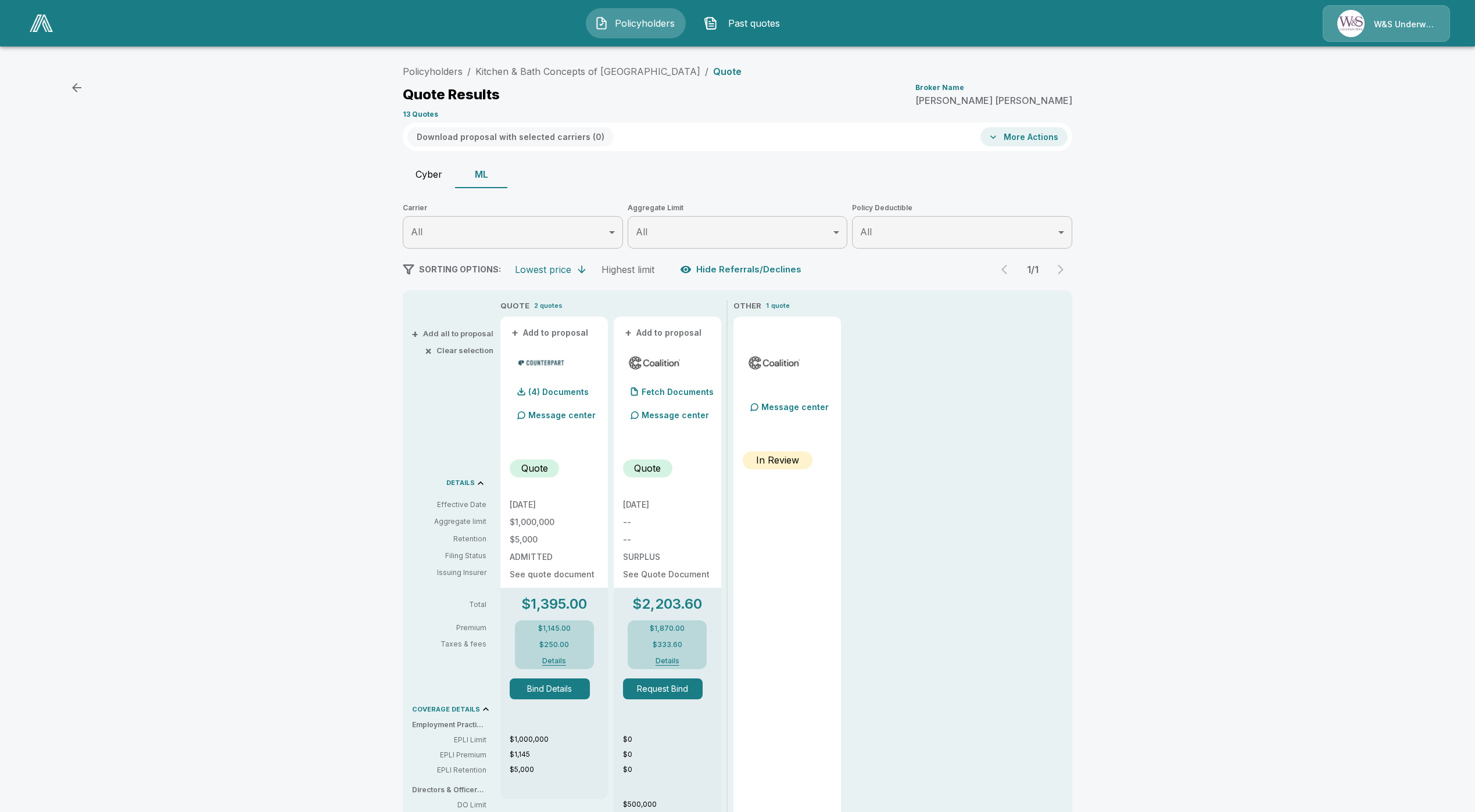
click at [559, 659] on button "Details" at bounding box center [554, 661] width 46 height 7
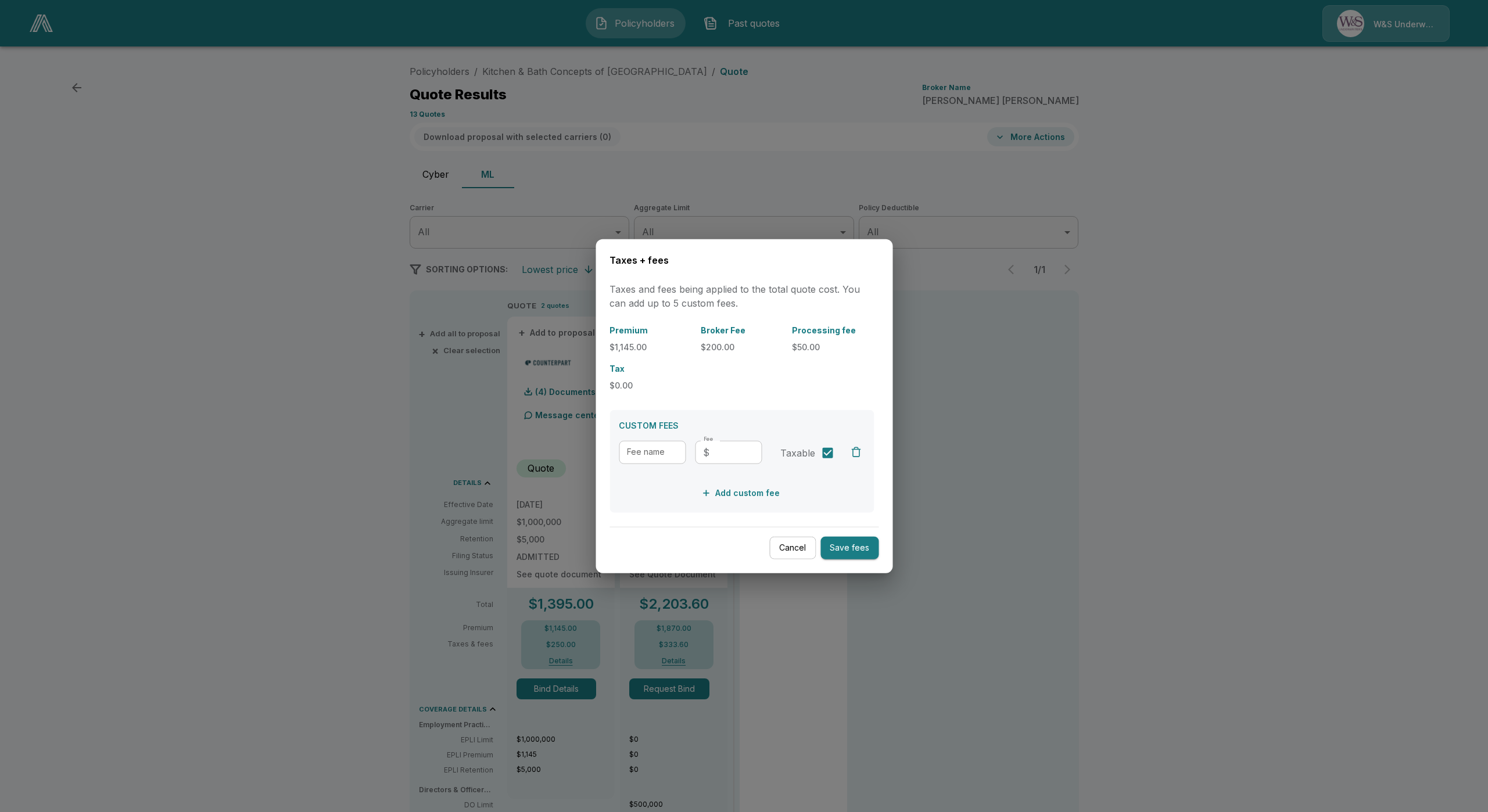
click at [229, 659] on div at bounding box center [744, 406] width 1488 height 812
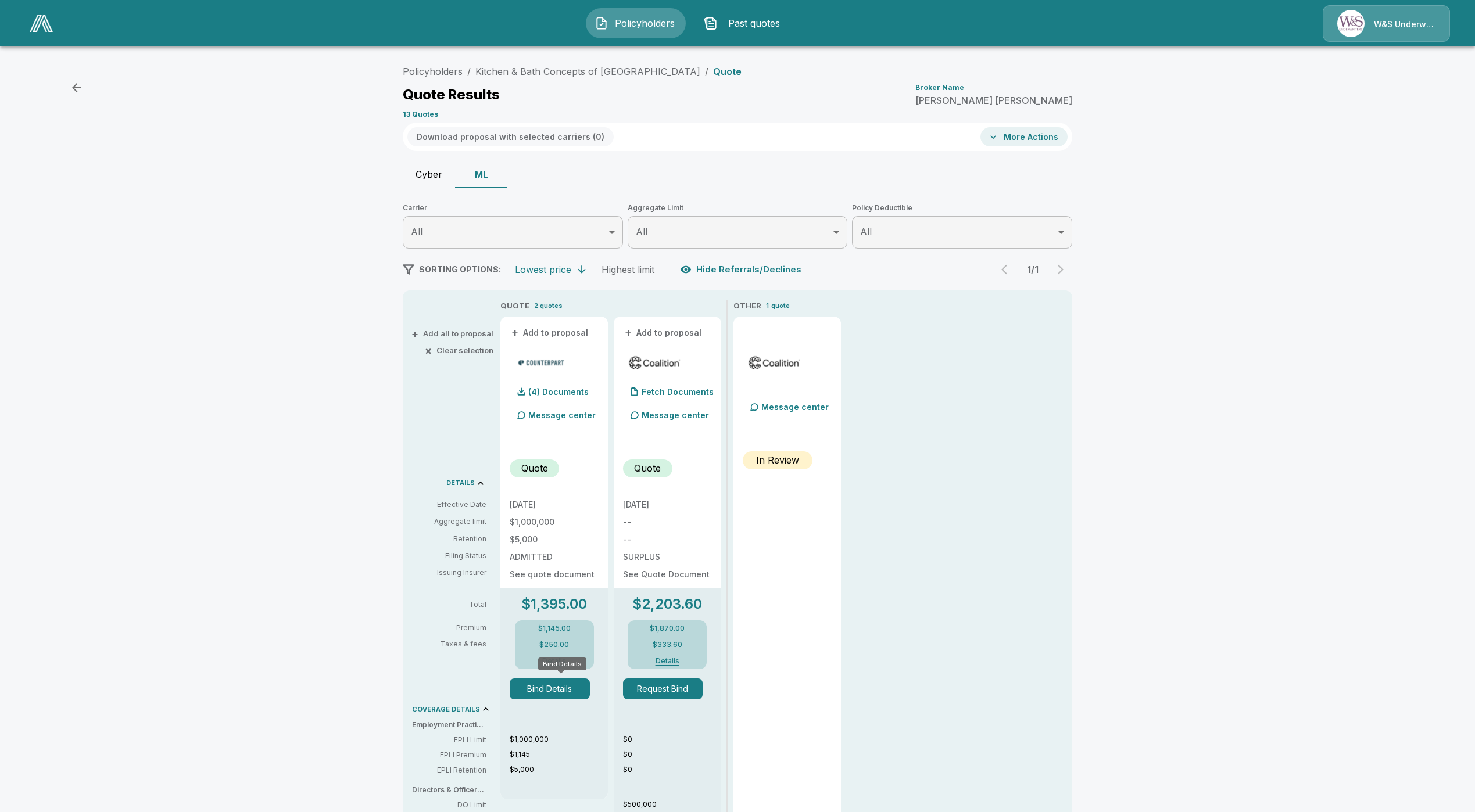
click at [546, 681] on button "Bind Details" at bounding box center [549, 688] width 80 height 21
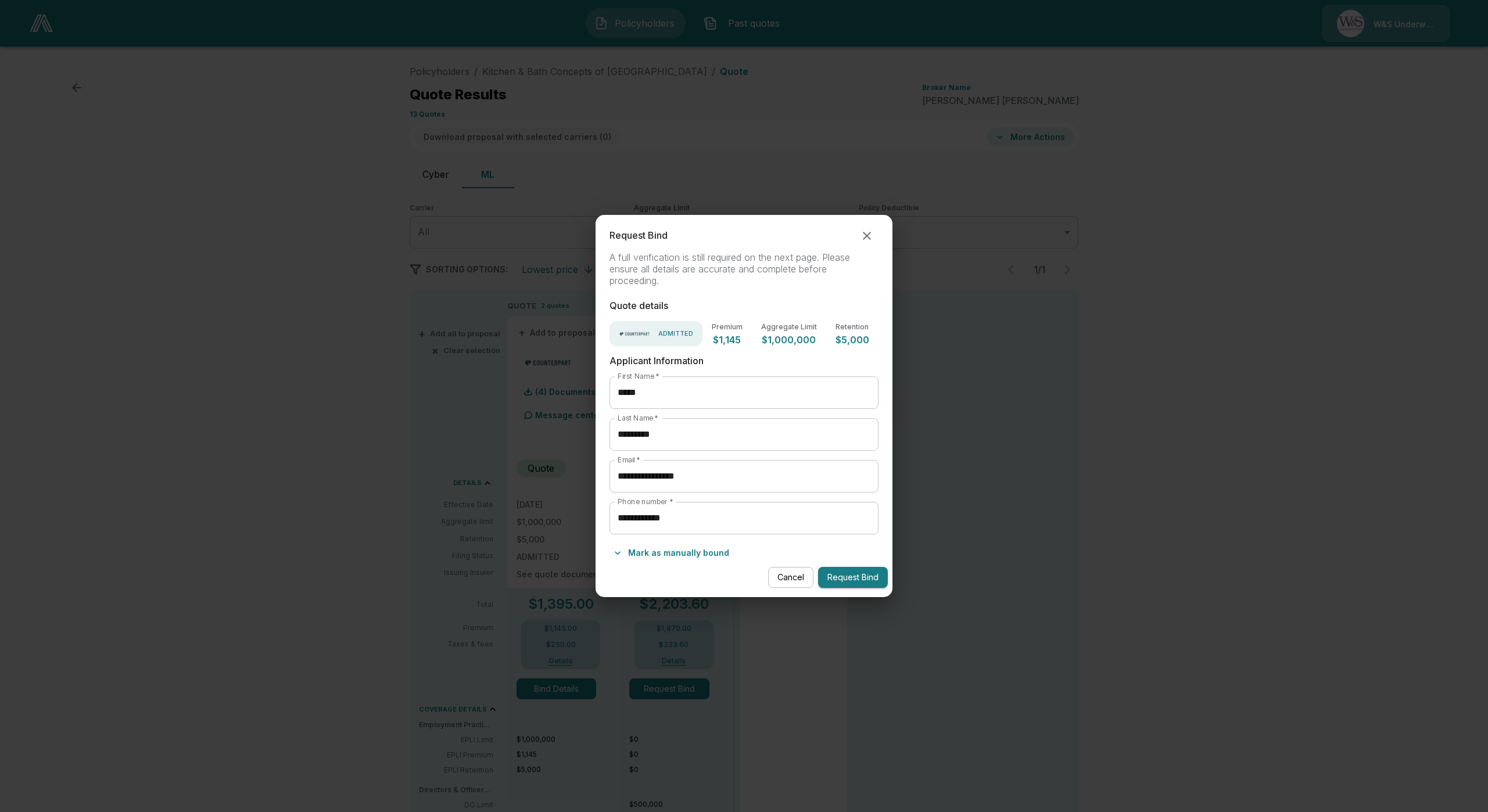
click at [784, 574] on button "Cancel" at bounding box center [790, 578] width 45 height 21
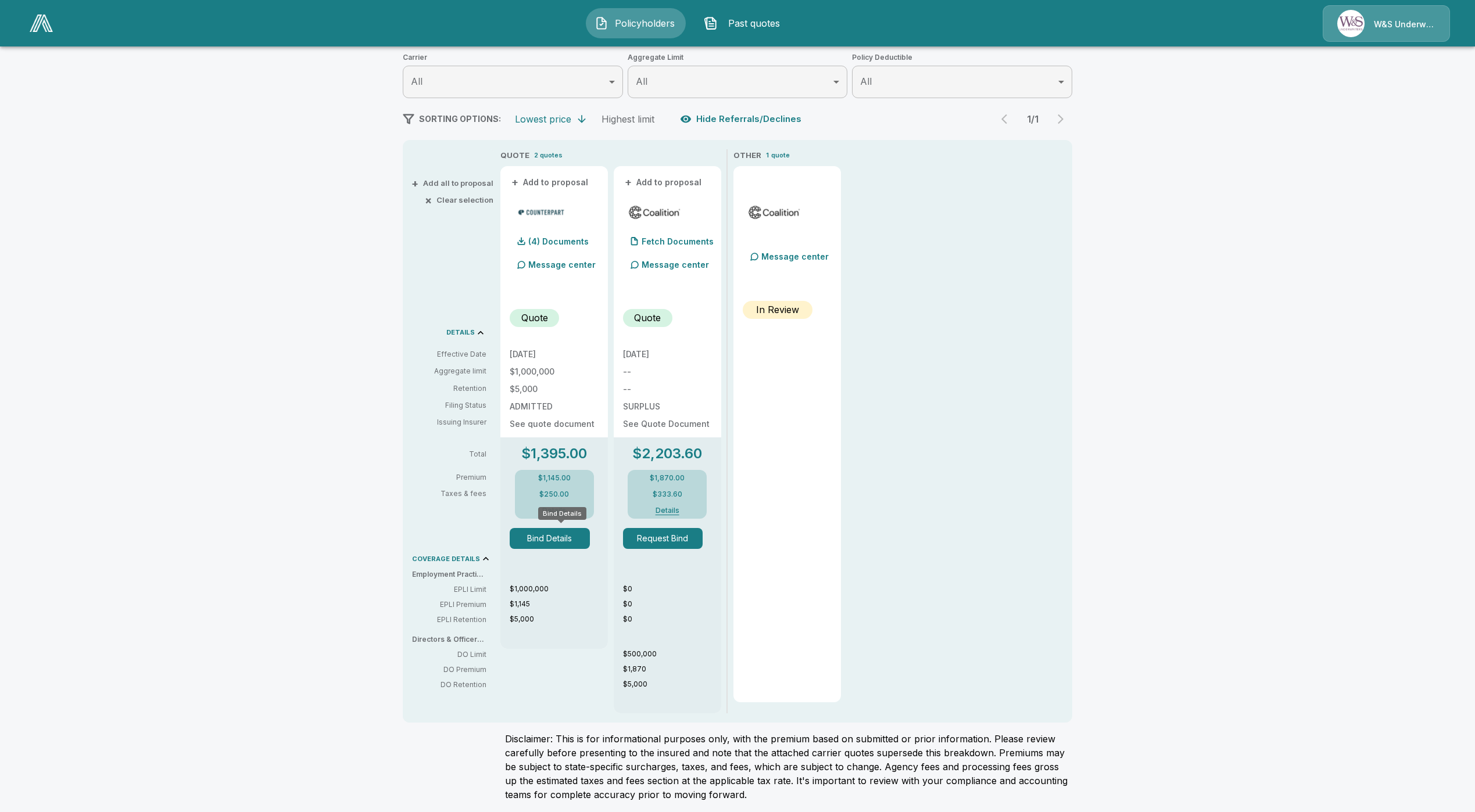
scroll to position [154, 0]
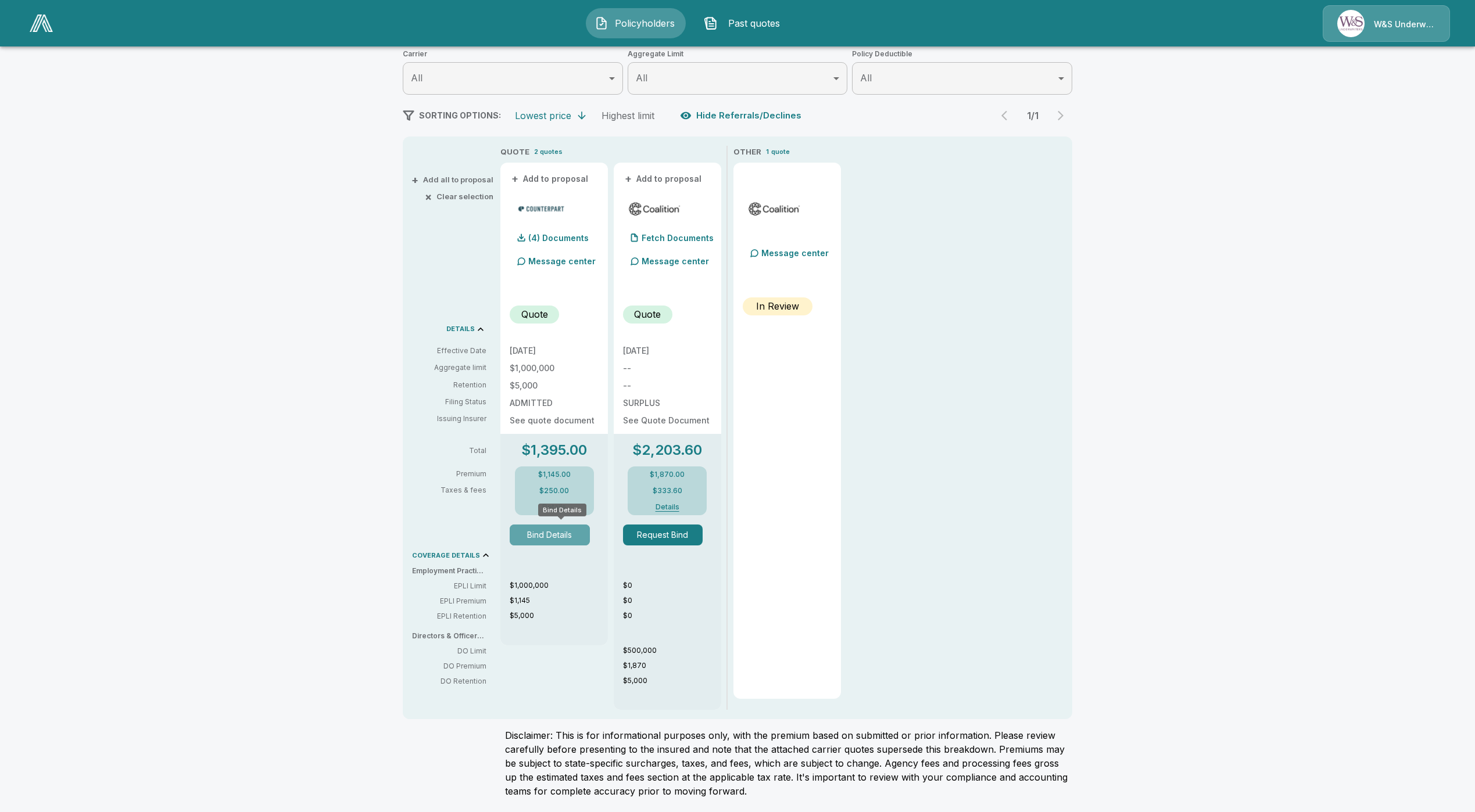
click at [565, 541] on button "Bind Details" at bounding box center [549, 535] width 80 height 21
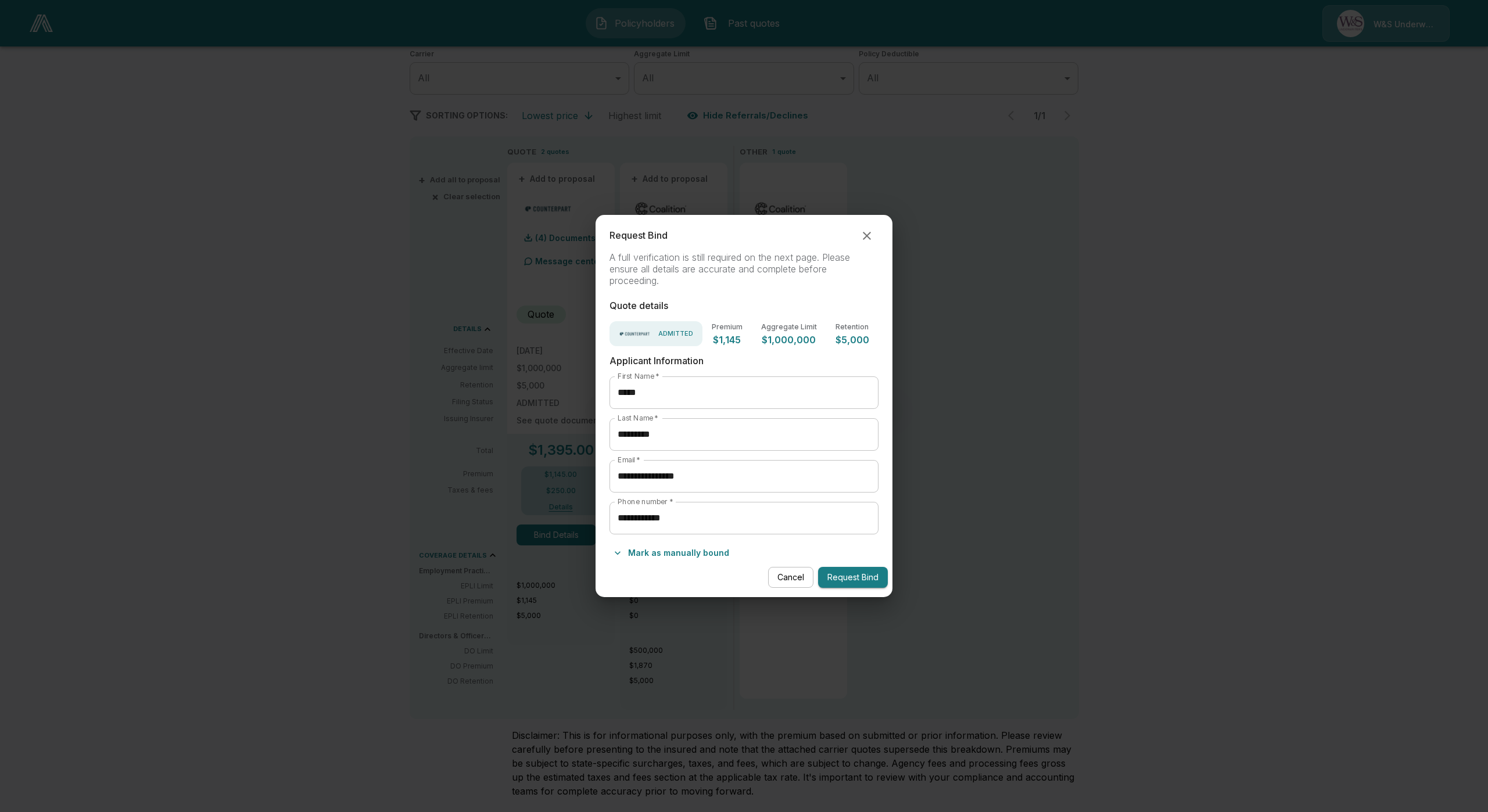
click at [863, 239] on button "button" at bounding box center [867, 236] width 24 height 24
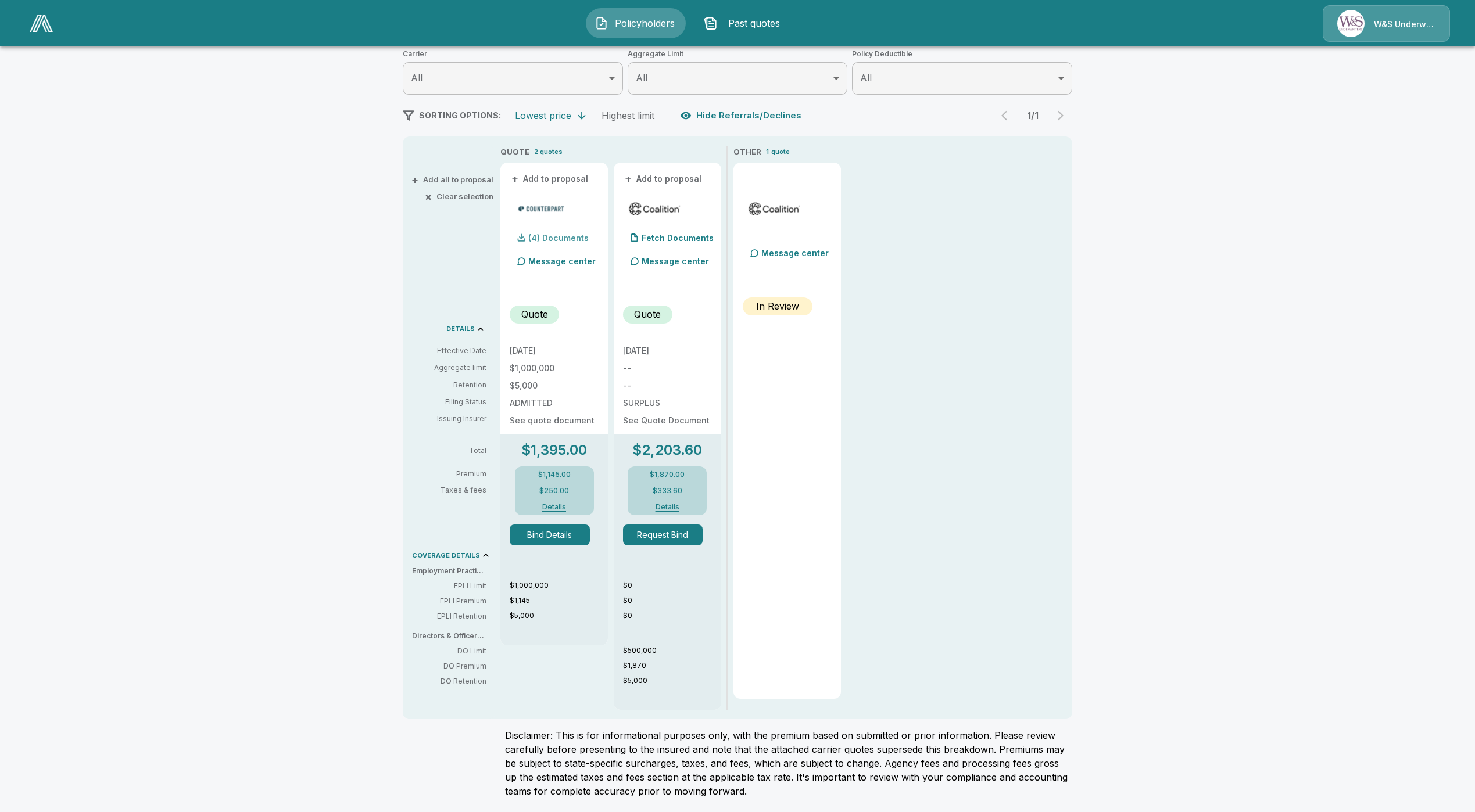
click at [547, 247] on div "(4) Documents" at bounding box center [549, 238] width 79 height 24
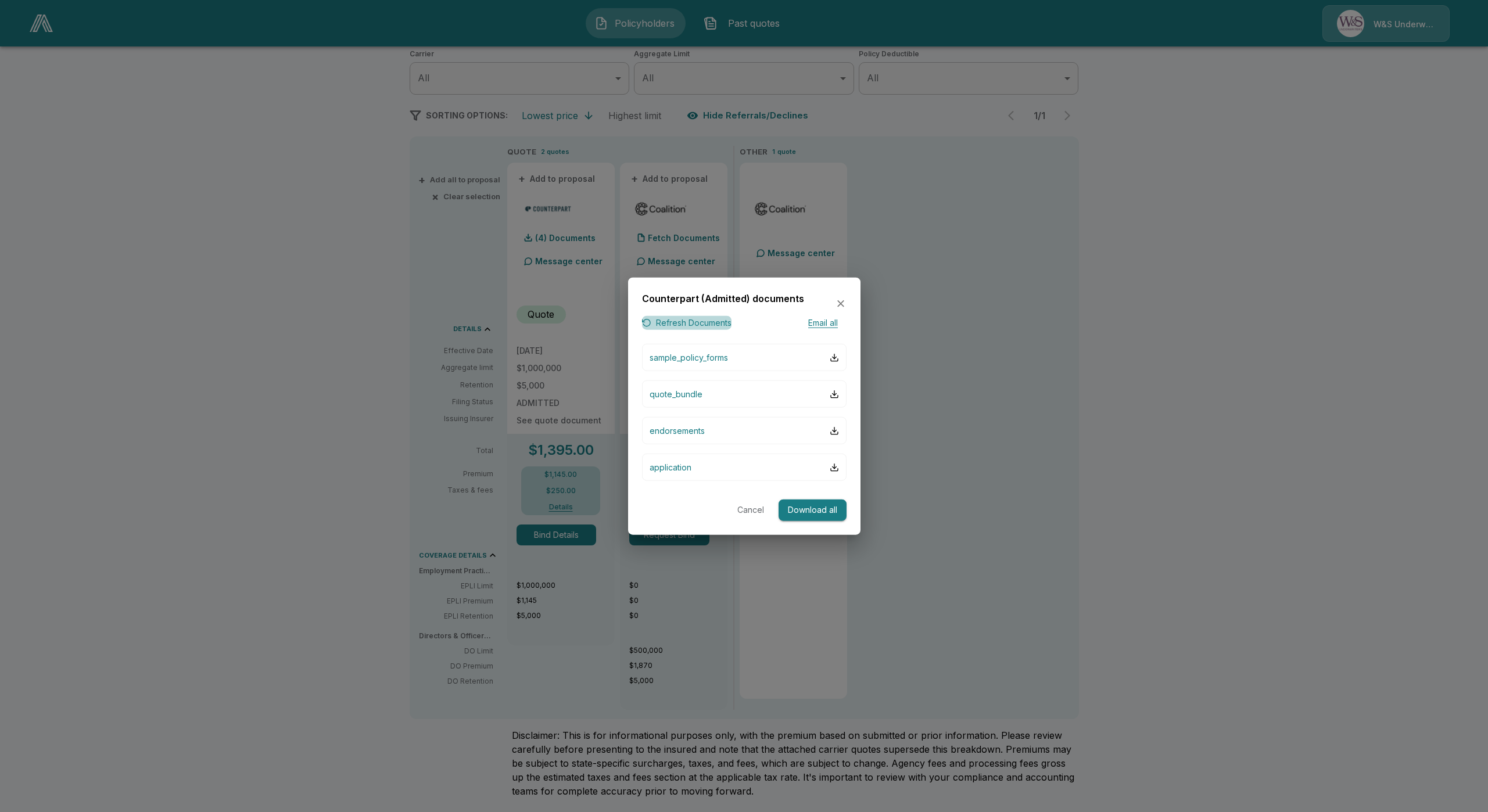
click at [666, 323] on button "Refresh Documents" at bounding box center [686, 323] width 89 height 14
click at [752, 510] on button "Cancel" at bounding box center [751, 511] width 37 height 21
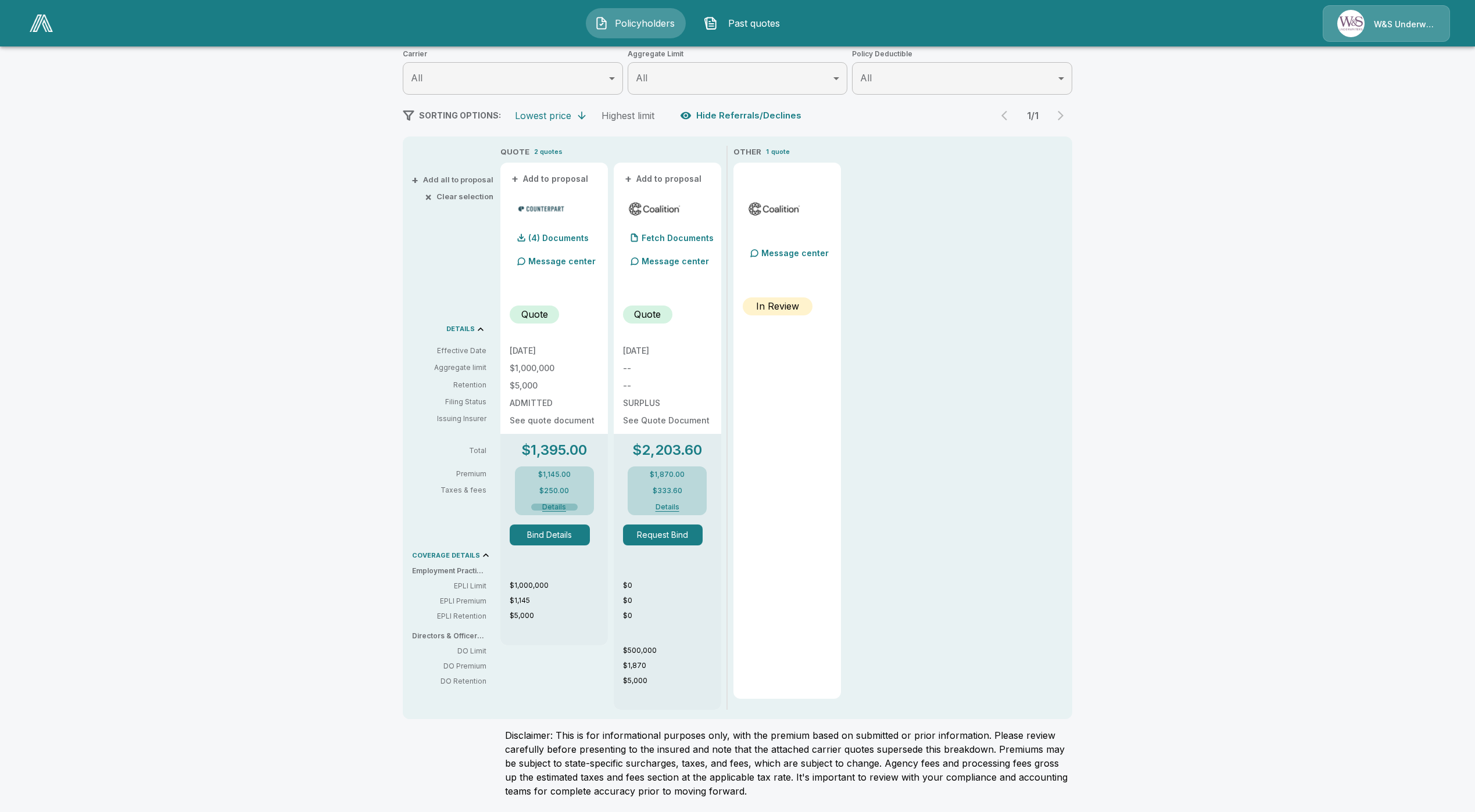
click at [561, 506] on button "Details" at bounding box center [554, 507] width 46 height 7
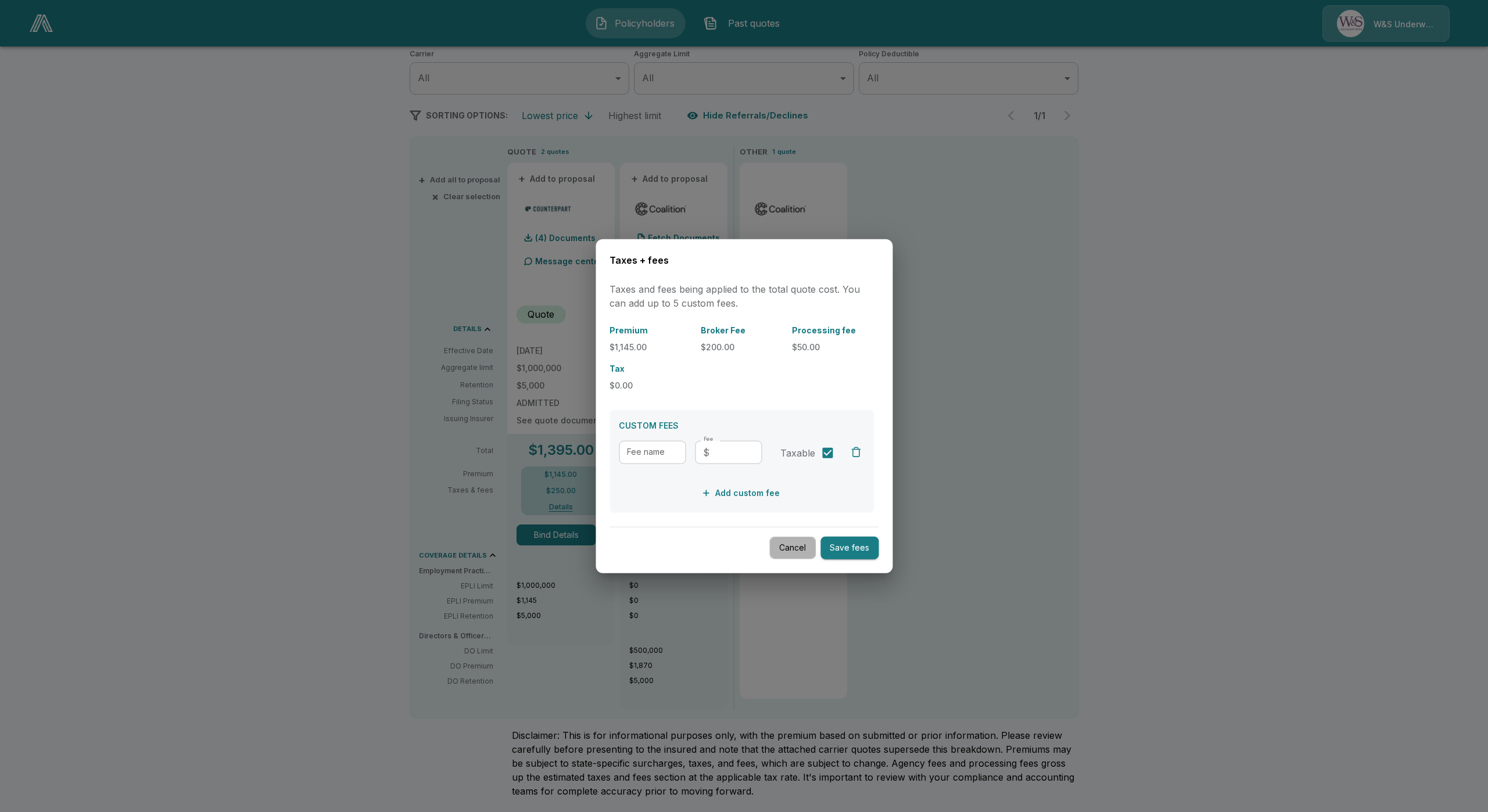
click at [787, 553] on button "Cancel" at bounding box center [792, 548] width 46 height 23
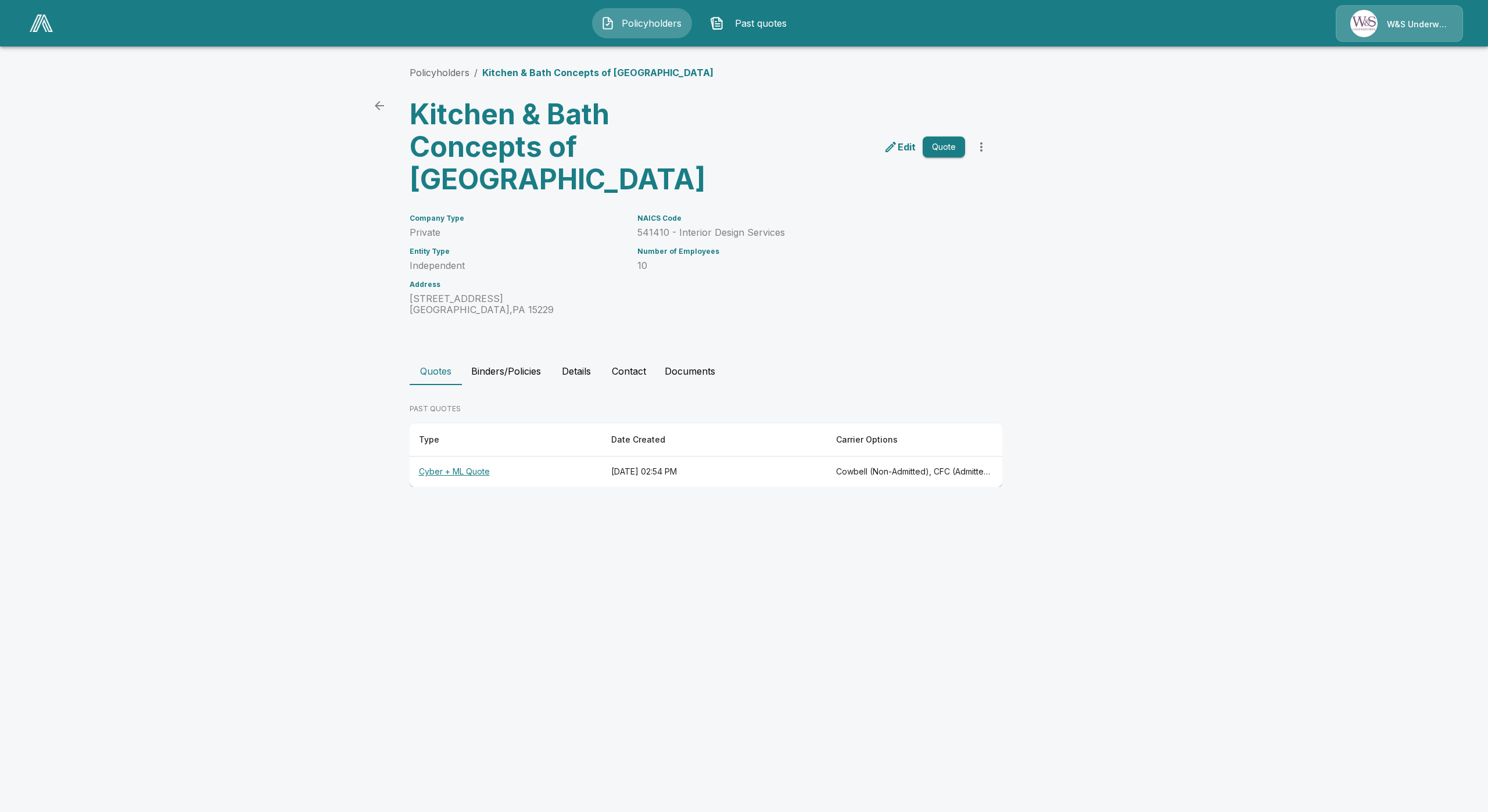
click at [456, 474] on th "Cyber + ML Quote" at bounding box center [506, 471] width 192 height 31
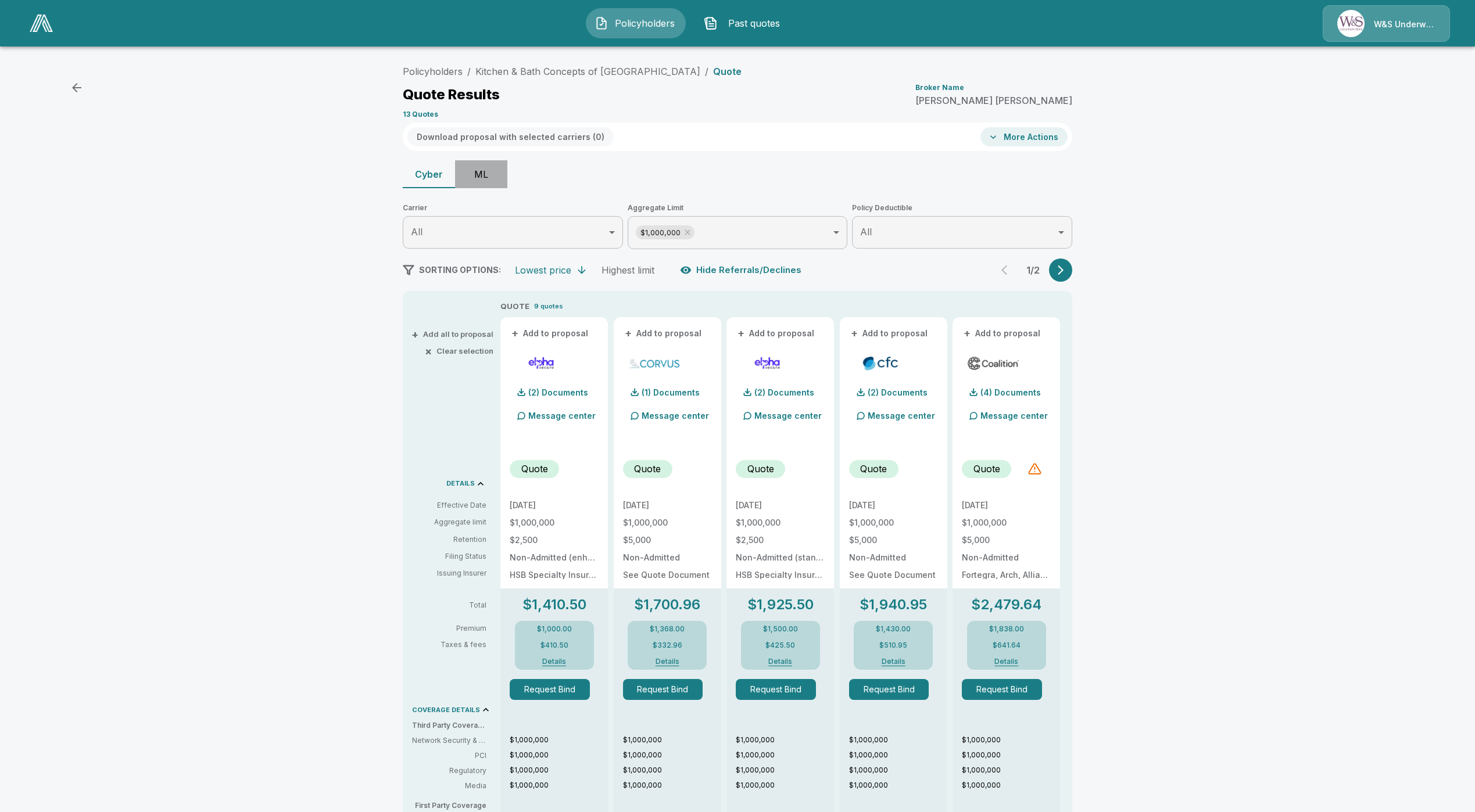
click at [488, 171] on button "ML" at bounding box center [481, 174] width 52 height 28
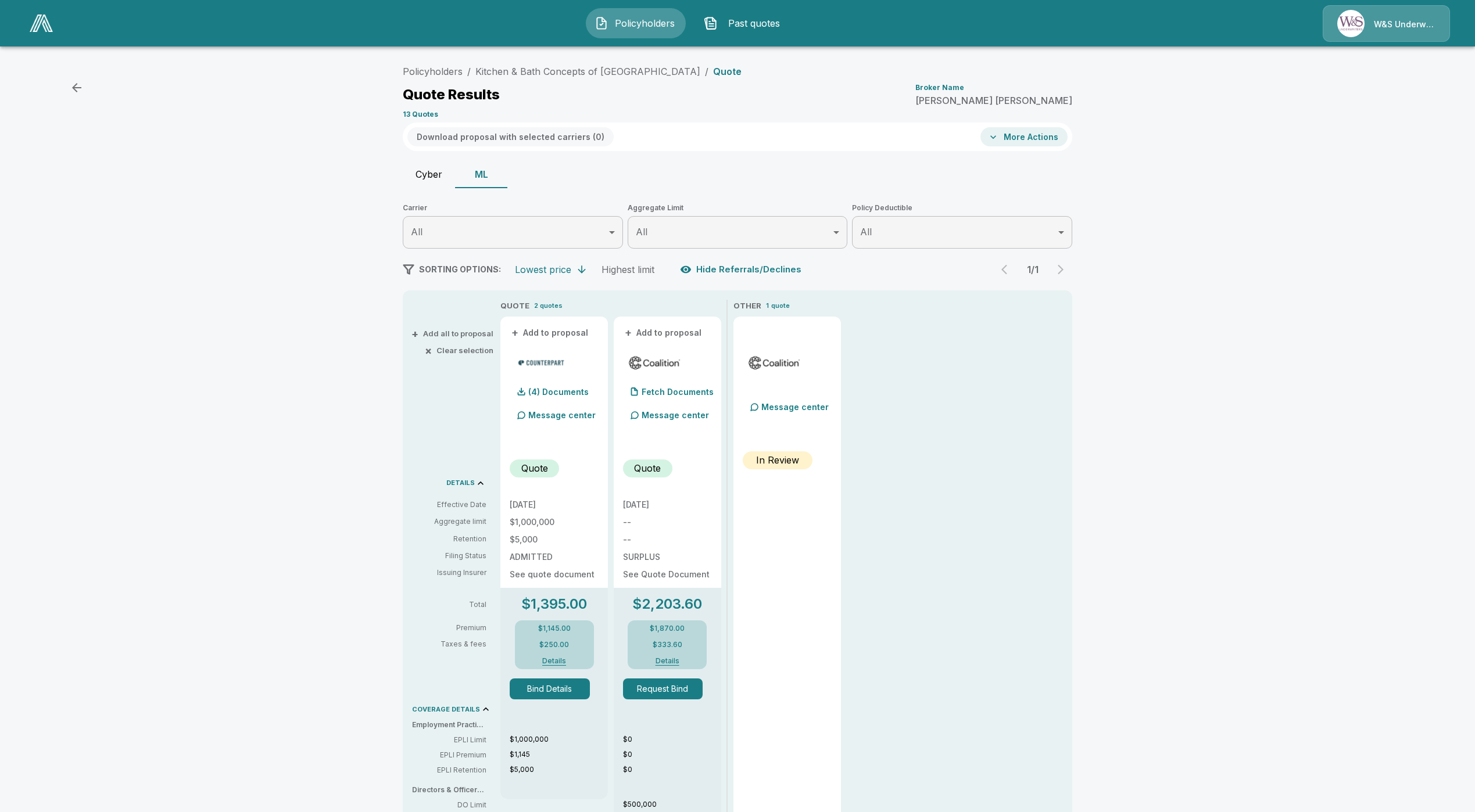
click at [454, 169] on button "Cyber" at bounding box center [429, 174] width 52 height 28
type input "*******"
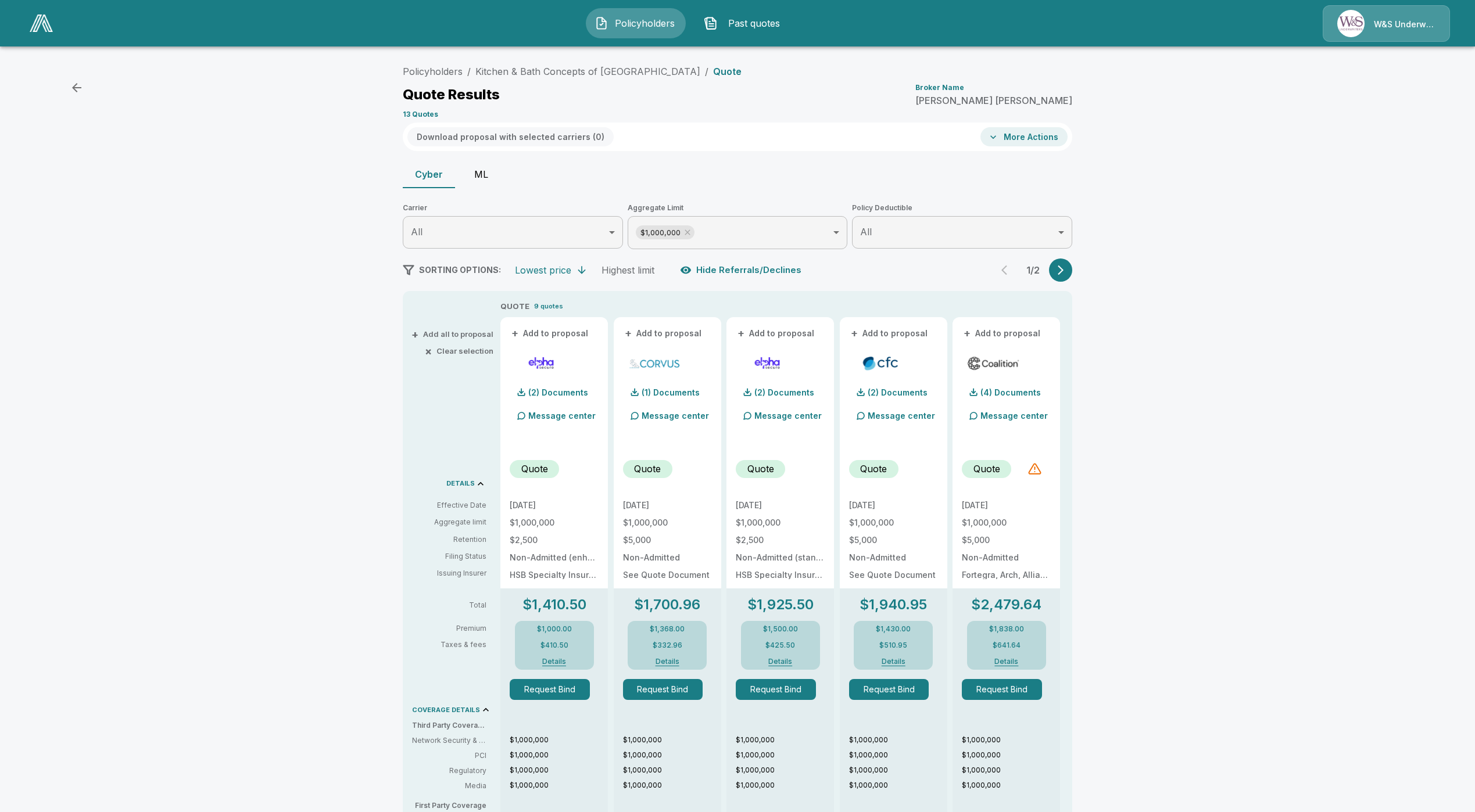
click at [494, 176] on button "ML" at bounding box center [481, 174] width 52 height 28
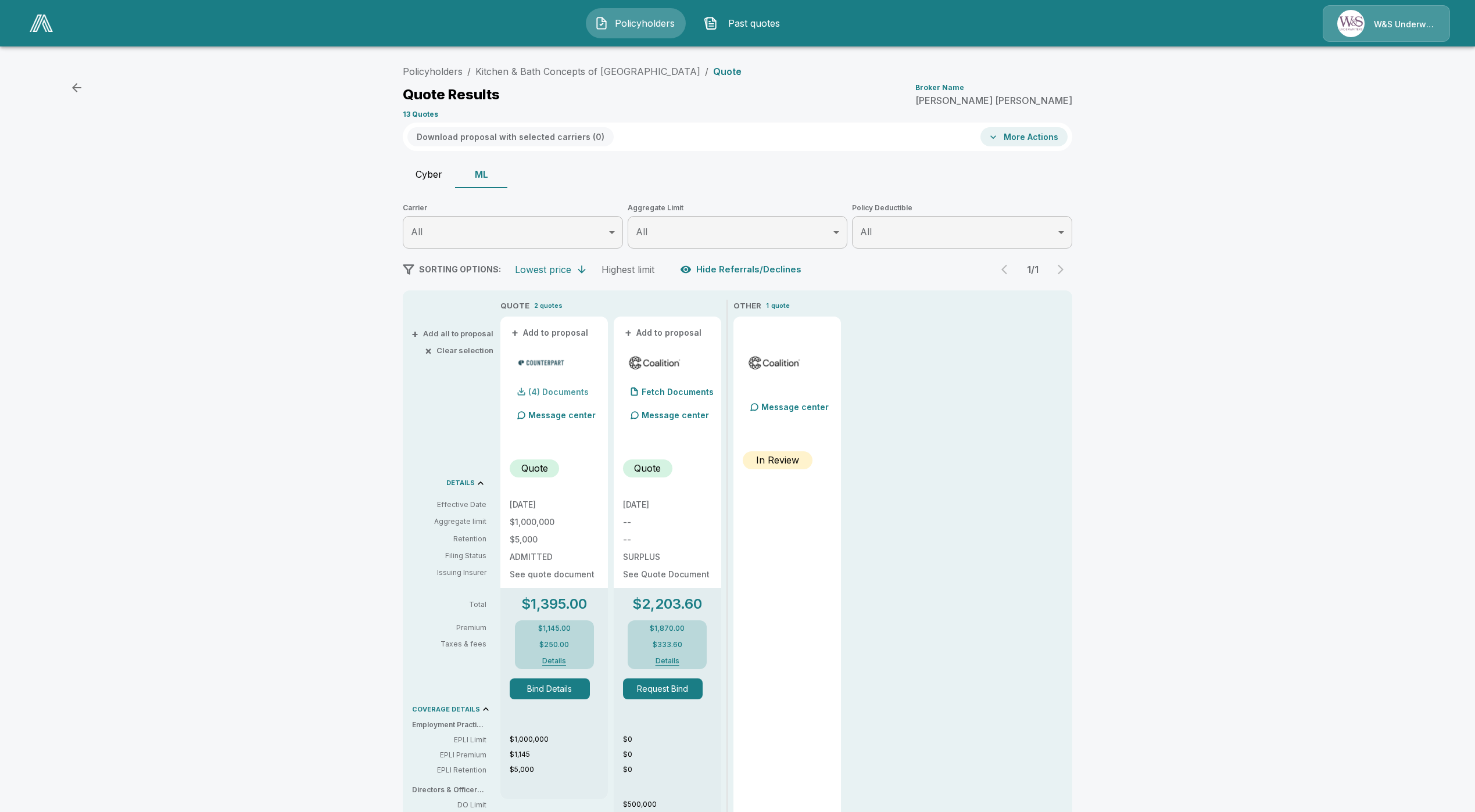
click at [578, 394] on p "(4) Documents" at bounding box center [558, 391] width 61 height 8
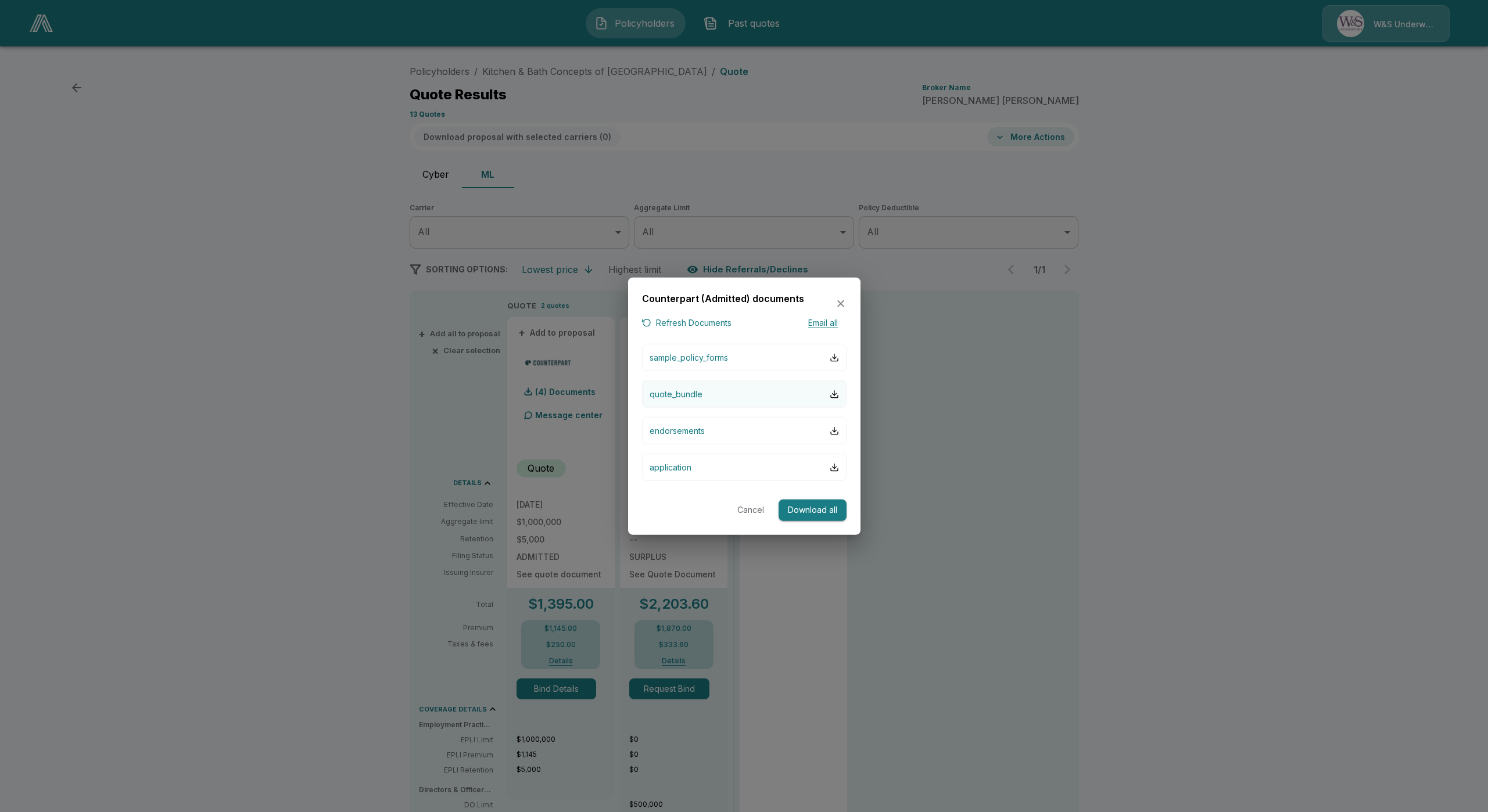
click at [724, 394] on button "quote_bundle" at bounding box center [744, 394] width 204 height 27
click at [843, 301] on icon "button" at bounding box center [841, 304] width 11 height 11
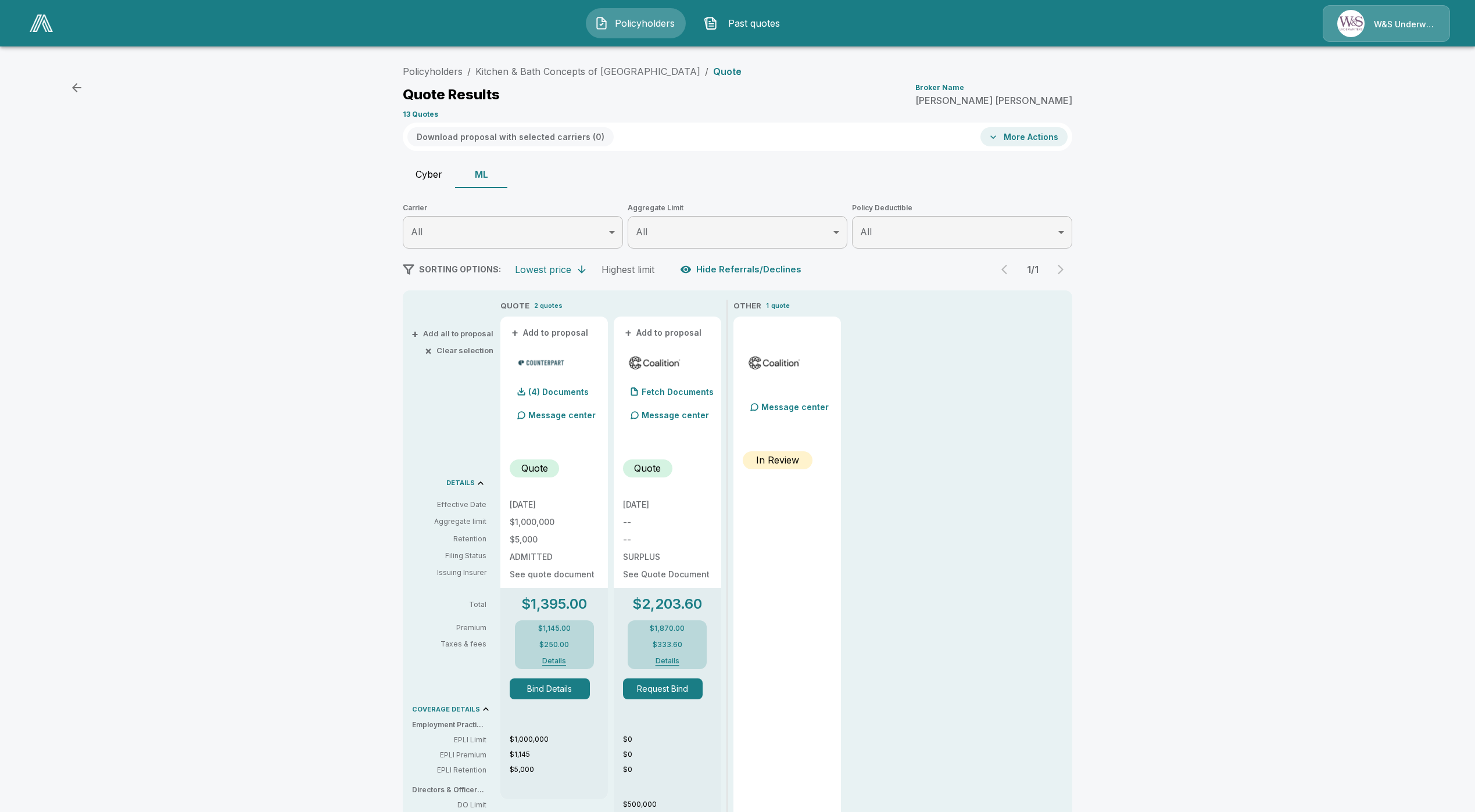
click at [562, 661] on button "Details" at bounding box center [554, 661] width 46 height 7
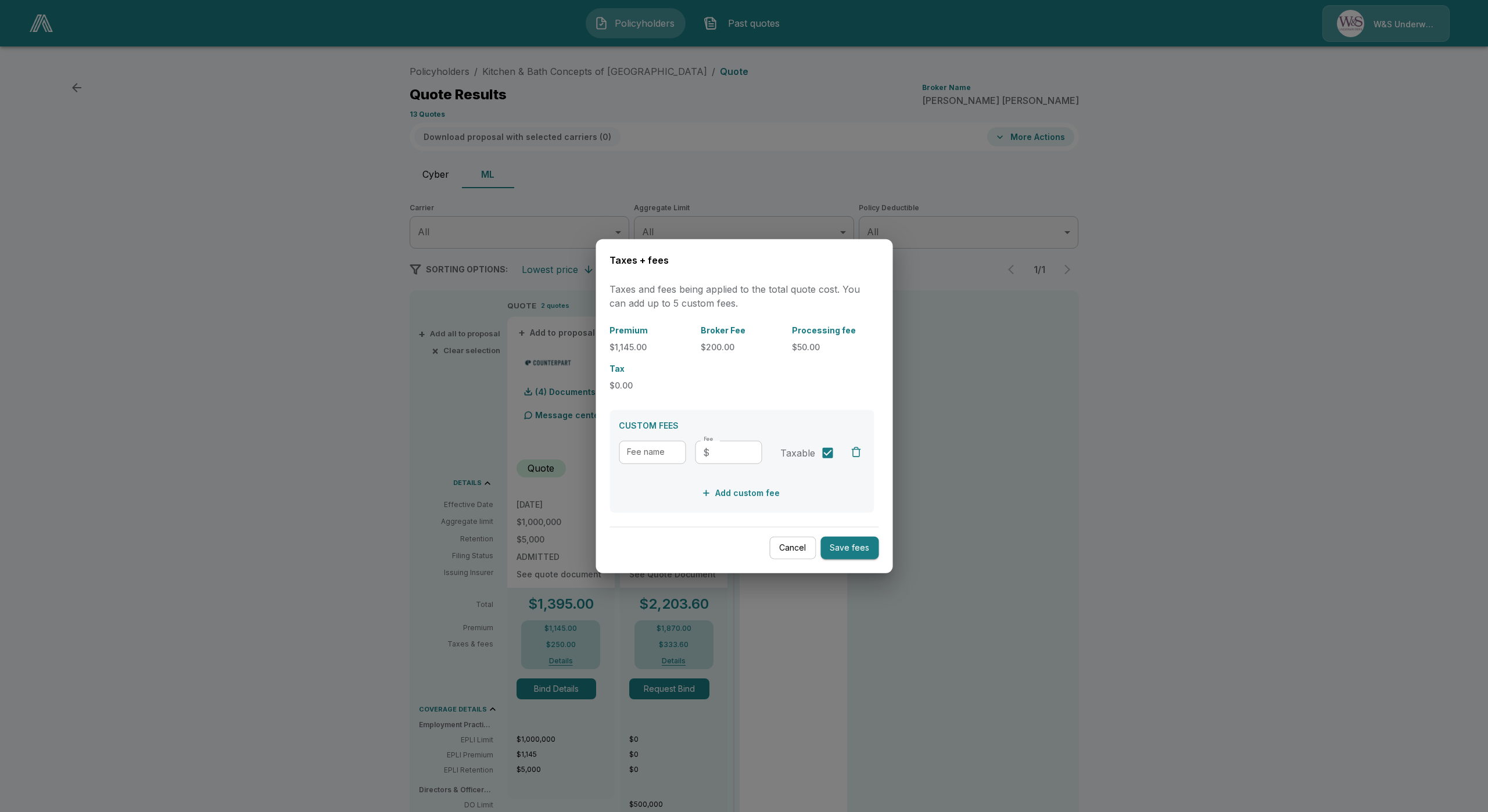
click at [774, 553] on button "Cancel" at bounding box center [792, 548] width 46 height 23
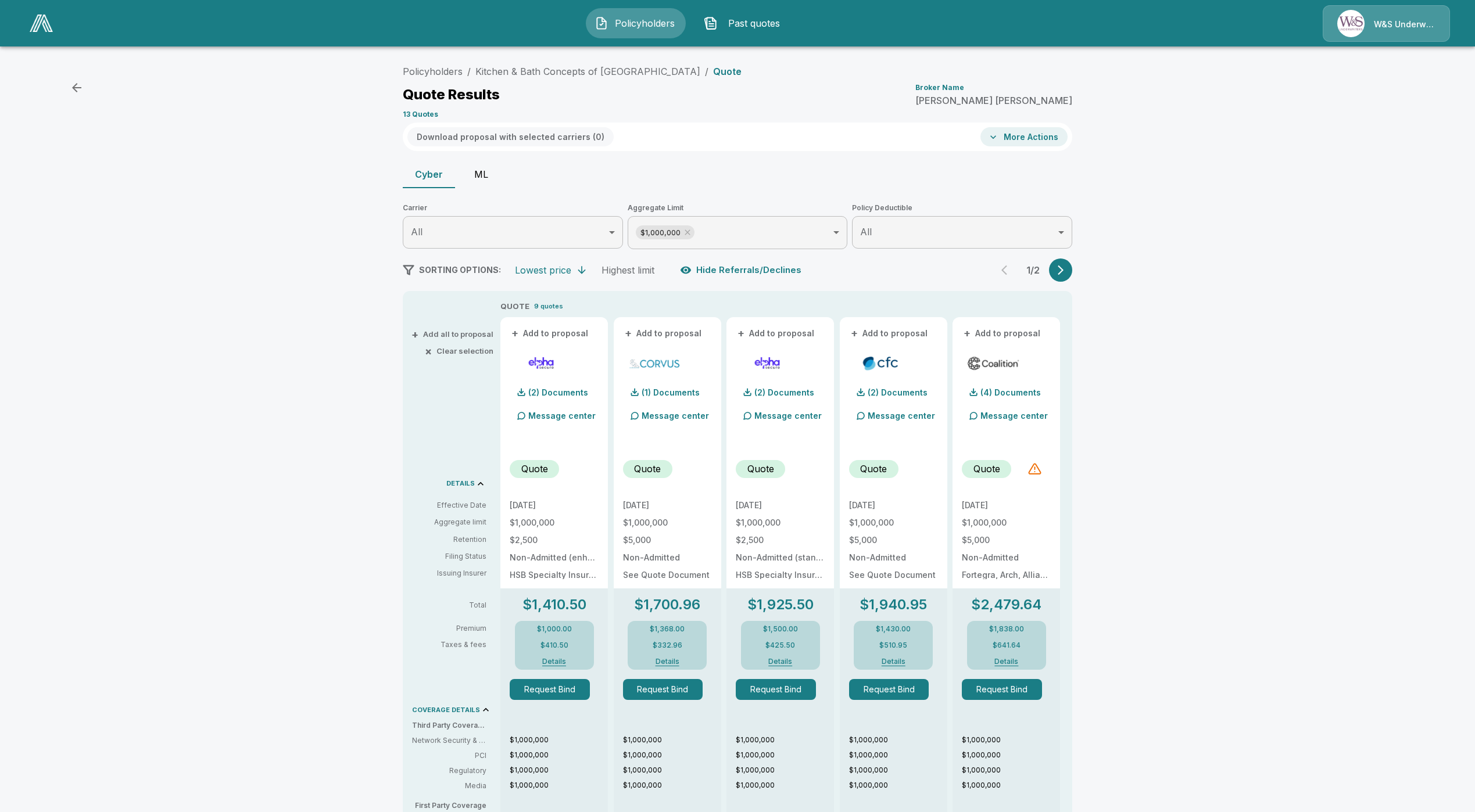
click at [495, 172] on button "ML" at bounding box center [481, 174] width 52 height 28
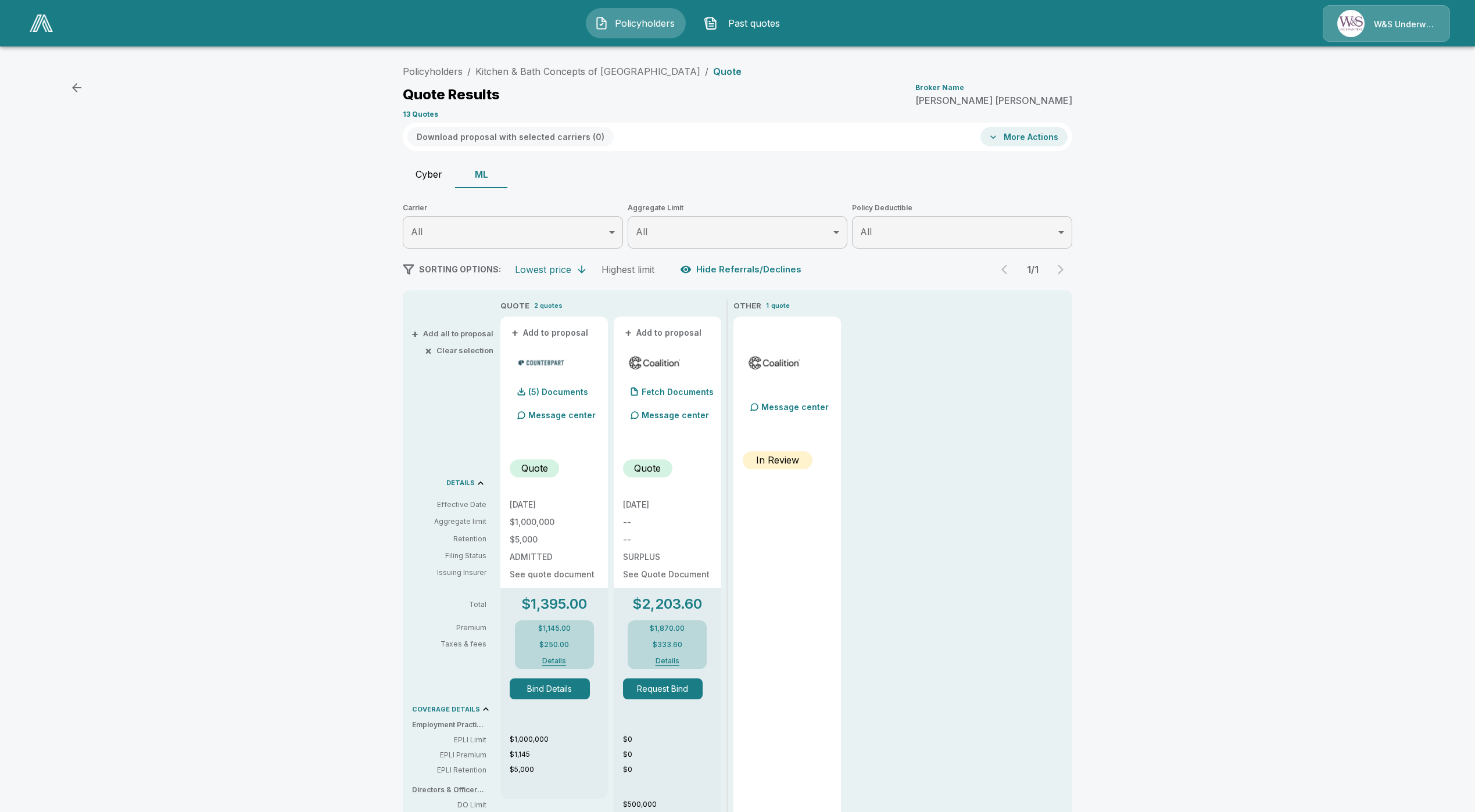
click at [561, 659] on button "Details" at bounding box center [554, 661] width 46 height 7
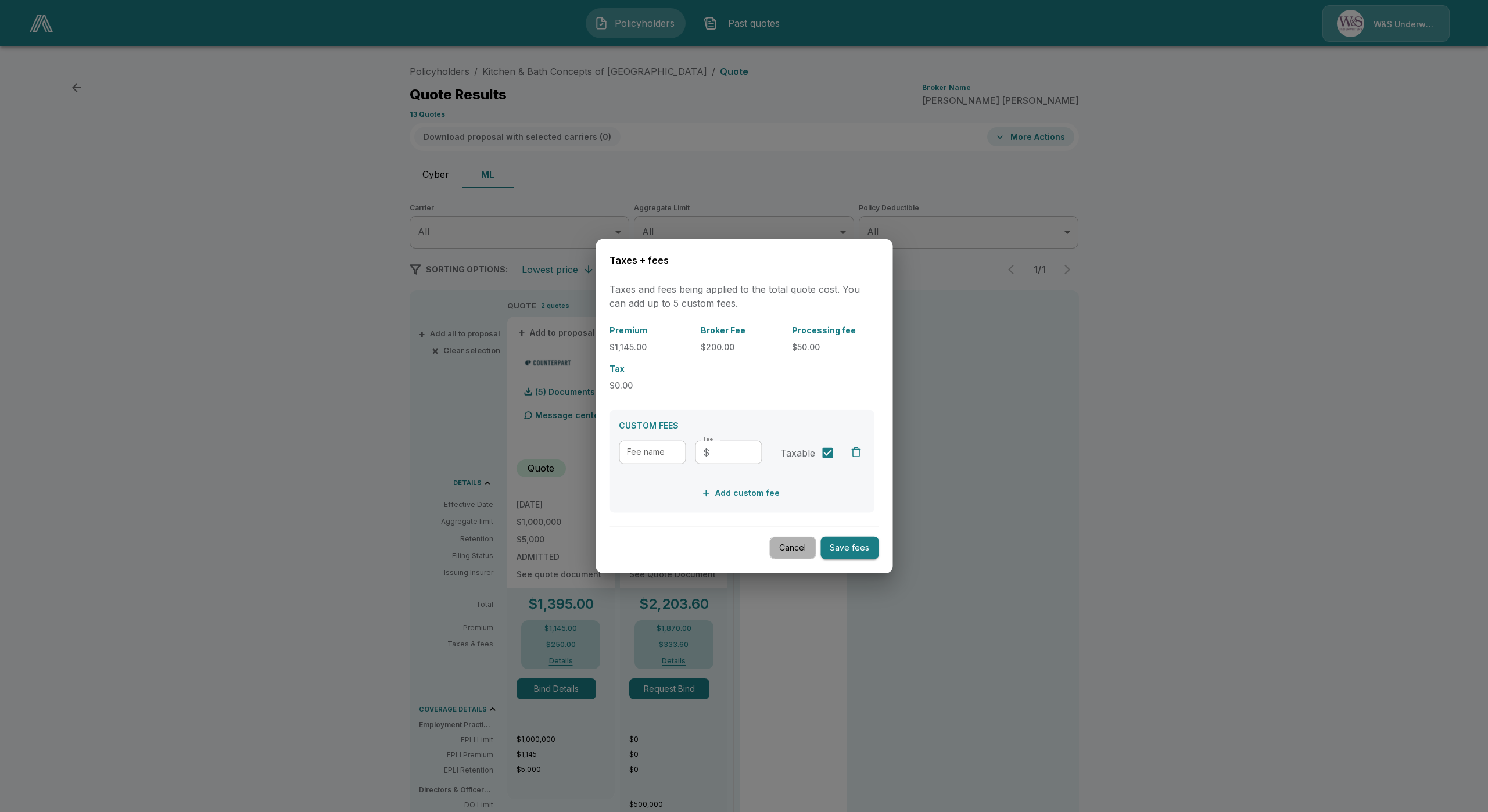
click at [790, 549] on button "Cancel" at bounding box center [792, 548] width 46 height 23
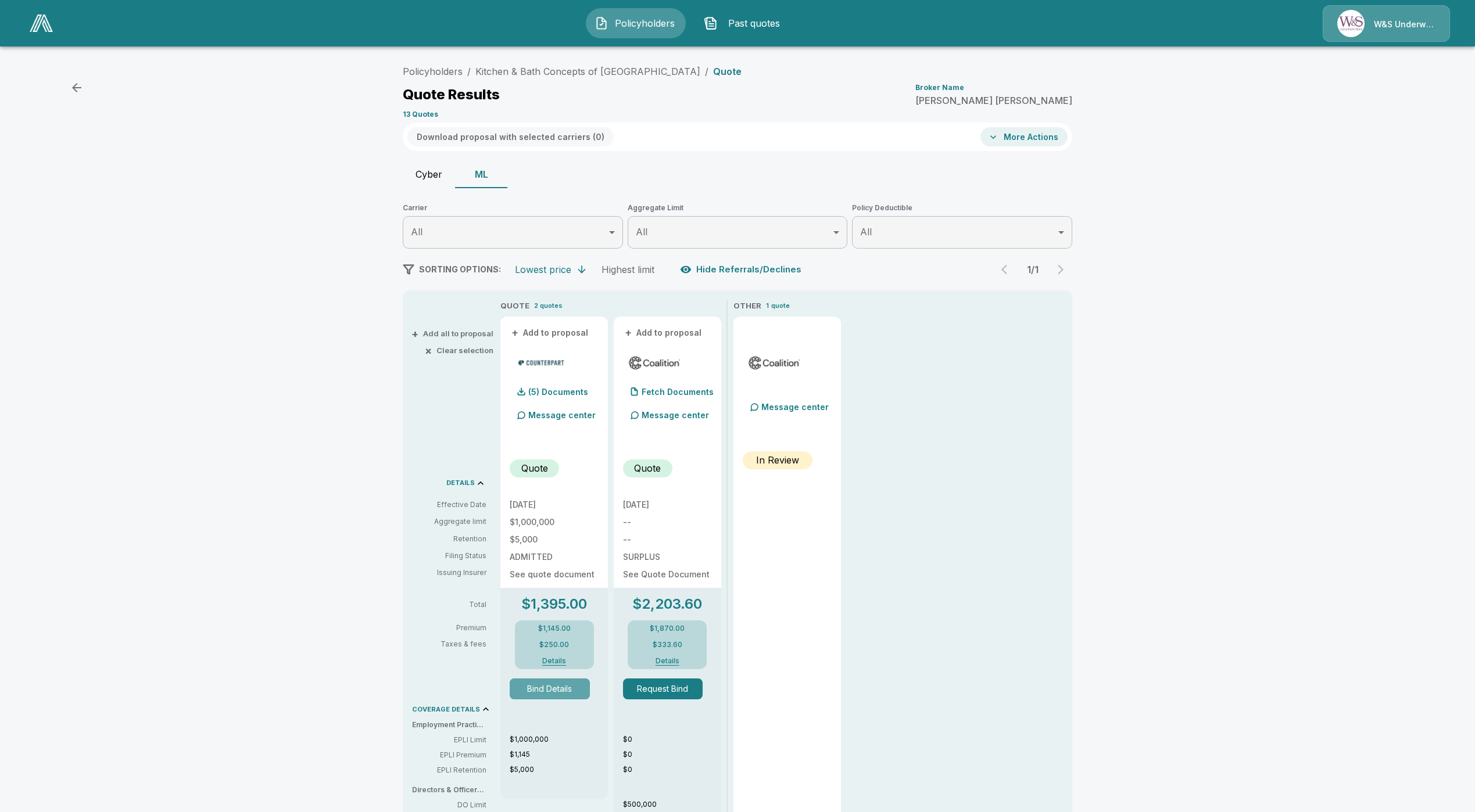
click at [563, 688] on button "Bind Details" at bounding box center [549, 688] width 80 height 21
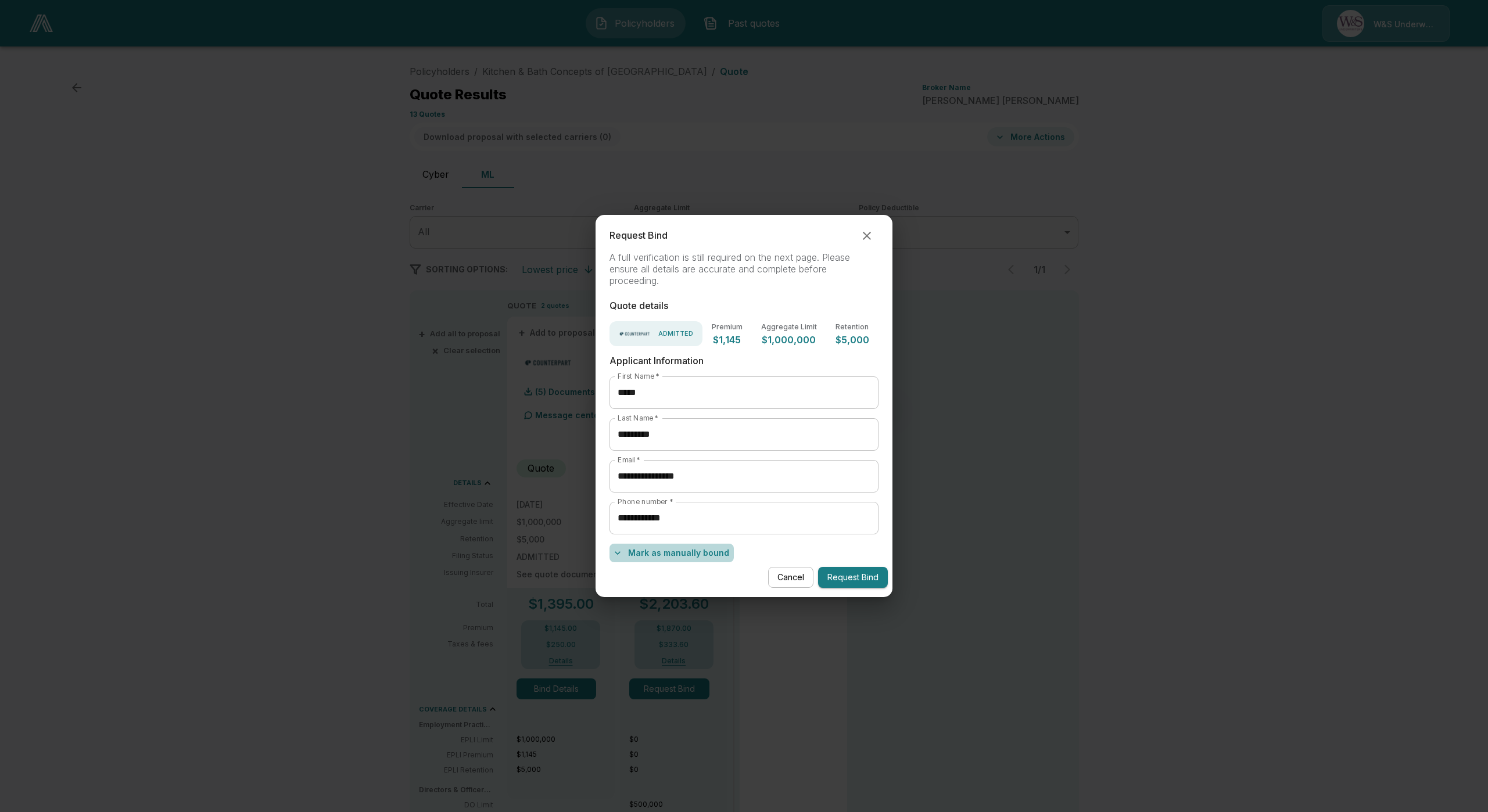
click at [704, 552] on button "Mark as manually bound" at bounding box center [671, 553] width 124 height 19
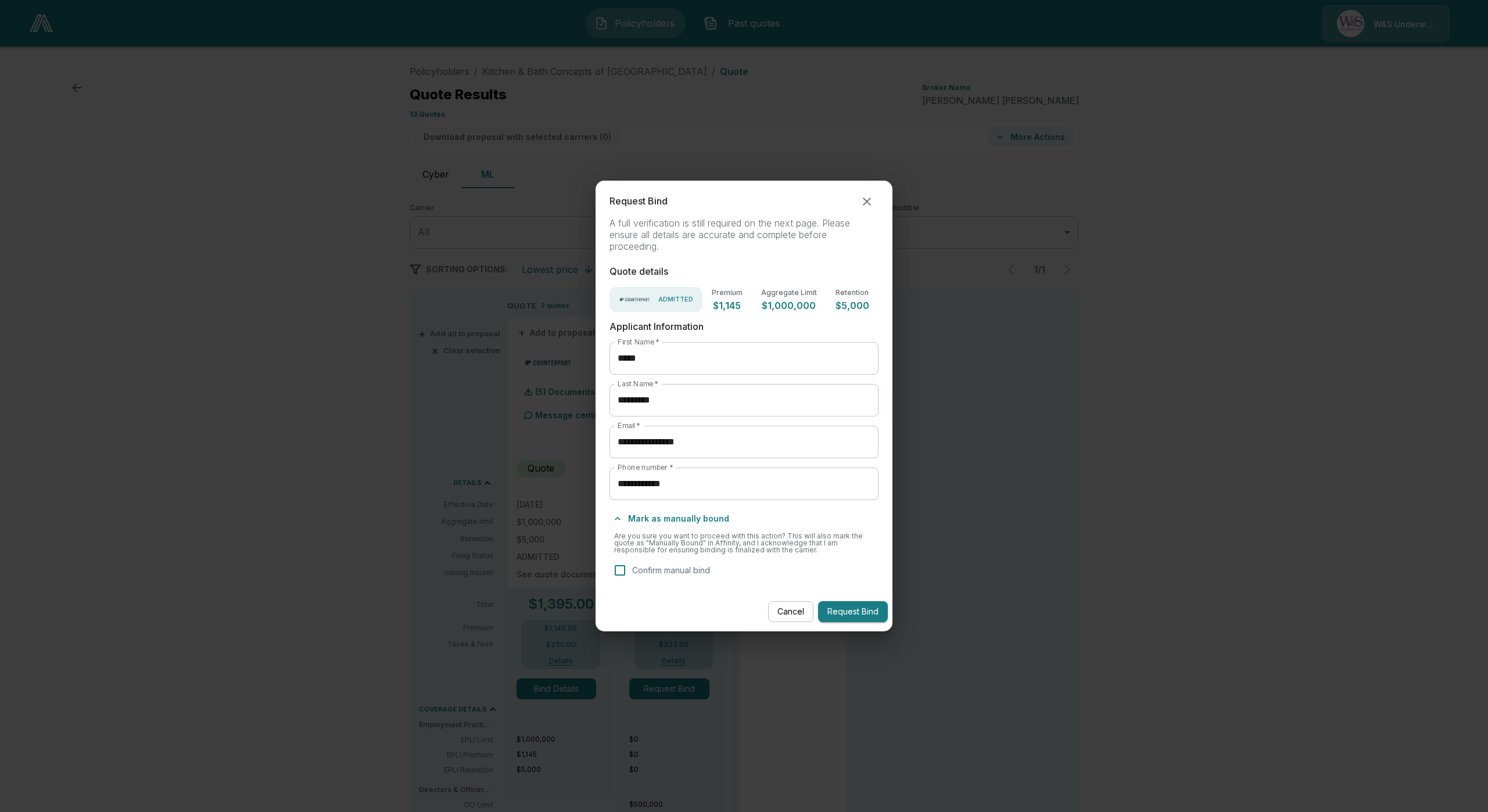
drag, startPoint x: 662, startPoint y: 573, endPoint x: 705, endPoint y: 595, distance: 48.3
click at [662, 574] on p "Confirm manual bind" at bounding box center [671, 570] width 78 height 12
click at [849, 619] on button "Request Bind" at bounding box center [853, 612] width 70 height 21
click at [837, 789] on icon "Close" at bounding box center [838, 785] width 11 height 11
click at [796, 608] on button "Cancel" at bounding box center [790, 612] width 45 height 21
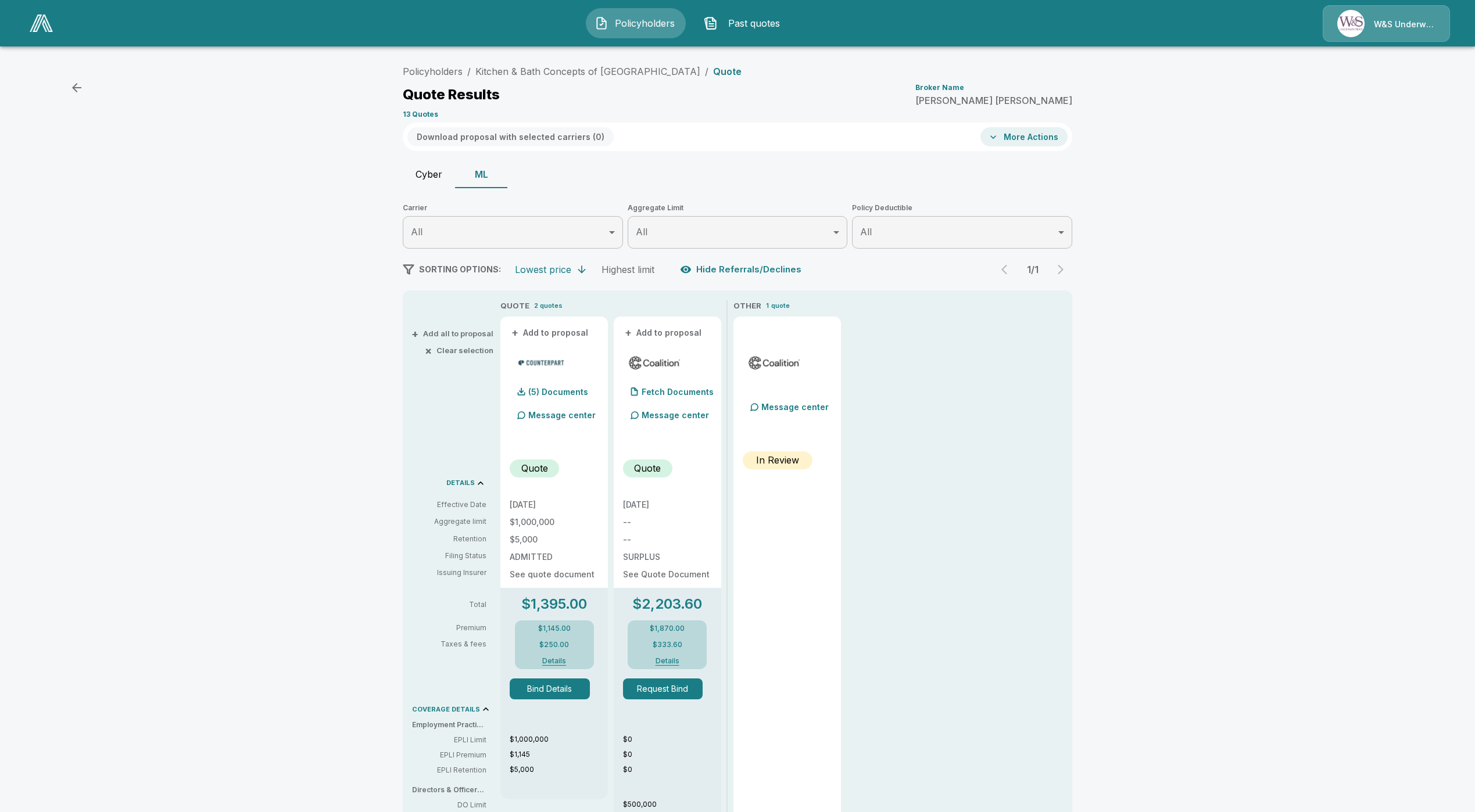
click at [561, 658] on button "Details" at bounding box center [554, 661] width 46 height 7
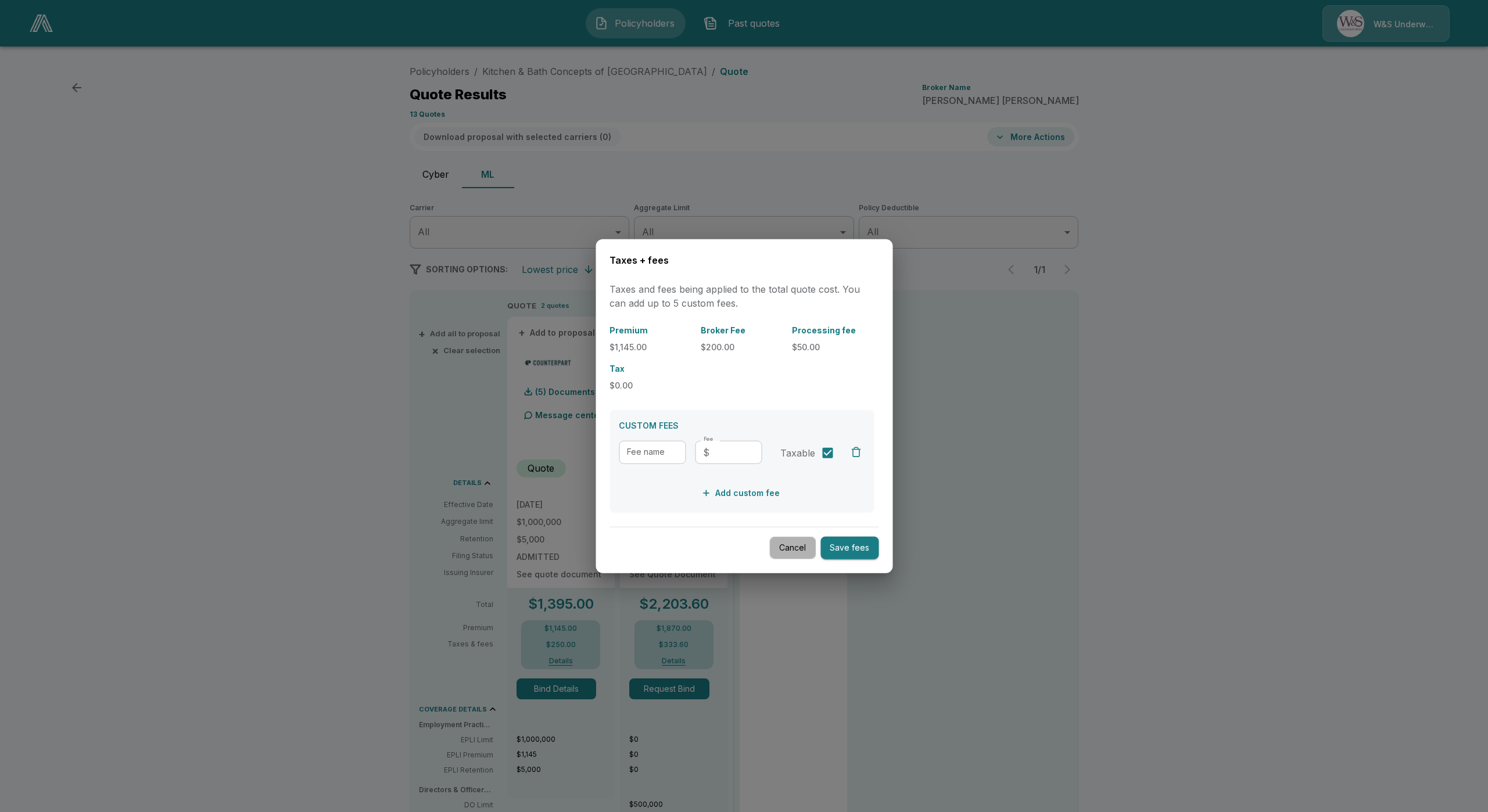
click at [798, 548] on button "Cancel" at bounding box center [792, 548] width 46 height 23
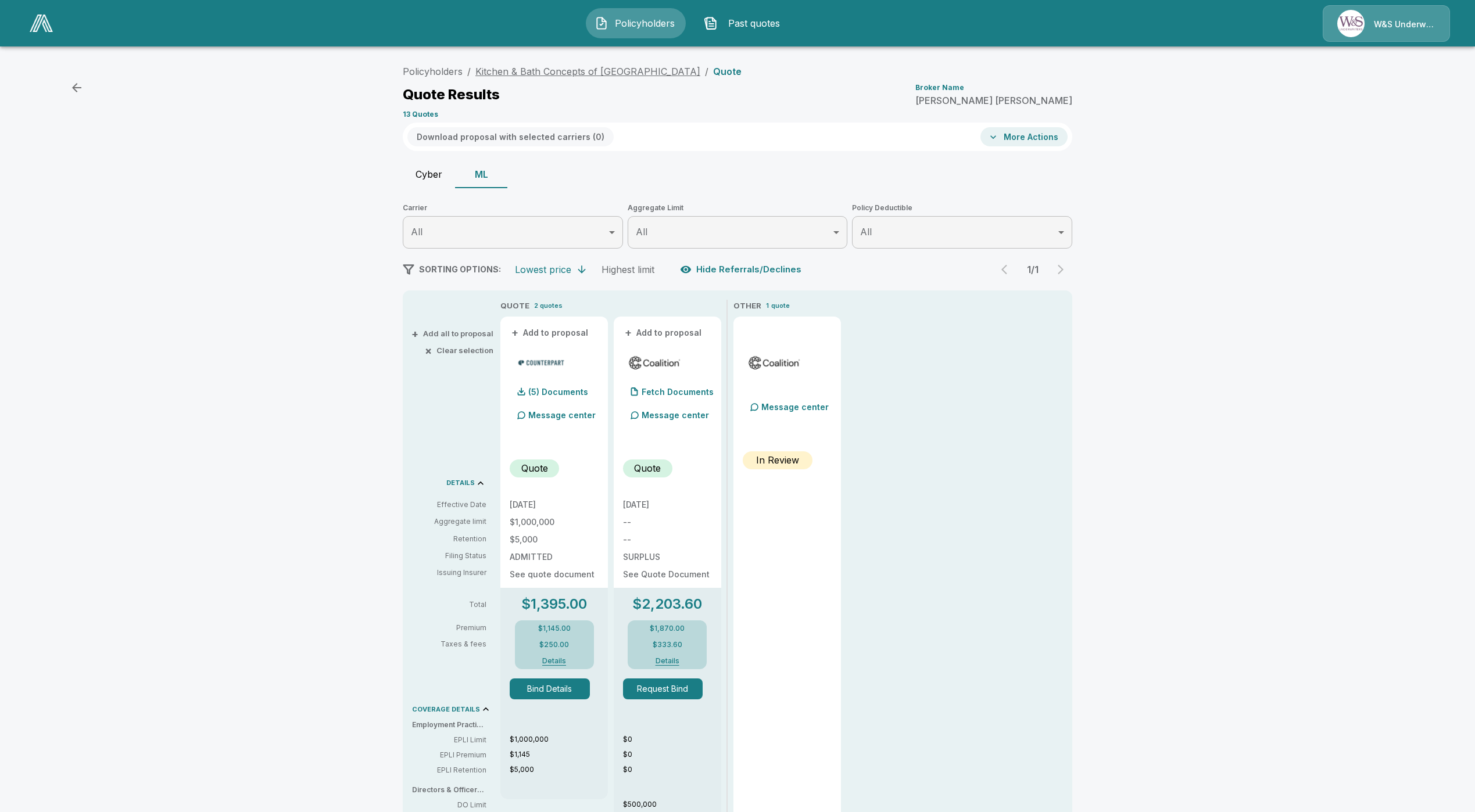
click at [526, 70] on link "Kitchen & Bath Concepts of [GEOGRAPHIC_DATA]" at bounding box center [587, 71] width 225 height 11
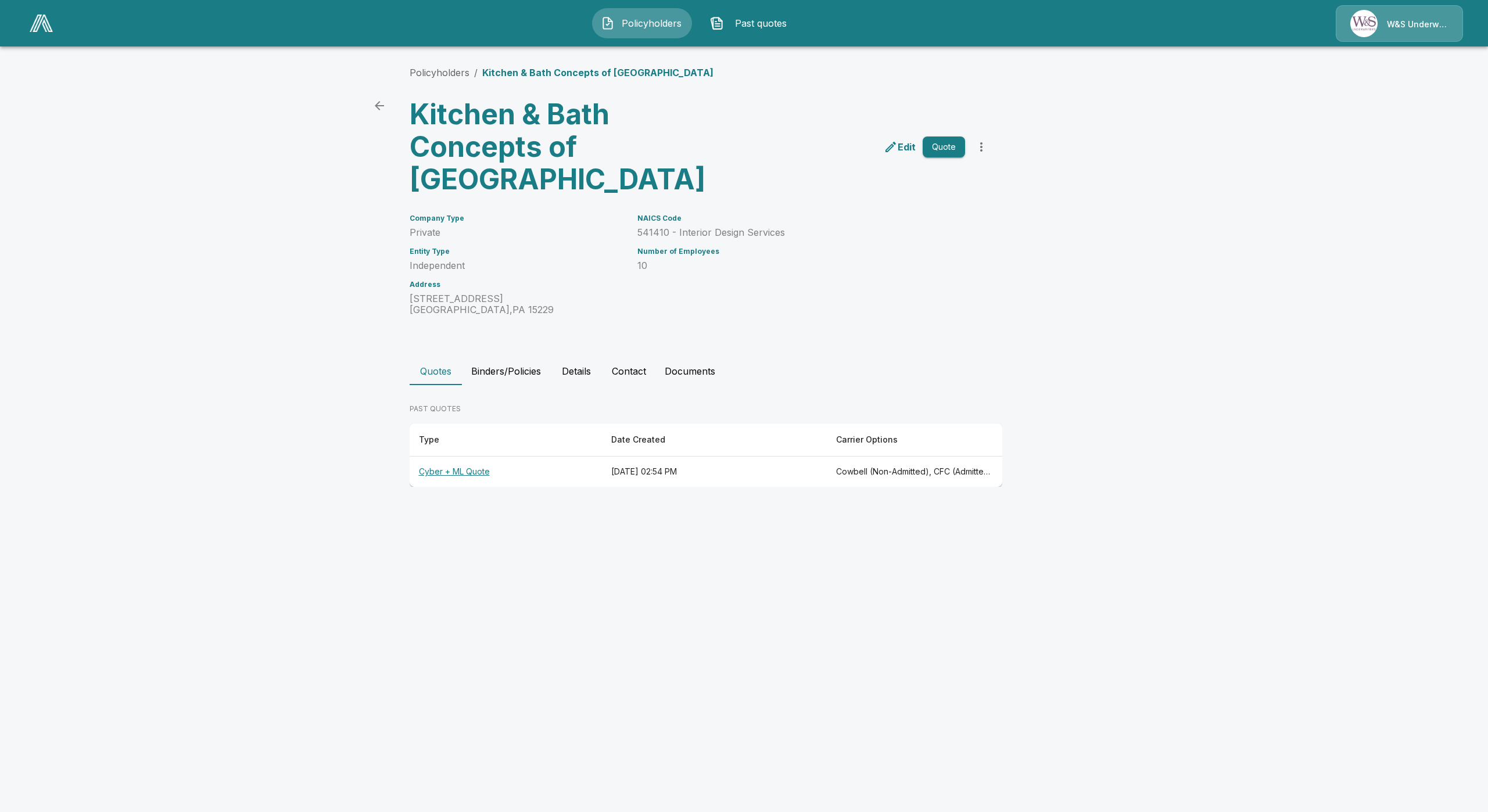
click at [987, 154] on button "more" at bounding box center [982, 147] width 24 height 24
click at [962, 235] on li "Import Policies" at bounding box center [982, 231] width 177 height 21
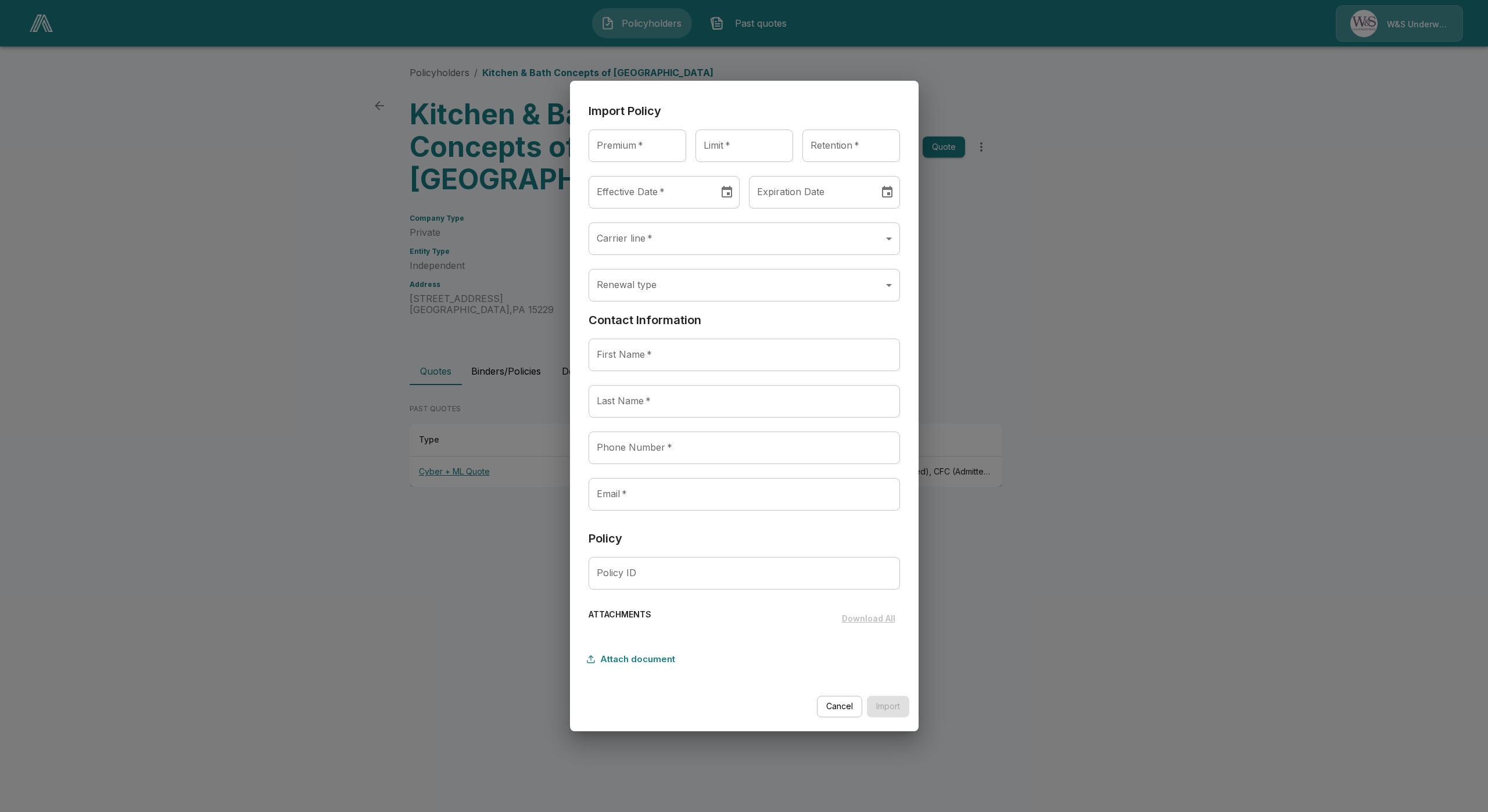
click at [824, 708] on button "Cancel" at bounding box center [839, 707] width 45 height 21
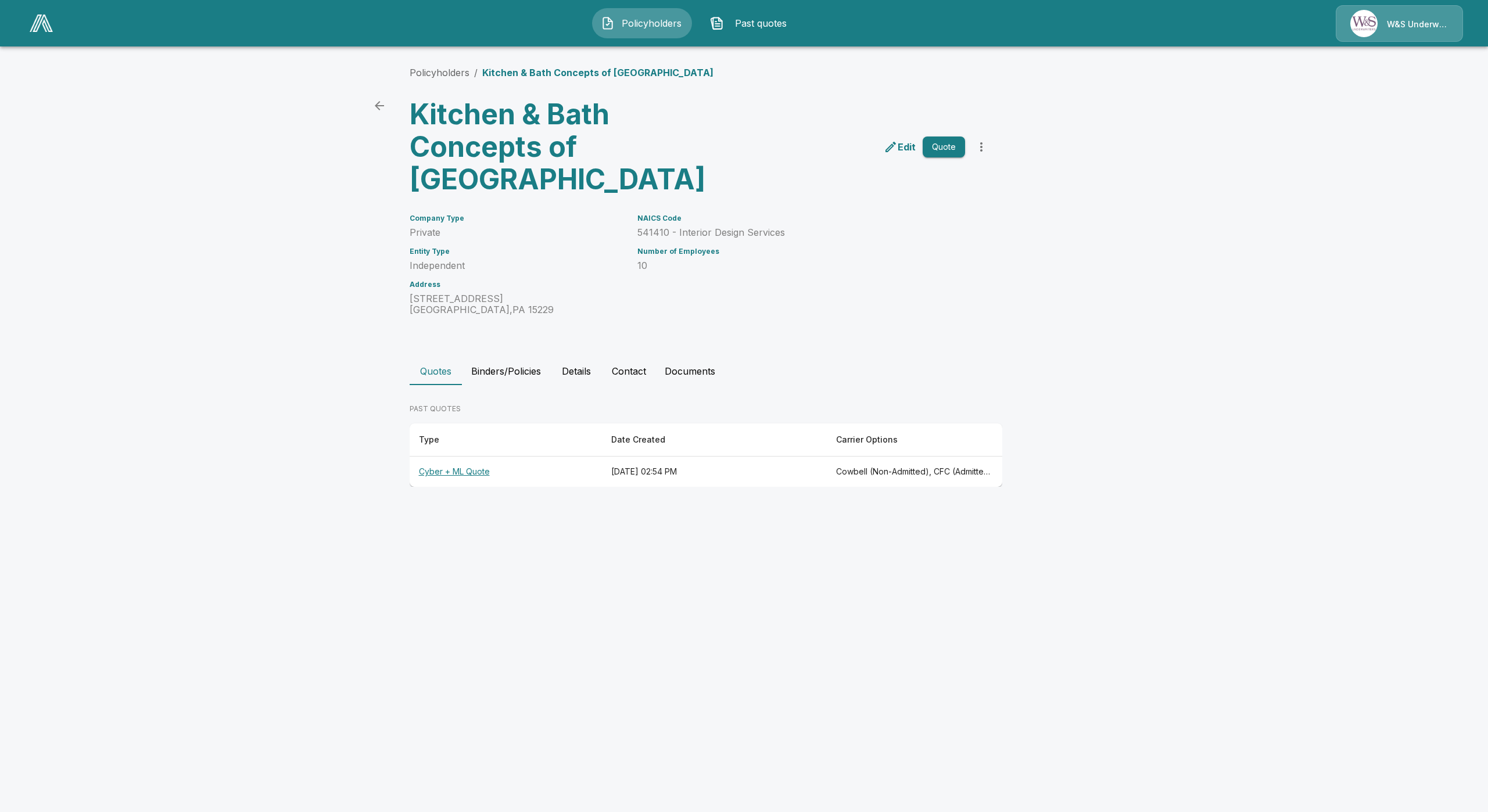
click at [423, 475] on th "Cyber + ML Quote" at bounding box center [506, 471] width 192 height 31
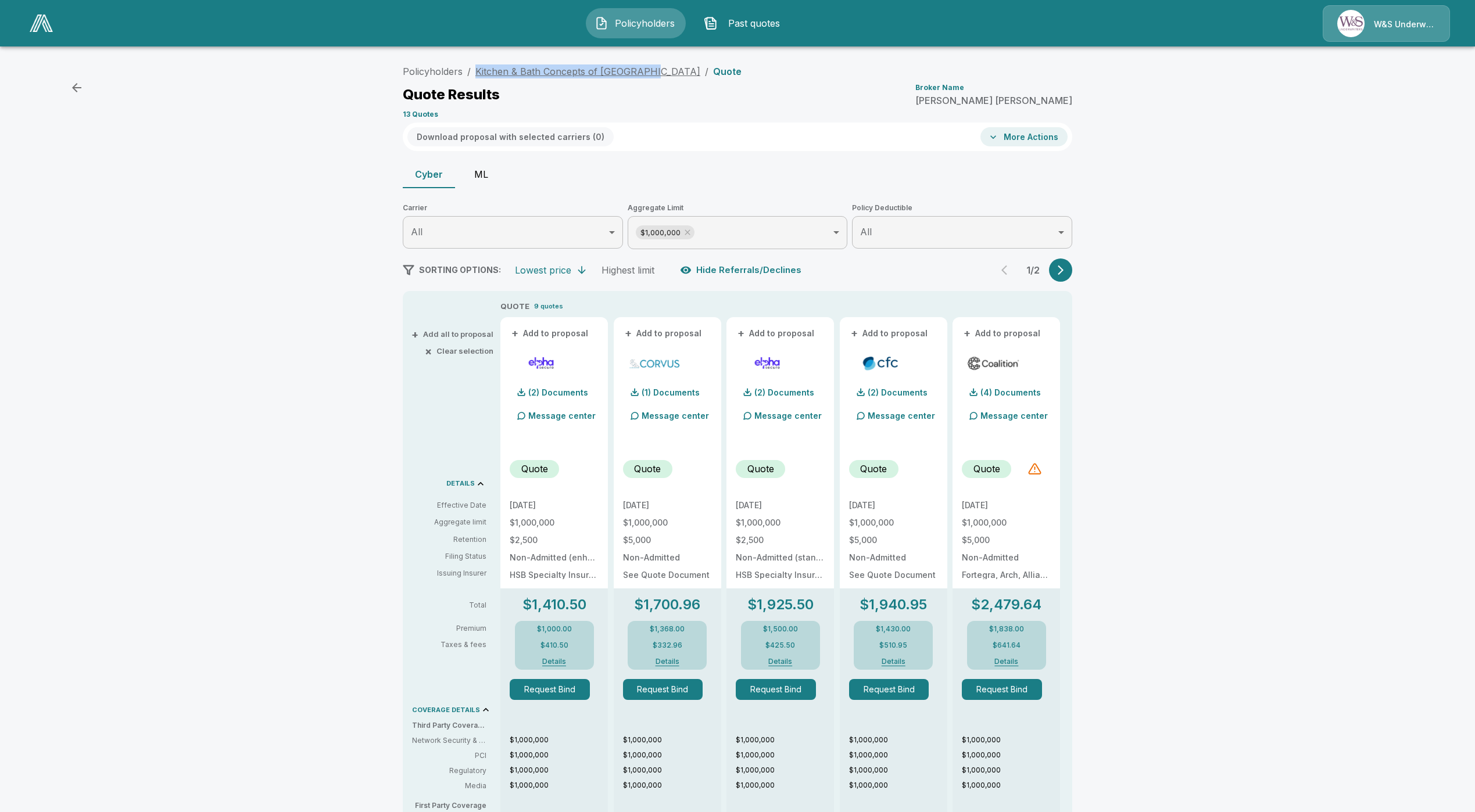
drag, startPoint x: 651, startPoint y: 76, endPoint x: 482, endPoint y: 74, distance: 169.0
click at [482, 74] on ol "Policyholders / Kitchen & Bath Concepts of Pittsburgh / Quote" at bounding box center [572, 71] width 339 height 14
copy link "Kitchen & Bath Concepts of Pittsburgh"
click at [479, 179] on button "ML" at bounding box center [481, 174] width 52 height 28
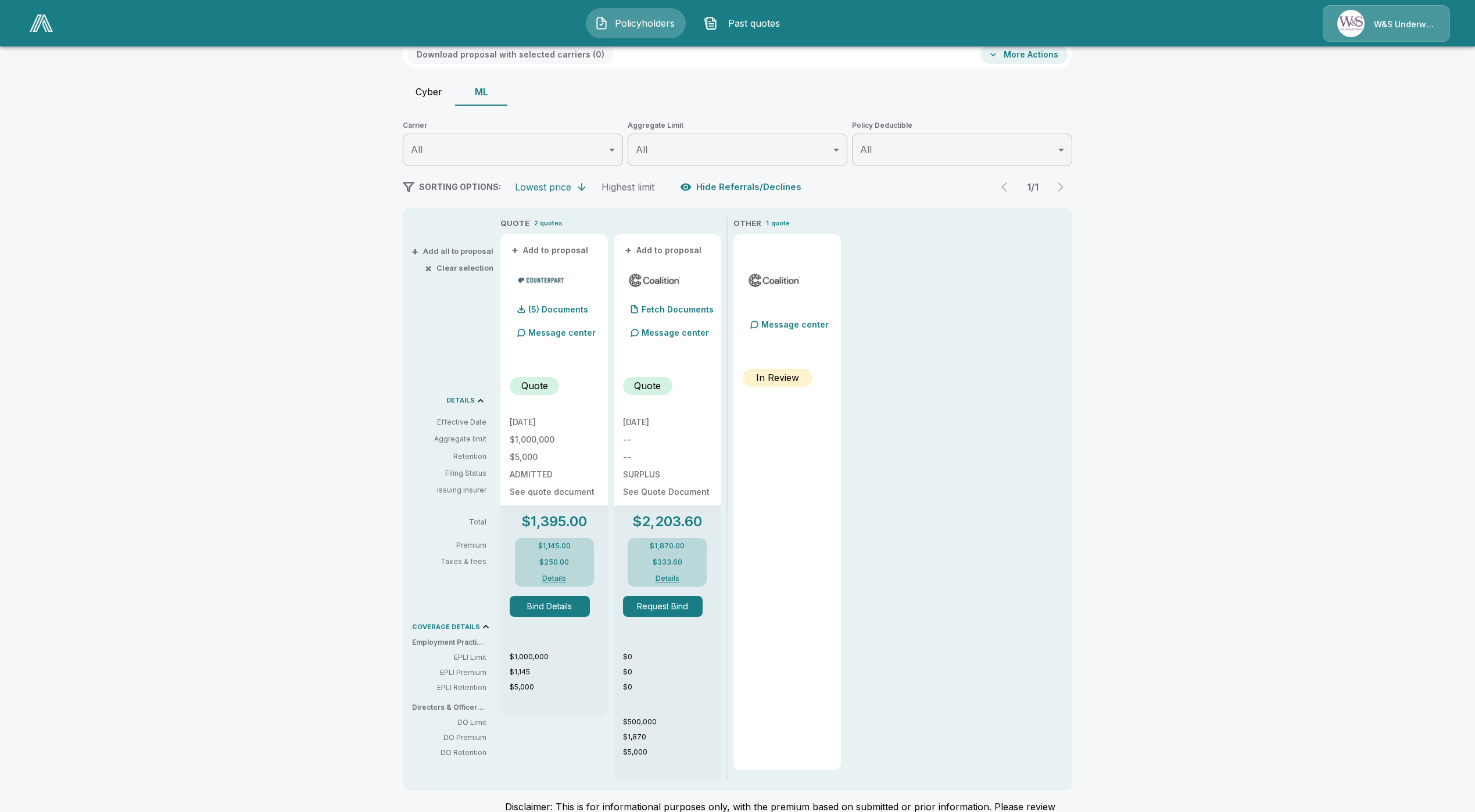
scroll to position [87, 0]
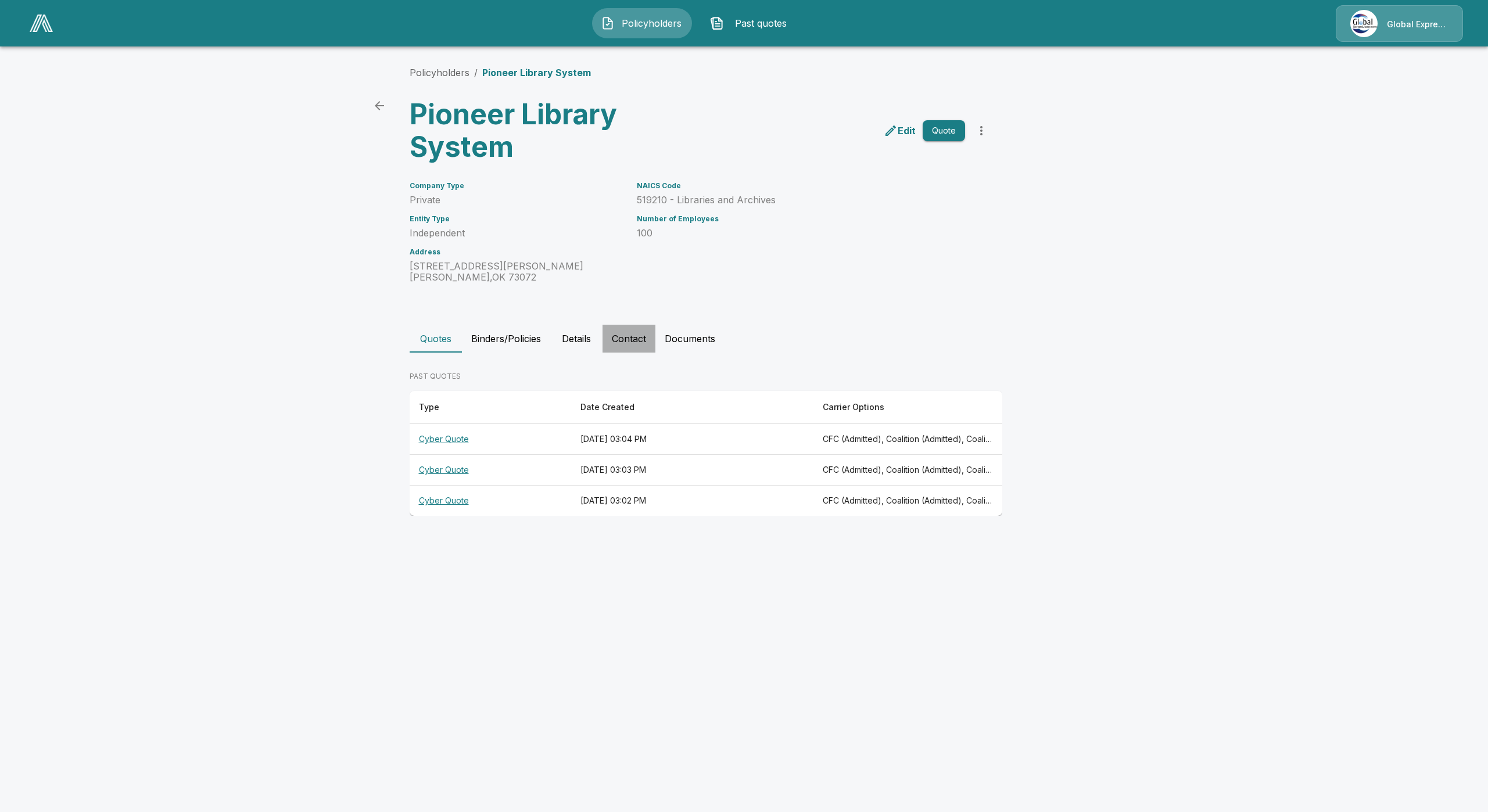
click at [632, 346] on button "Contact" at bounding box center [629, 339] width 53 height 28
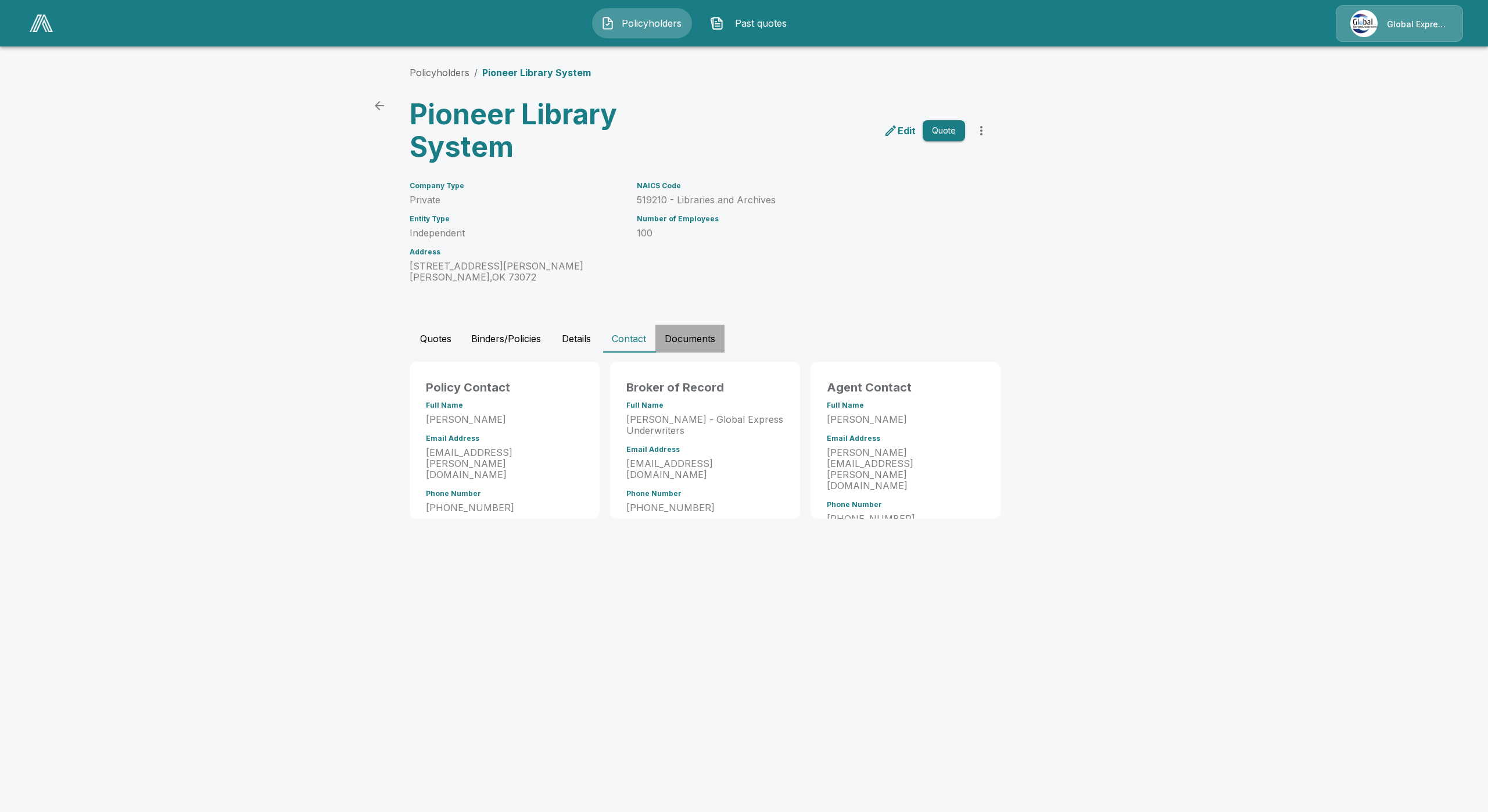
click at [699, 339] on button "Documents" at bounding box center [690, 339] width 69 height 28
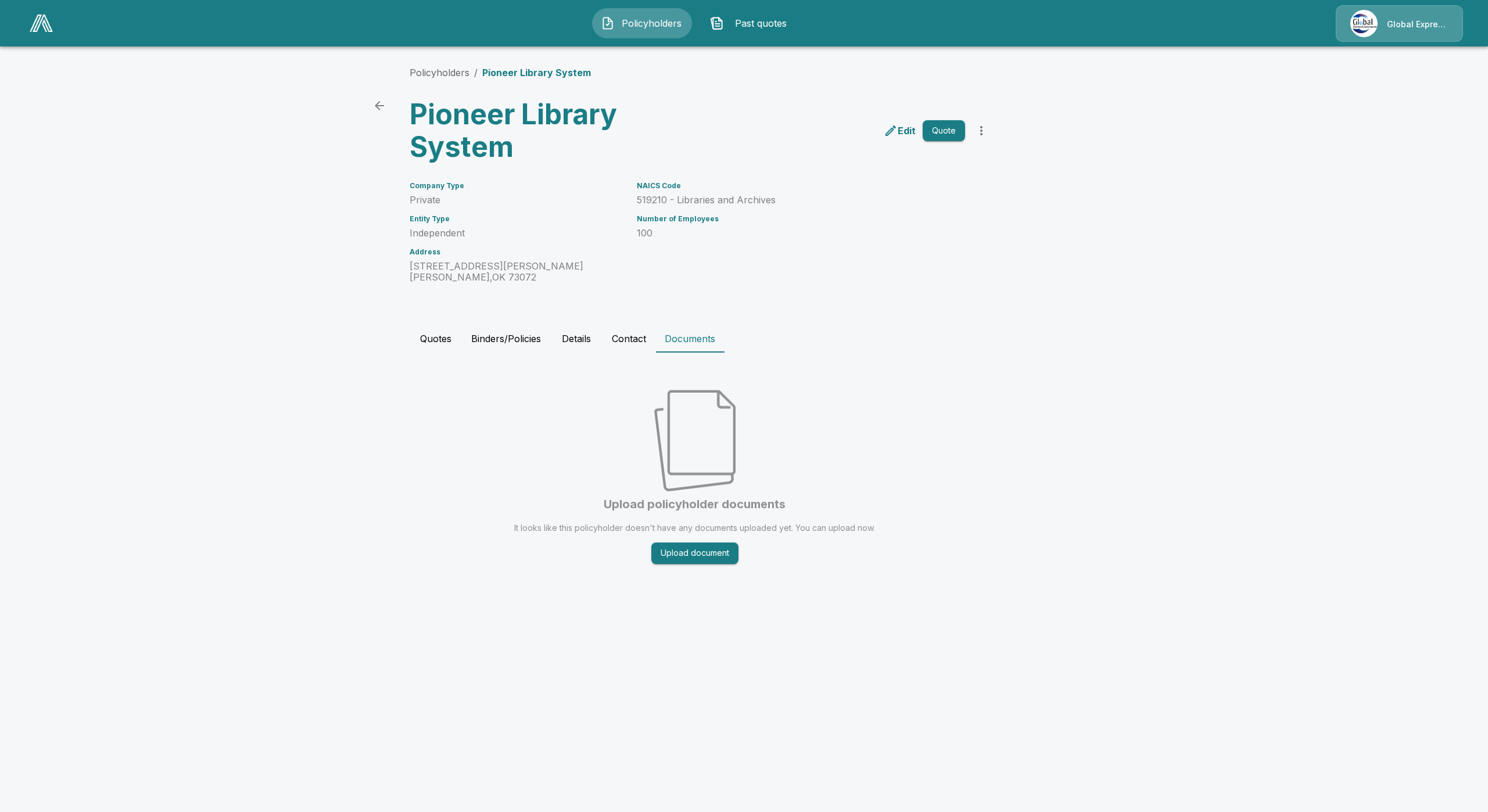
click at [610, 341] on button "Contact" at bounding box center [629, 339] width 53 height 28
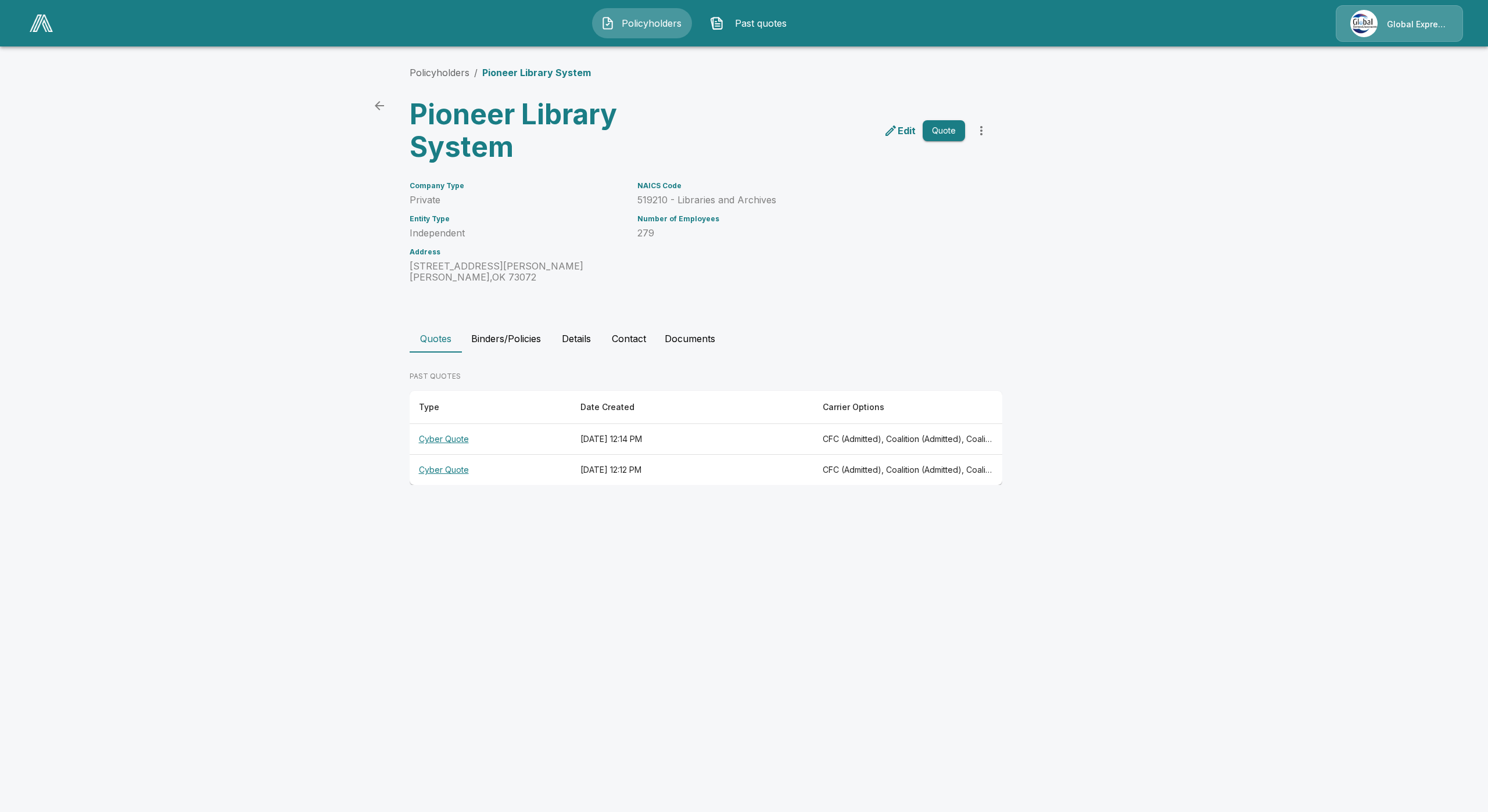
click at [639, 341] on button "Contact" at bounding box center [629, 339] width 53 height 28
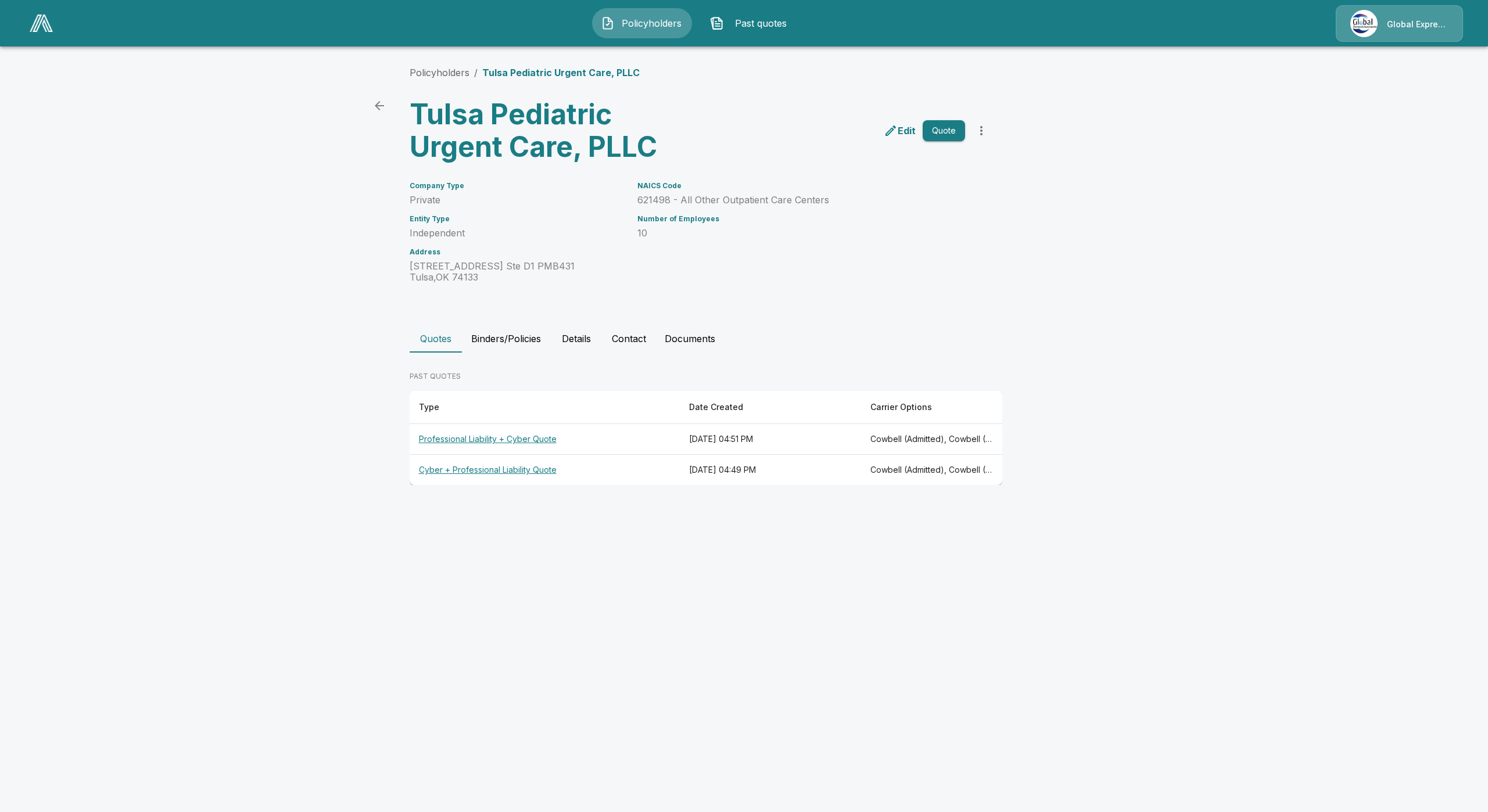
click at [636, 339] on button "Contact" at bounding box center [629, 339] width 53 height 28
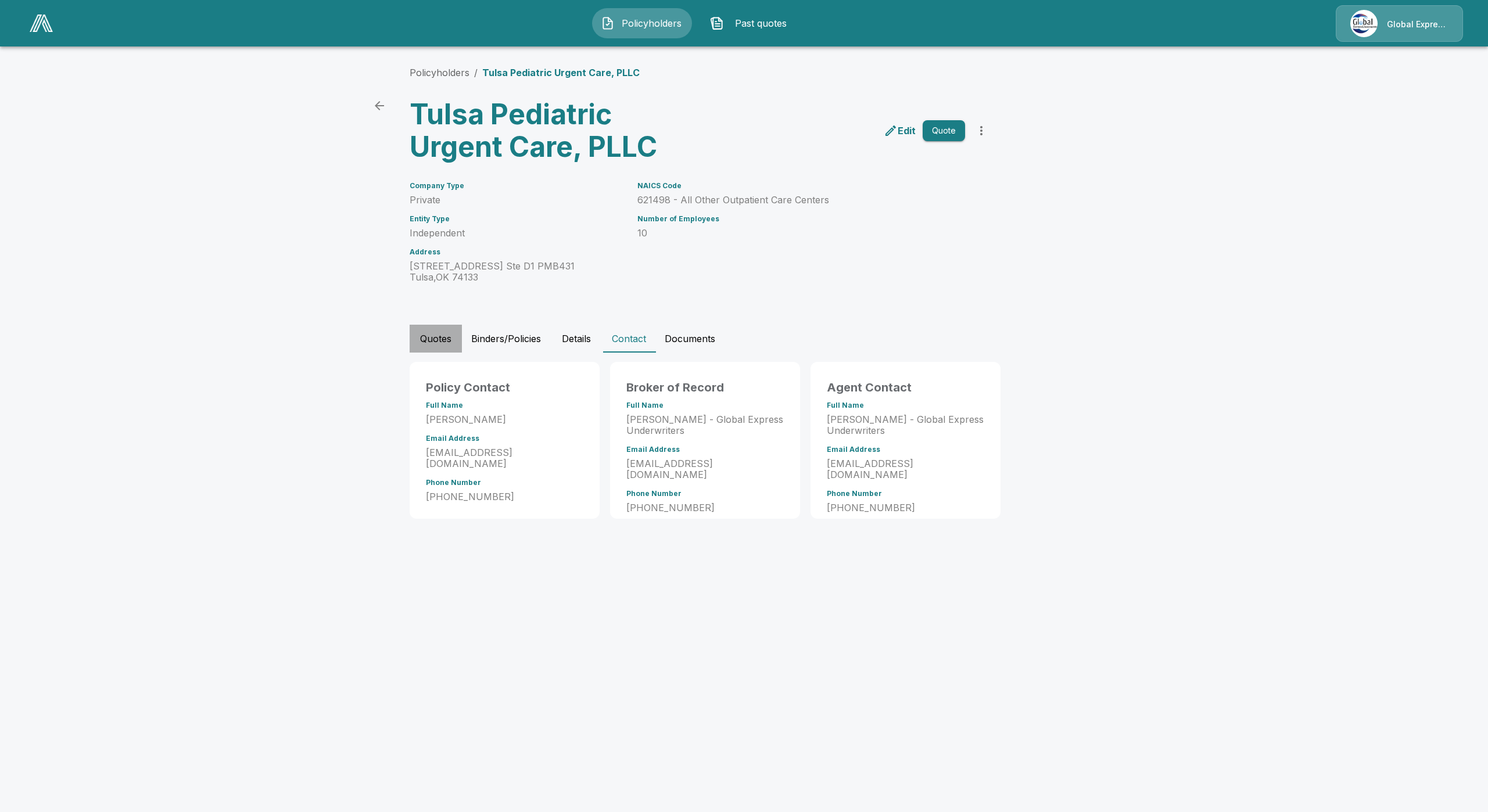
click at [414, 341] on button "Quotes" at bounding box center [436, 339] width 52 height 28
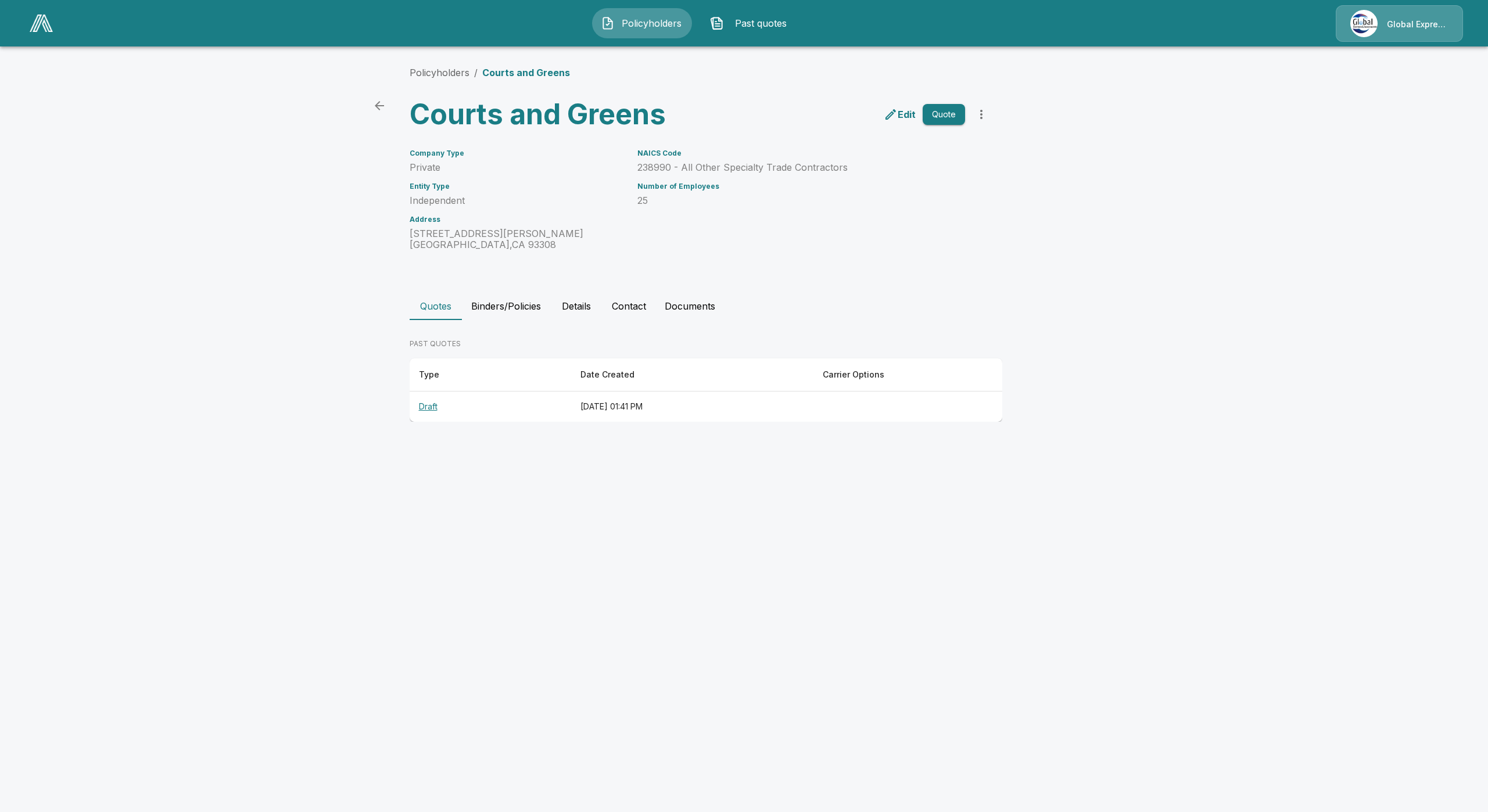
click at [631, 302] on button "Contact" at bounding box center [629, 306] width 53 height 28
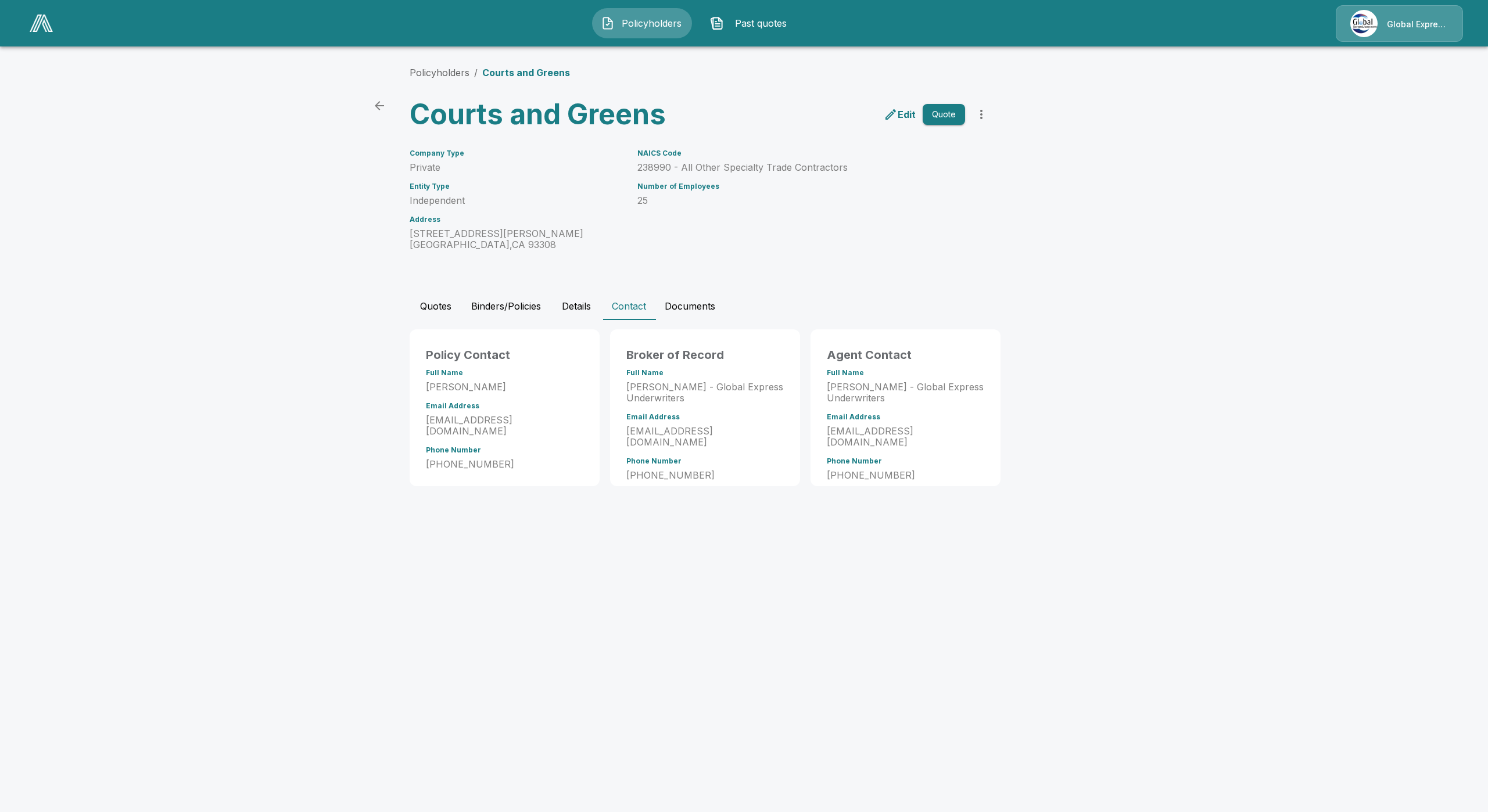
click at [548, 325] on div "Policy Contact Full Name [PERSON_NAME] Email Address [EMAIL_ADDRESS][DOMAIN_NAM…" at bounding box center [502, 406] width 195 height 161
click at [535, 314] on button "Binders/Policies" at bounding box center [506, 306] width 89 height 28
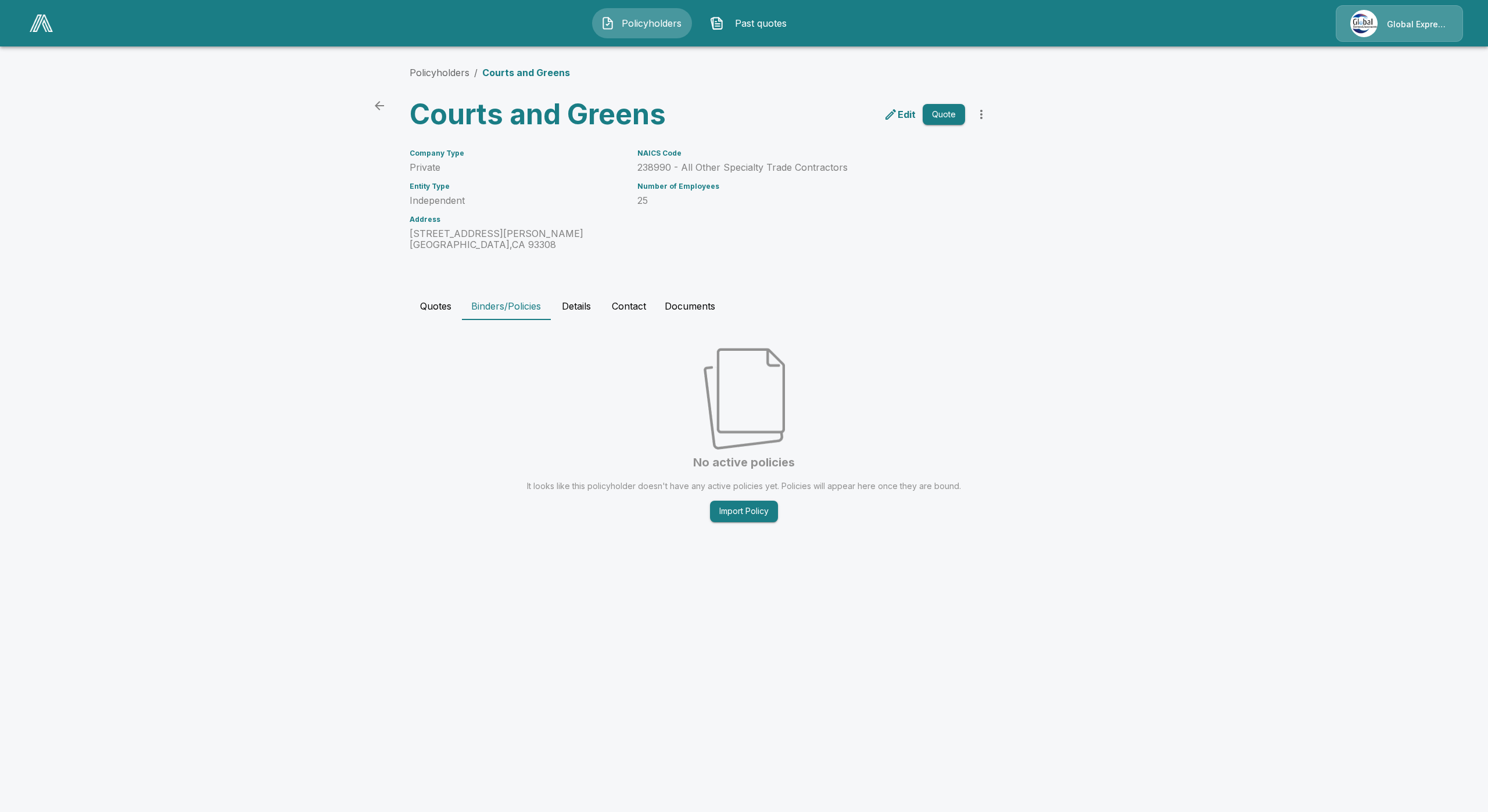
click at [433, 307] on button "Quotes" at bounding box center [436, 306] width 52 height 28
